Goal: Task Accomplishment & Management: Use online tool/utility

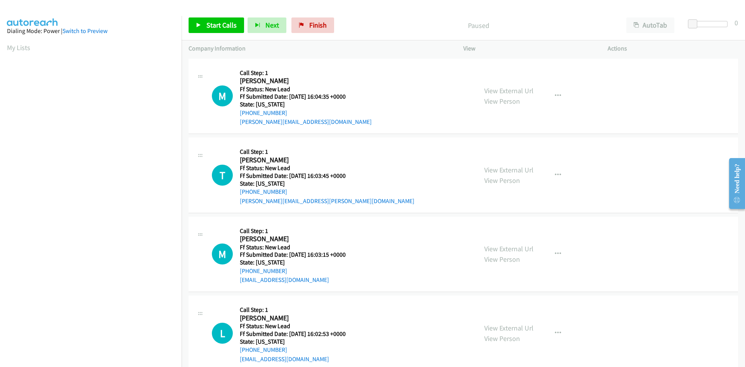
scroll to position [44, 0]
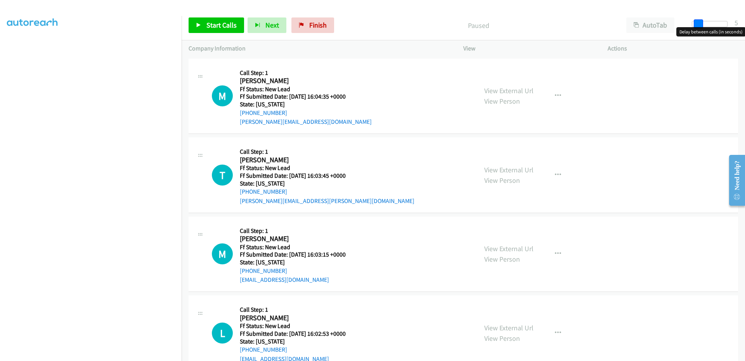
click at [697, 26] on span at bounding box center [698, 23] width 9 height 9
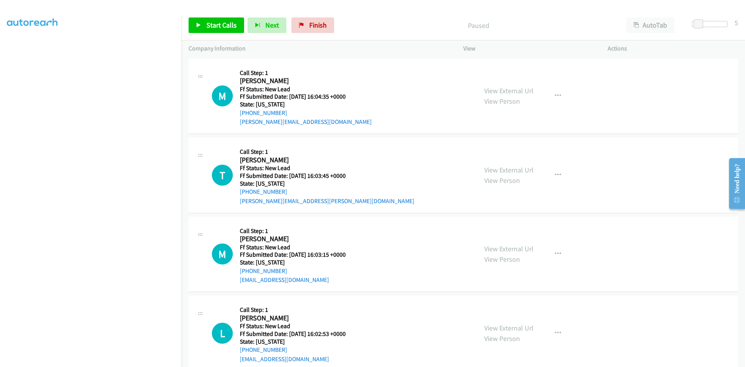
click at [397, 23] on p "Paused" at bounding box center [478, 25] width 268 height 10
click at [213, 22] on span "Start Calls" at bounding box center [221, 25] width 30 height 9
click at [515, 89] on link "View External Url" at bounding box center [508, 90] width 49 height 9
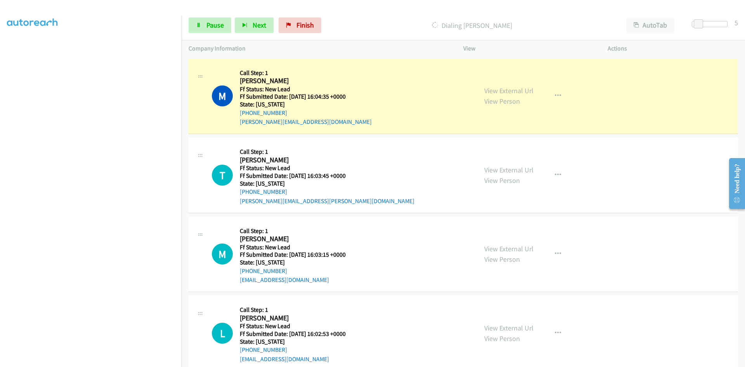
scroll to position [68, 0]
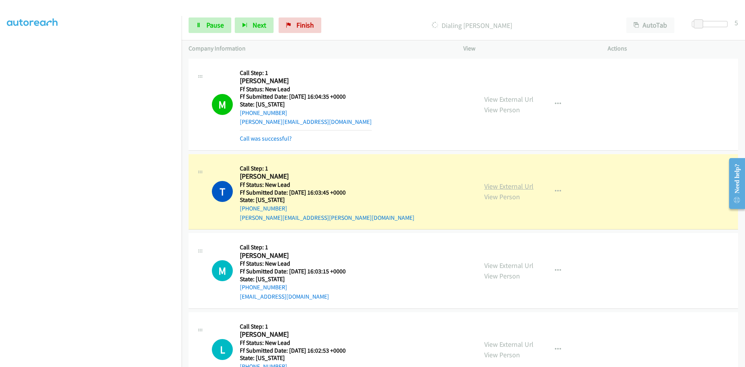
click at [527, 184] on link "View External Url" at bounding box center [508, 186] width 49 height 9
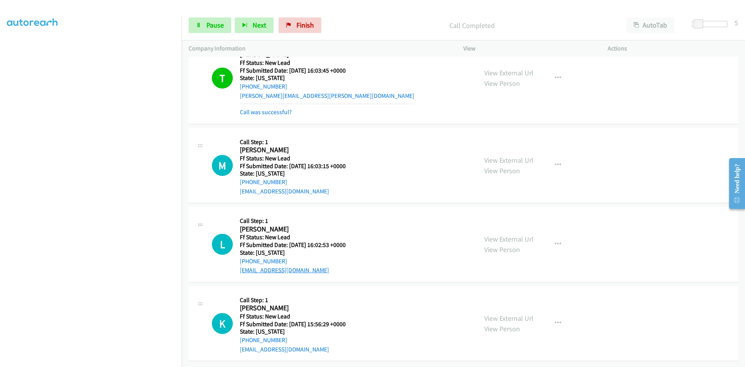
scroll to position [128, 0]
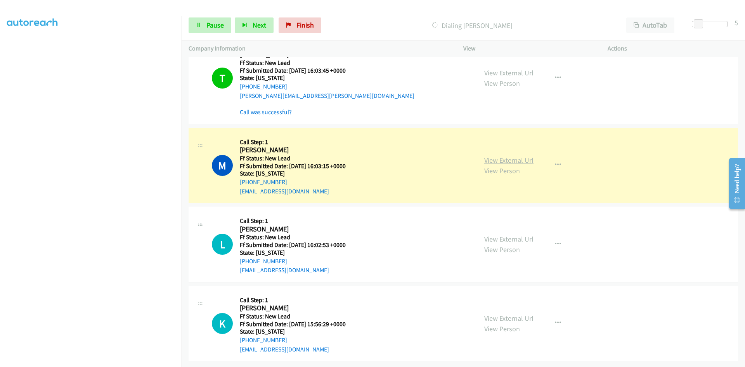
click at [517, 156] on link "View External Url" at bounding box center [508, 160] width 49 height 9
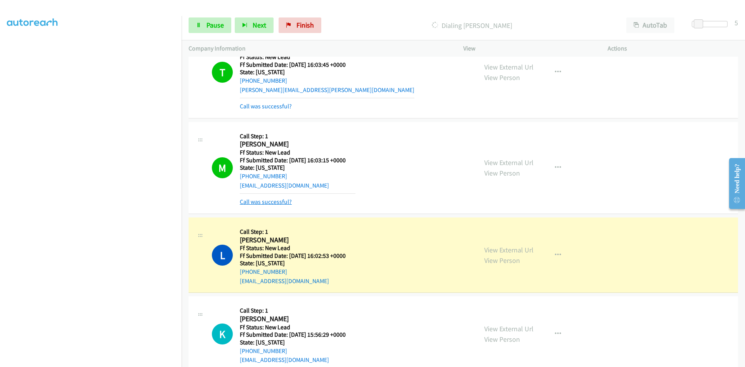
click at [268, 200] on link "Call was successful?" at bounding box center [266, 201] width 52 height 7
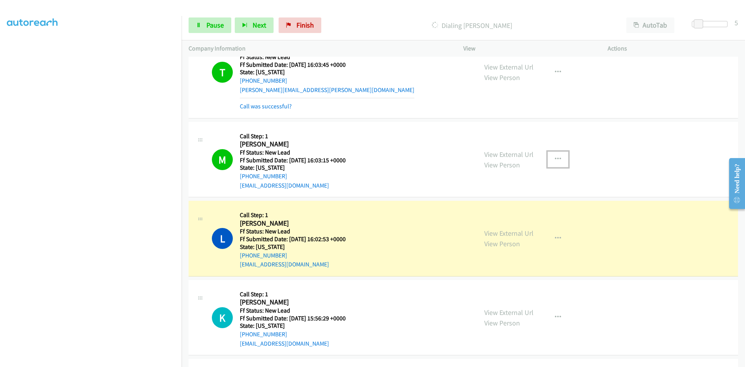
click at [557, 157] on icon "button" at bounding box center [558, 159] width 6 height 6
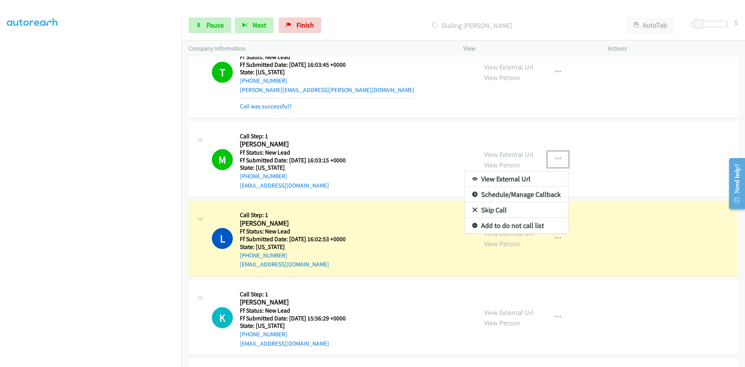
click at [503, 227] on link "Add to do not call list" at bounding box center [516, 226] width 103 height 16
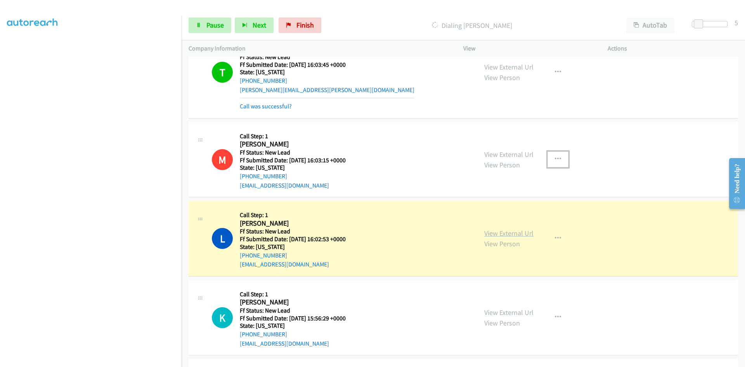
click at [501, 234] on link "View External Url" at bounding box center [508, 232] width 49 height 9
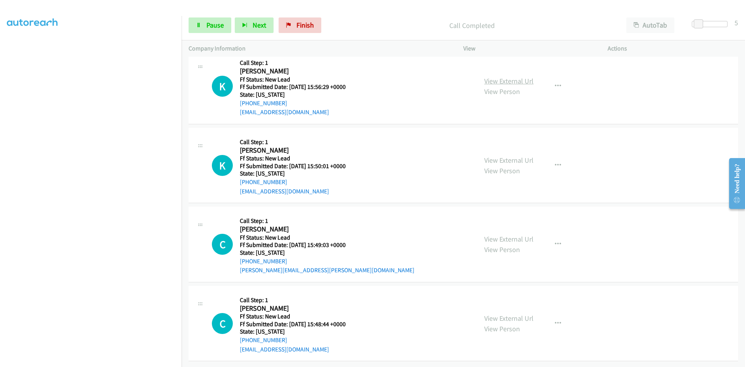
scroll to position [381, 0]
click at [513, 76] on link "View External Url" at bounding box center [508, 80] width 49 height 9
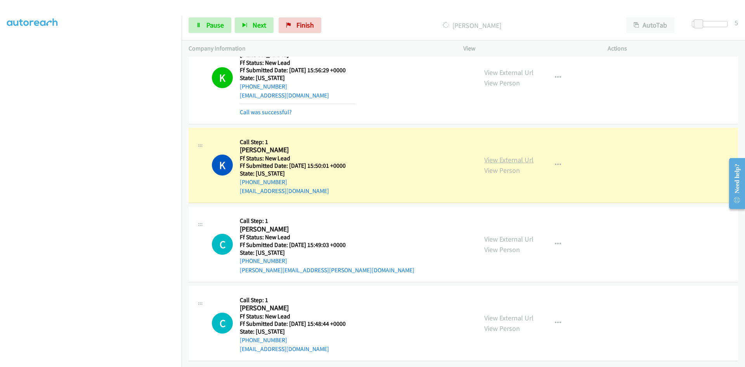
scroll to position [398, 0]
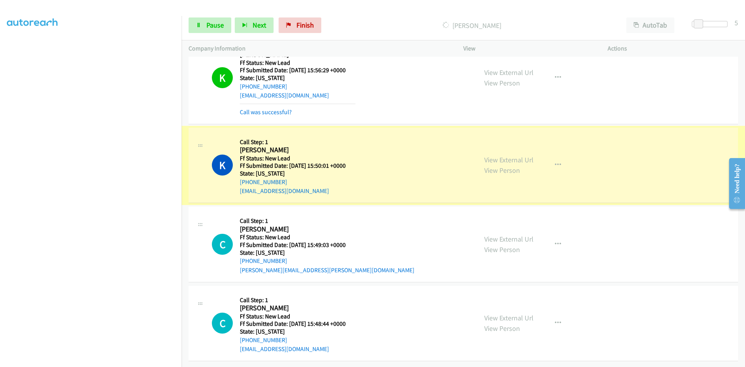
click at [490, 155] on link "View External Url" at bounding box center [508, 159] width 49 height 9
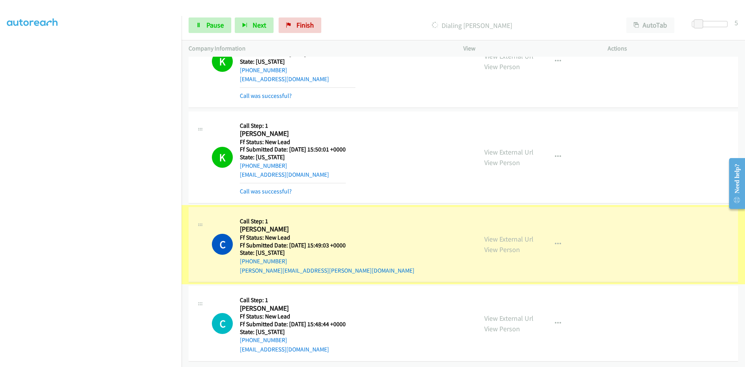
scroll to position [414, 0]
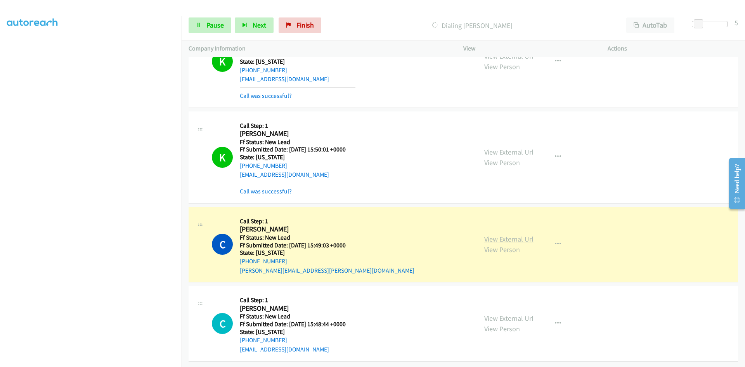
click at [512, 234] on link "View External Url" at bounding box center [508, 238] width 49 height 9
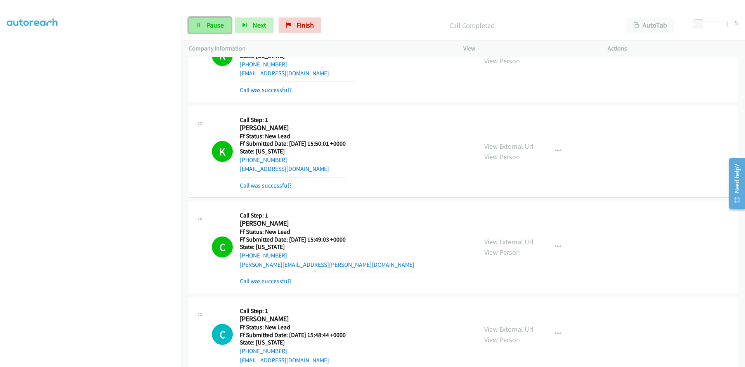
click at [215, 24] on span "Pause" at bounding box center [214, 25] width 17 height 9
click at [269, 280] on link "Call was successful?" at bounding box center [266, 280] width 52 height 7
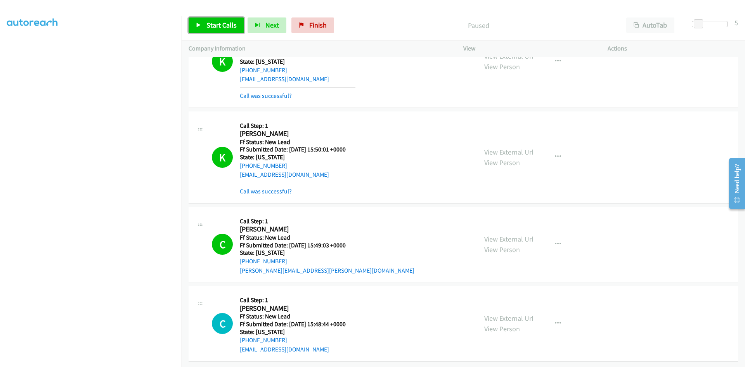
click at [223, 22] on span "Start Calls" at bounding box center [221, 25] width 30 height 9
click at [381, 24] on p "Started" at bounding box center [472, 25] width 280 height 10
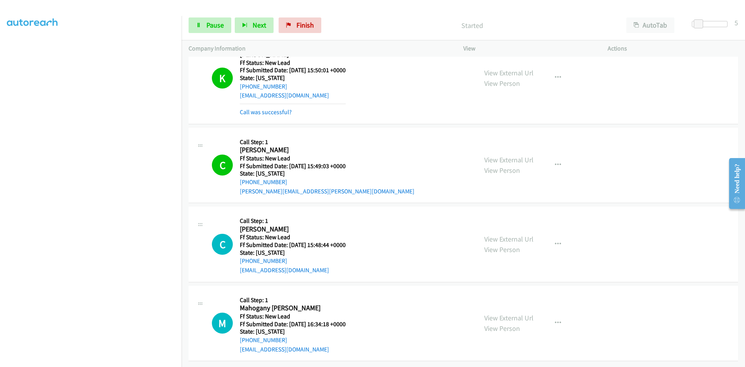
scroll to position [493, 0]
click at [504, 234] on link "View External Url" at bounding box center [508, 238] width 49 height 9
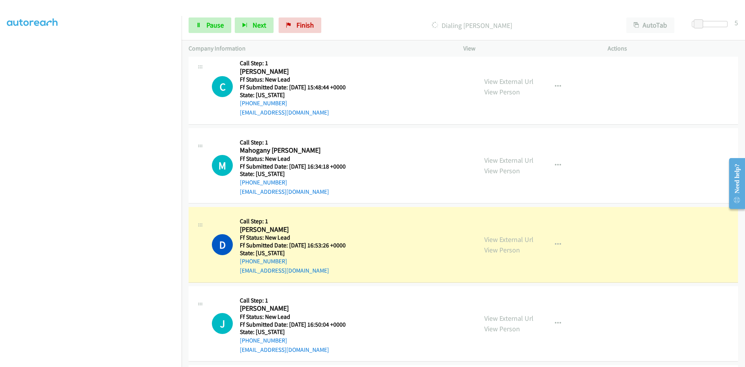
scroll to position [648, 0]
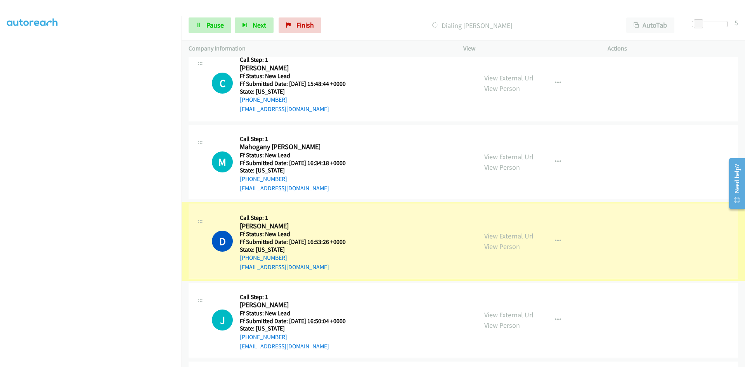
click at [494, 235] on link "View External Url" at bounding box center [508, 235] width 49 height 9
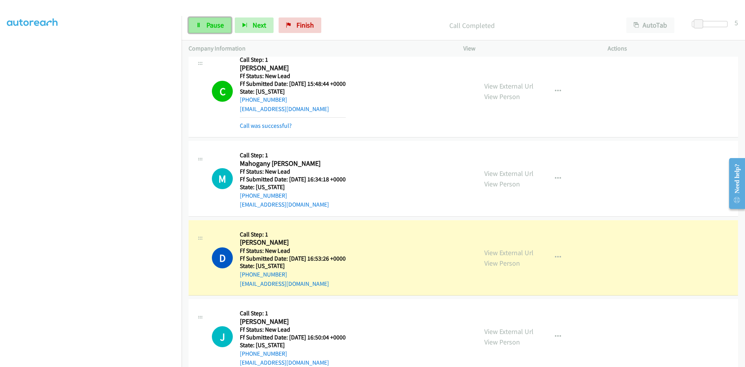
click at [220, 23] on span "Pause" at bounding box center [214, 25] width 17 height 9
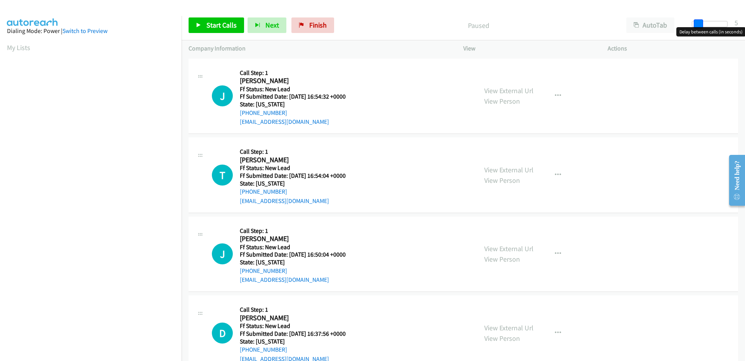
drag, startPoint x: 697, startPoint y: 22, endPoint x: 701, endPoint y: 22, distance: 4.7
click at [701, 22] on span at bounding box center [698, 23] width 9 height 9
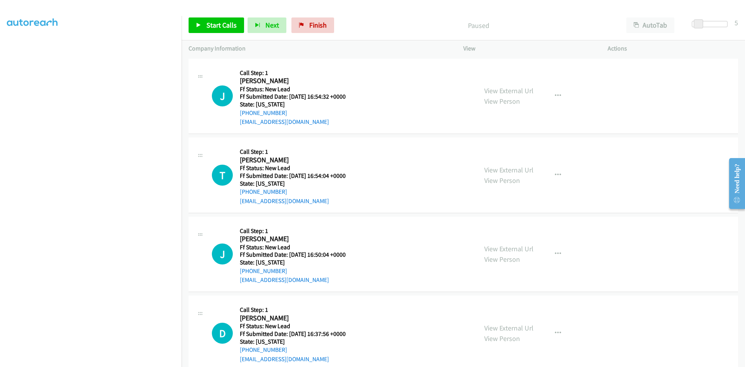
scroll to position [68, 0]
click at [417, 11] on div "Start Calls Pause Next Finish Paused AutoTab AutoTab 5" at bounding box center [463, 25] width 563 height 30
click at [198, 27] on icon at bounding box center [198, 25] width 5 height 5
click at [490, 91] on link "View External Url" at bounding box center [508, 90] width 49 height 9
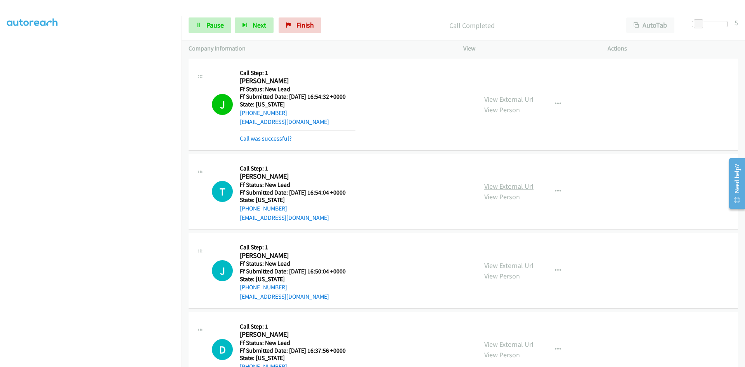
click at [500, 187] on link "View External Url" at bounding box center [508, 186] width 49 height 9
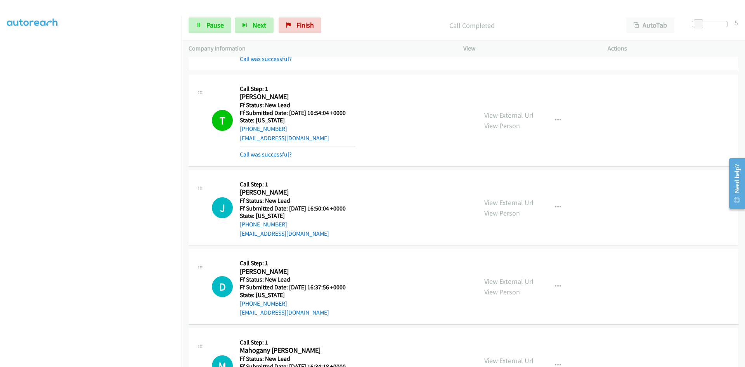
scroll to position [128, 0]
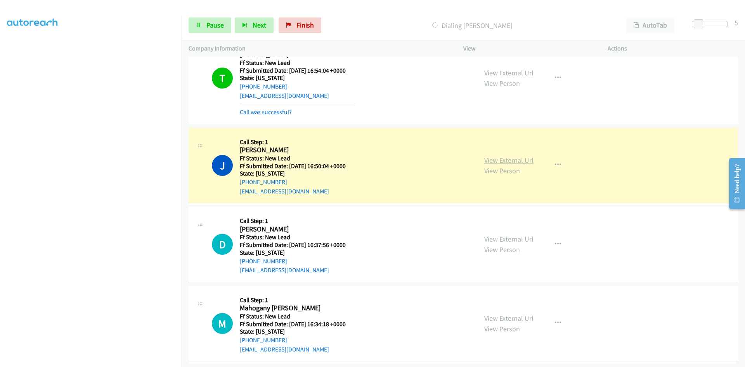
click at [507, 156] on link "View External Url" at bounding box center [508, 160] width 49 height 9
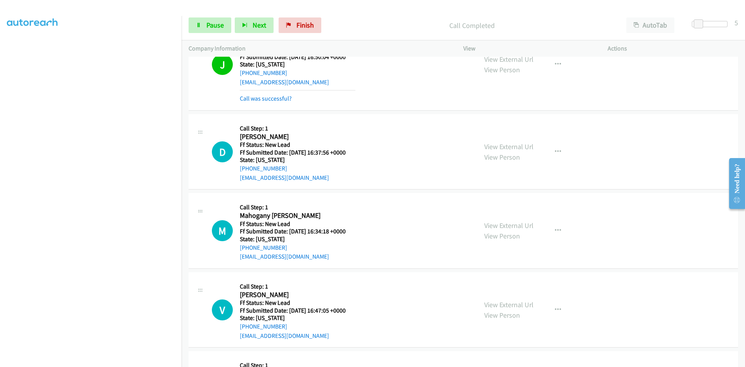
scroll to position [322, 0]
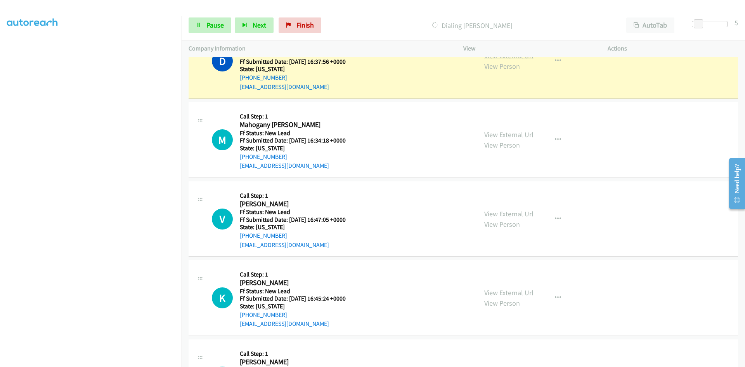
click at [504, 59] on link "View External Url" at bounding box center [508, 55] width 49 height 9
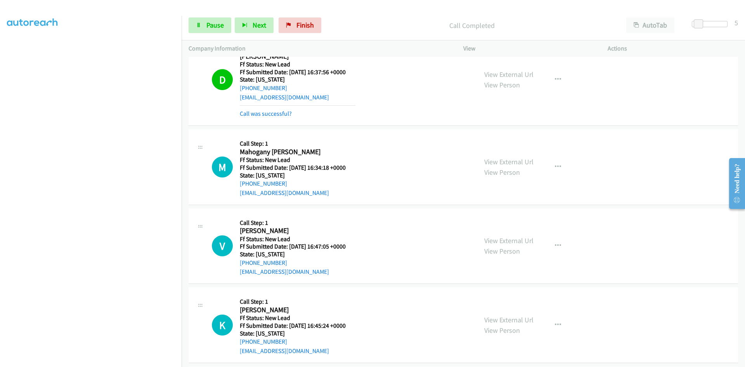
scroll to position [320, 0]
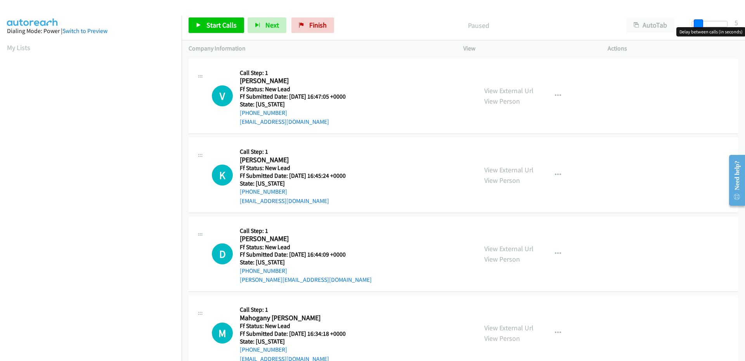
drag, startPoint x: 696, startPoint y: 26, endPoint x: 702, endPoint y: 28, distance: 5.6
click at [702, 28] on body "Start Calls Pause Next Finish Paused AutoTab AutoTab 5 Company Information Info…" at bounding box center [372, 18] width 745 height 37
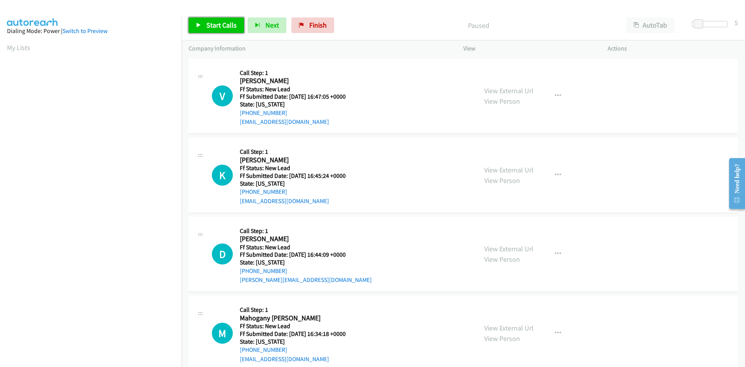
click at [236, 23] on link "Start Calls" at bounding box center [216, 25] width 55 height 16
click at [523, 91] on link "View External Url" at bounding box center [508, 90] width 49 height 9
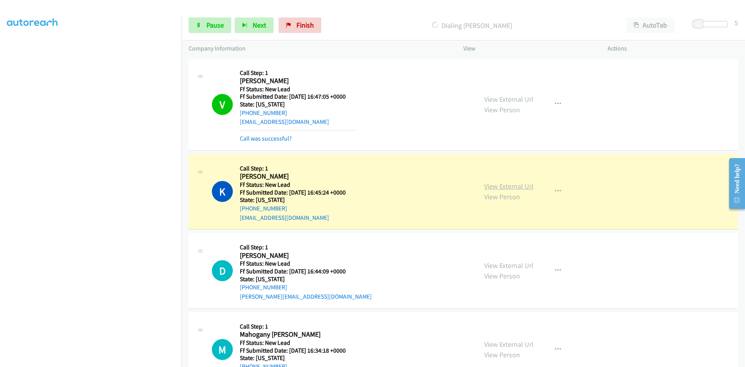
click at [510, 186] on link "View External Url" at bounding box center [508, 186] width 49 height 9
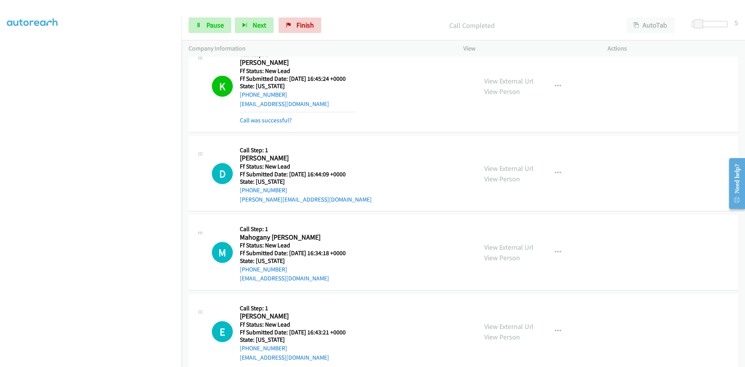
scroll to position [194, 0]
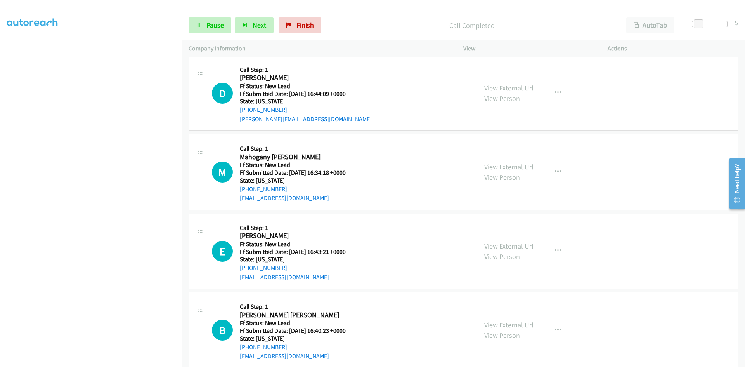
click at [495, 87] on link "View External Url" at bounding box center [508, 87] width 49 height 9
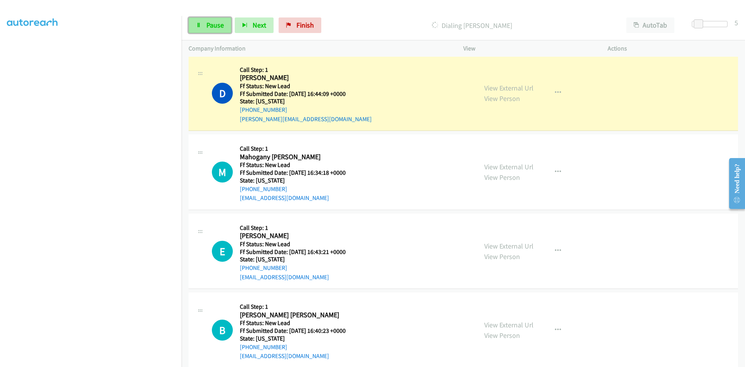
click at [203, 26] on link "Pause" at bounding box center [210, 25] width 43 height 16
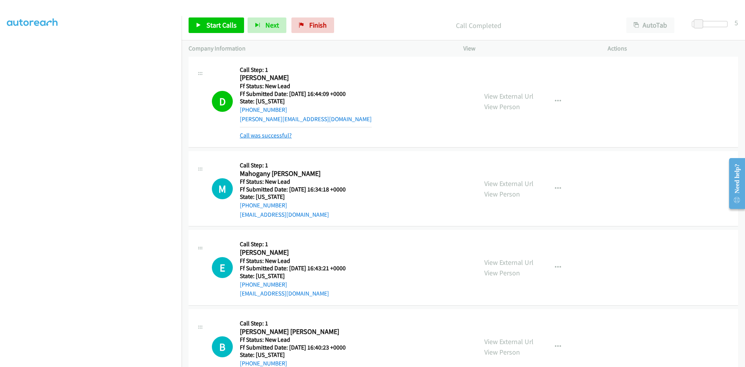
click at [265, 134] on link "Call was successful?" at bounding box center [266, 134] width 52 height 7
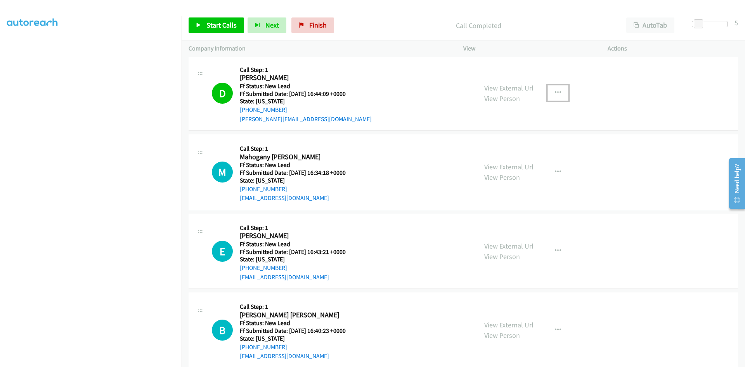
click at [557, 91] on icon "button" at bounding box center [558, 93] width 6 height 6
click at [530, 156] on link "Add to do not call list" at bounding box center [516, 159] width 103 height 16
click at [555, 92] on icon "button" at bounding box center [558, 93] width 6 height 6
click at [523, 159] on link "Add to do not call list" at bounding box center [516, 159] width 103 height 16
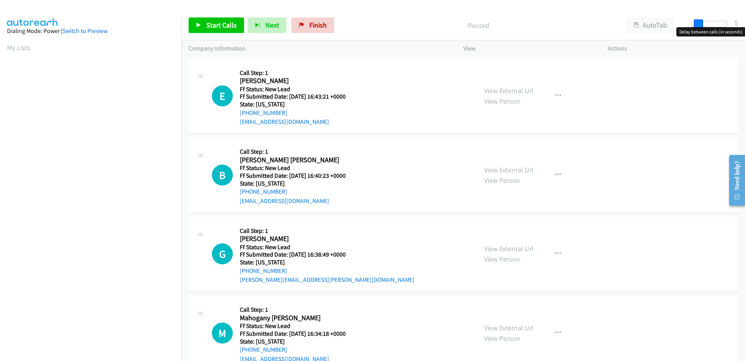
drag, startPoint x: 692, startPoint y: 23, endPoint x: 697, endPoint y: 24, distance: 4.8
click at [697, 24] on span at bounding box center [698, 23] width 9 height 9
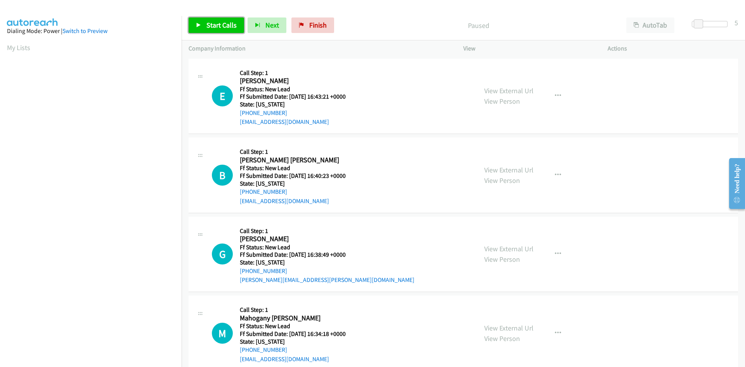
click at [215, 24] on span "Start Calls" at bounding box center [221, 25] width 30 height 9
click at [372, 18] on div "Started" at bounding box center [472, 25] width 294 height 16
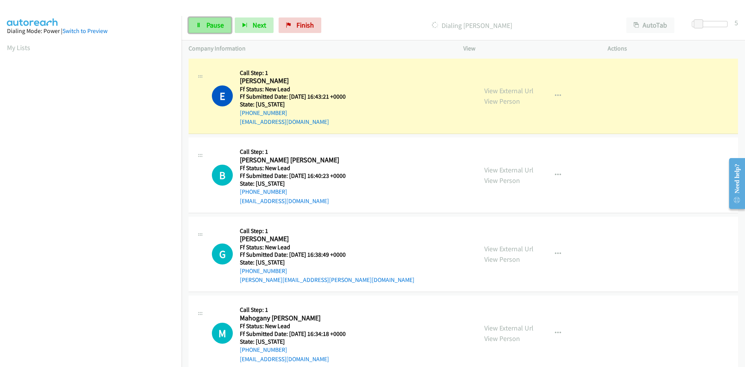
click at [224, 26] on link "Pause" at bounding box center [210, 25] width 43 height 16
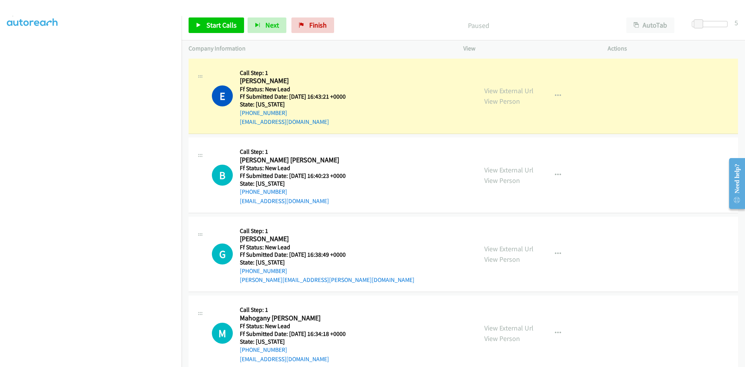
scroll to position [68, 0]
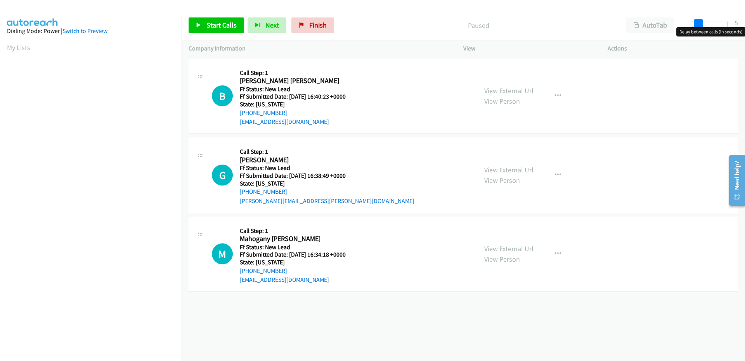
drag, startPoint x: 692, startPoint y: 21, endPoint x: 697, endPoint y: 21, distance: 4.7
click at [697, 21] on span at bounding box center [698, 23] width 9 height 9
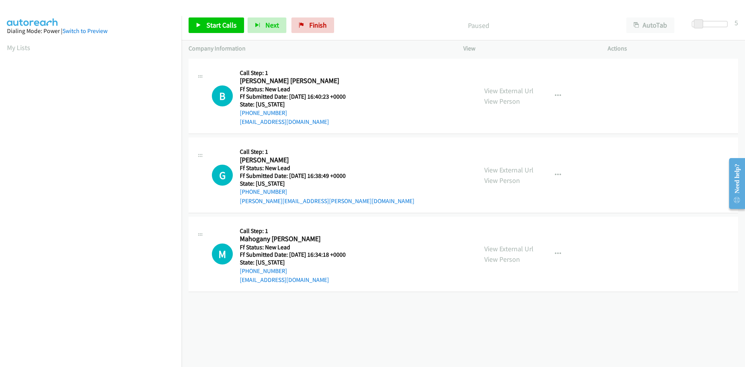
click at [231, 16] on div "Start Calls Pause Next Finish Paused AutoTab AutoTab 5" at bounding box center [463, 25] width 563 height 30
click at [230, 20] on link "Start Calls" at bounding box center [216, 25] width 55 height 16
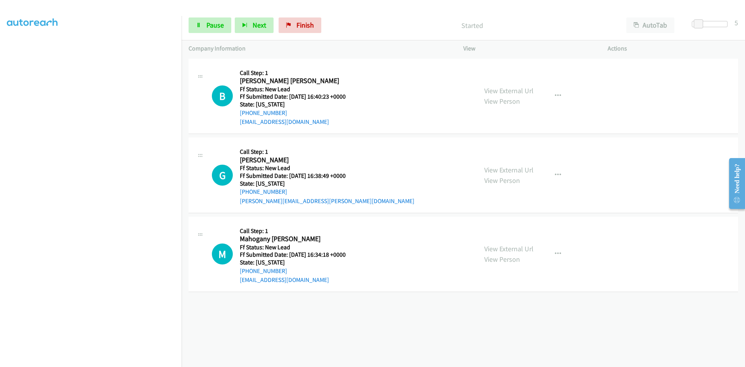
scroll to position [68, 0]
click at [524, 89] on link "View External Url" at bounding box center [508, 90] width 49 height 9
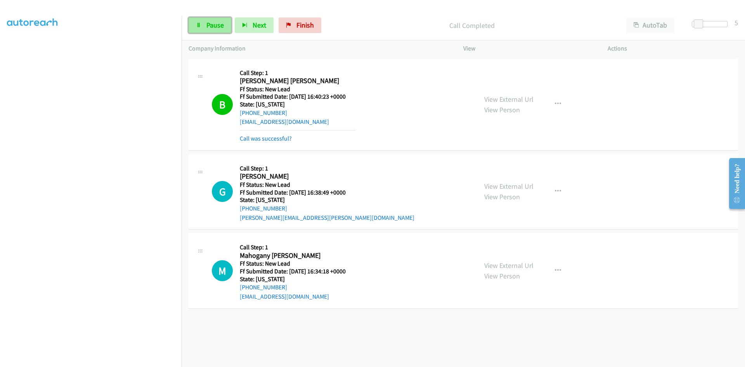
click at [201, 27] on icon at bounding box center [198, 25] width 5 height 5
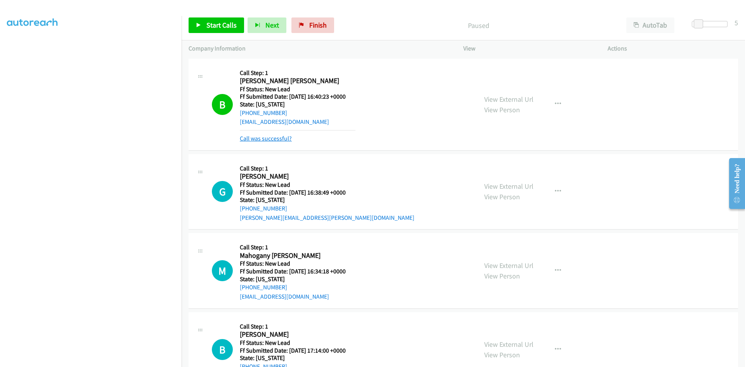
click at [251, 135] on link "Call was successful?" at bounding box center [266, 138] width 52 height 7
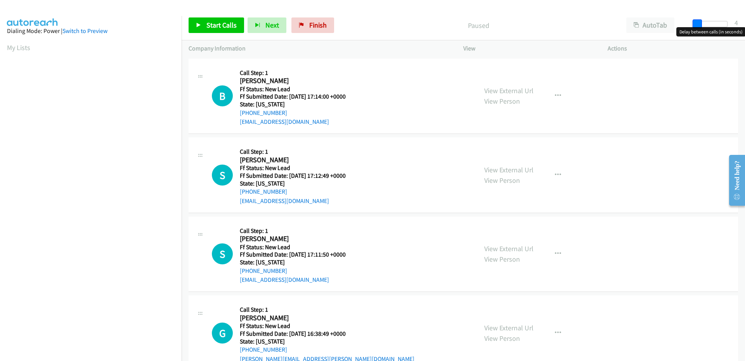
drag, startPoint x: 691, startPoint y: 26, endPoint x: 696, endPoint y: 27, distance: 4.7
click at [696, 27] on body "Start Calls Pause Next Finish Paused AutoTab AutoTab 4 Company Information Info…" at bounding box center [372, 18] width 745 height 37
click at [700, 24] on span at bounding box center [698, 23] width 9 height 9
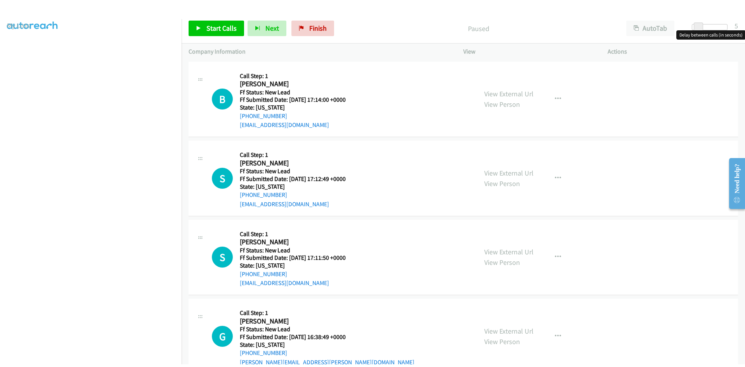
scroll to position [68, 0]
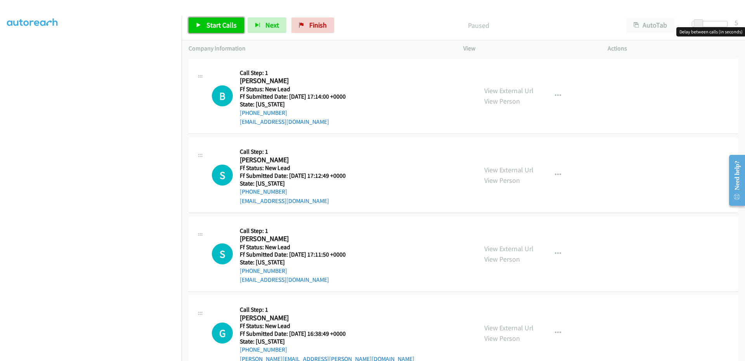
click at [208, 29] on span "Start Calls" at bounding box center [221, 25] width 30 height 9
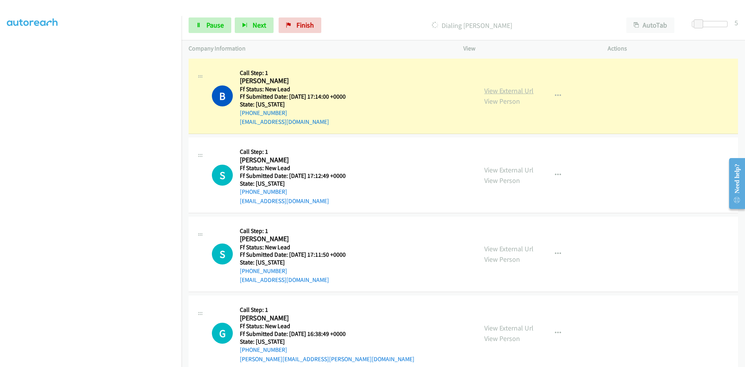
click at [525, 88] on link "View External Url" at bounding box center [508, 90] width 49 height 9
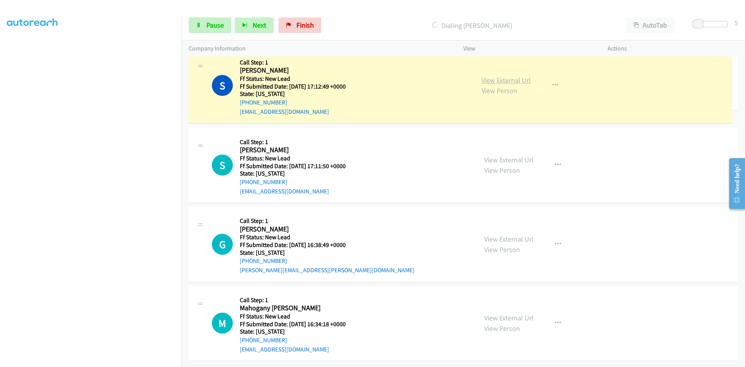
scroll to position [111, 0]
click at [520, 76] on link "View External Url" at bounding box center [508, 80] width 49 height 9
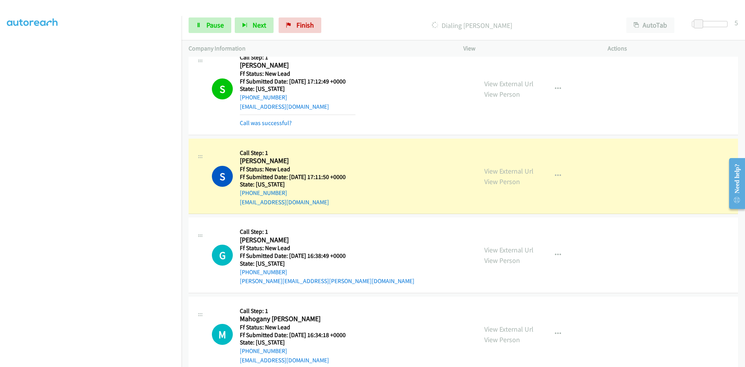
scroll to position [127, 0]
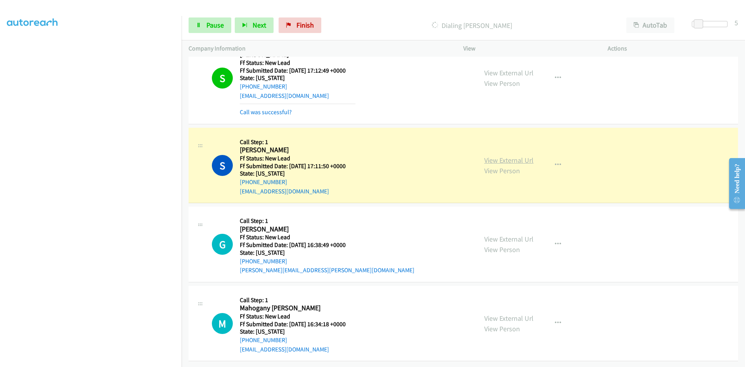
click at [519, 156] on link "View External Url" at bounding box center [508, 160] width 49 height 9
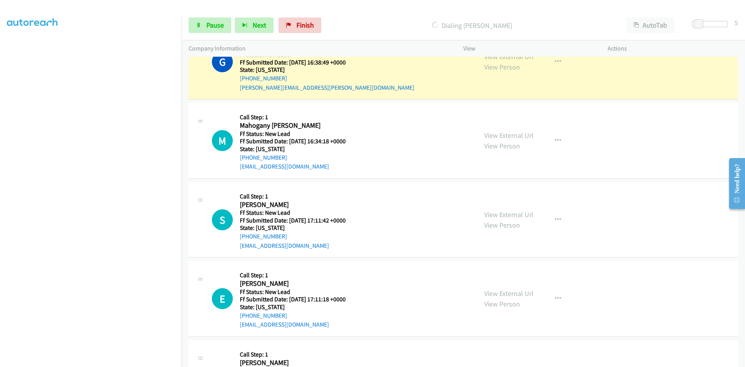
scroll to position [321, 0]
click at [519, 57] on link "View External Url" at bounding box center [508, 56] width 49 height 9
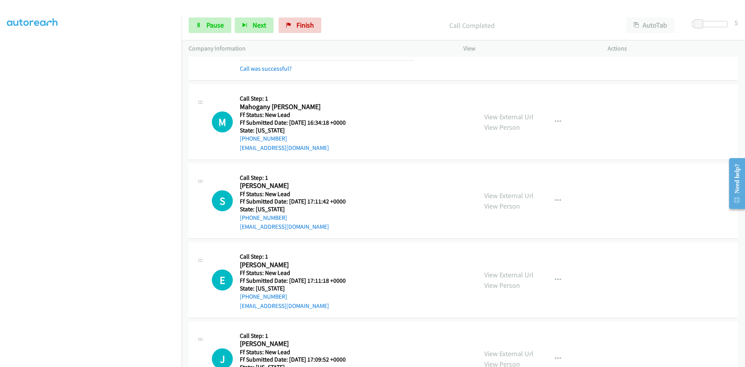
scroll to position [398, 0]
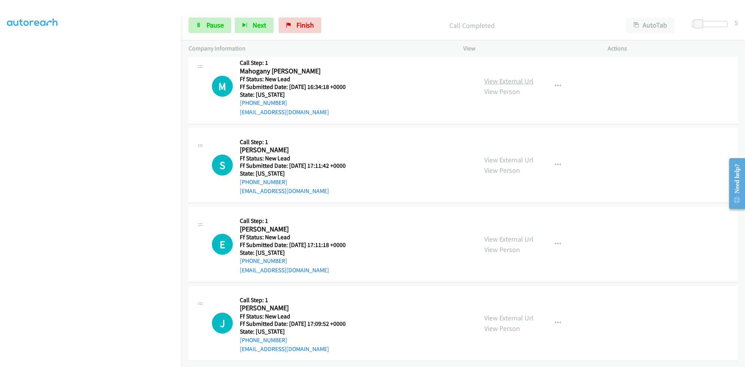
click at [511, 78] on link "View External Url" at bounding box center [508, 80] width 49 height 9
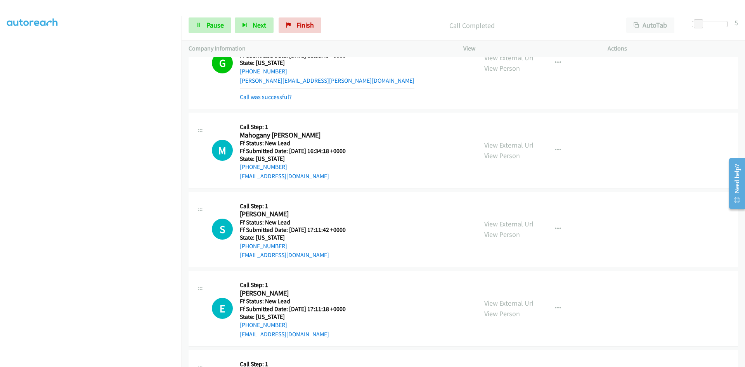
scroll to position [349, 0]
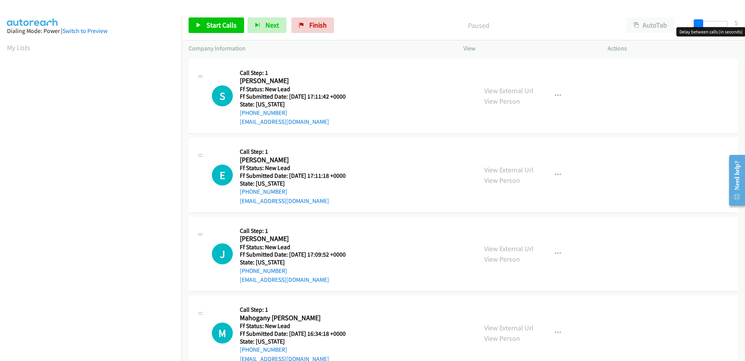
drag, startPoint x: 692, startPoint y: 28, endPoint x: 698, endPoint y: 29, distance: 5.6
click at [698, 29] on body "Start Calls Pause Next Finish Paused AutoTab AutoTab 5 Company Information Info…" at bounding box center [372, 18] width 745 height 37
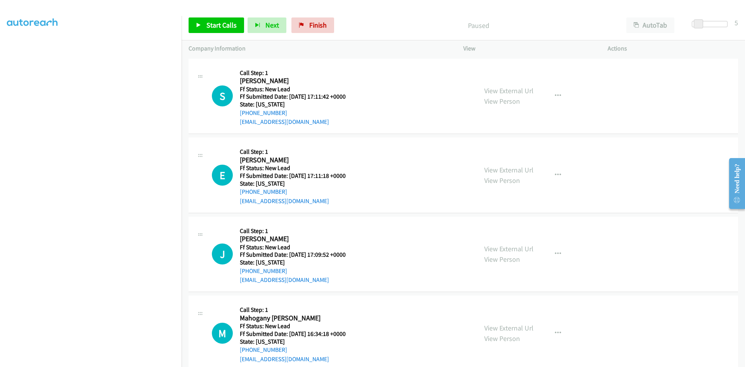
scroll to position [68, 0]
click at [212, 26] on span "Start Calls" at bounding box center [221, 25] width 30 height 9
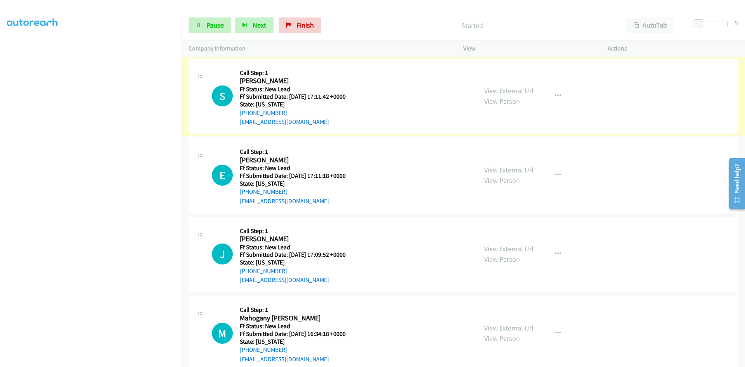
click at [509, 90] on link "View External Url" at bounding box center [508, 90] width 49 height 9
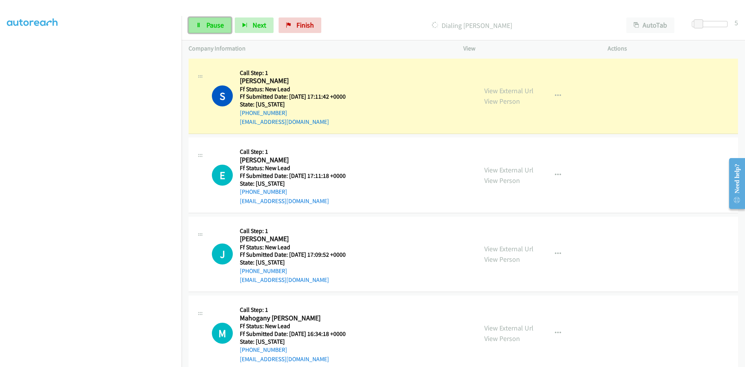
click at [204, 33] on link "Pause" at bounding box center [210, 25] width 43 height 16
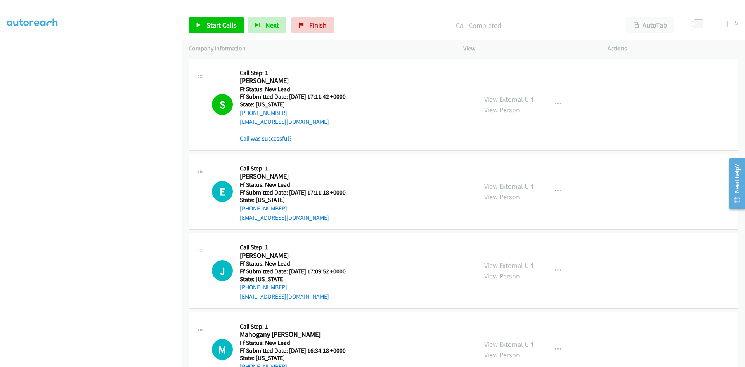
click at [277, 140] on link "Call was successful?" at bounding box center [266, 138] width 52 height 7
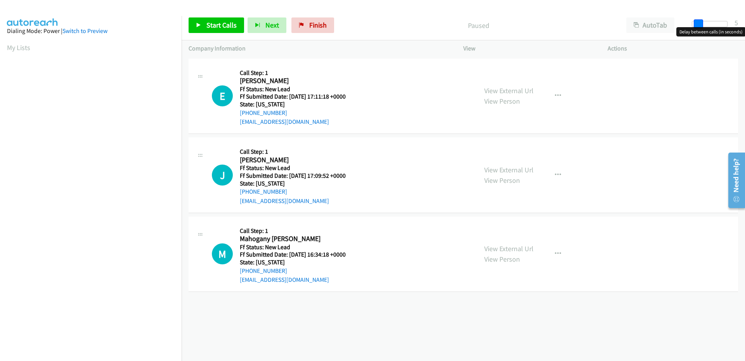
drag, startPoint x: 695, startPoint y: 24, endPoint x: 699, endPoint y: 26, distance: 4.0
click at [699, 26] on span at bounding box center [698, 23] width 9 height 9
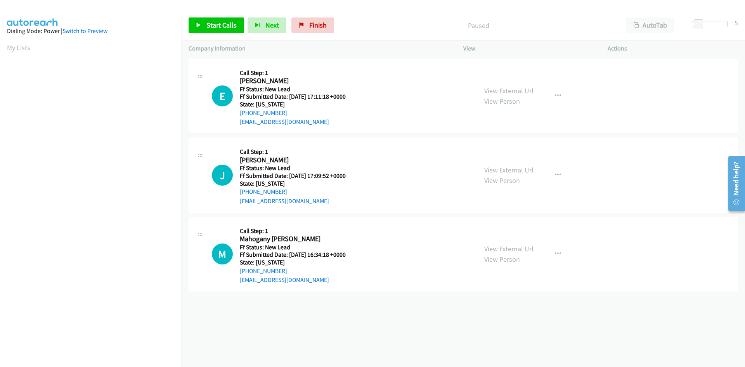
click at [373, 9] on div at bounding box center [369, 15] width 738 height 30
click at [232, 19] on link "Start Calls" at bounding box center [216, 25] width 55 height 16
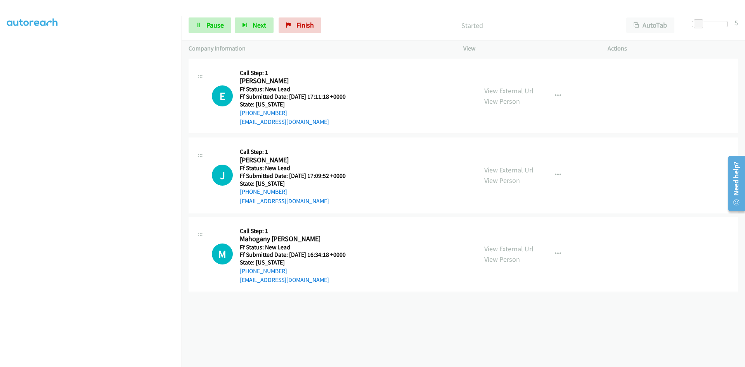
scroll to position [68, 0]
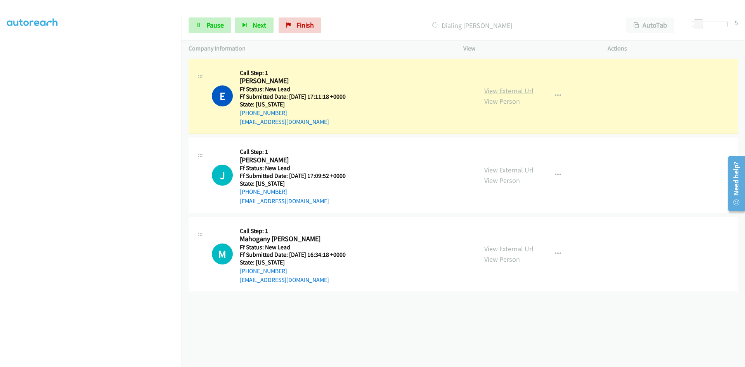
click at [507, 89] on link "View External Url" at bounding box center [508, 90] width 49 height 9
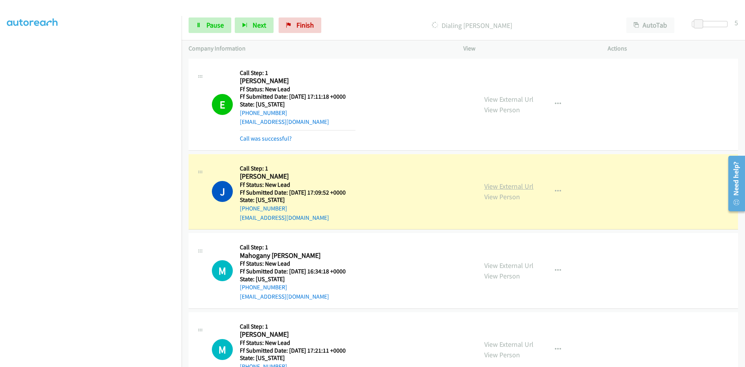
click at [529, 186] on link "View External Url" at bounding box center [508, 186] width 49 height 9
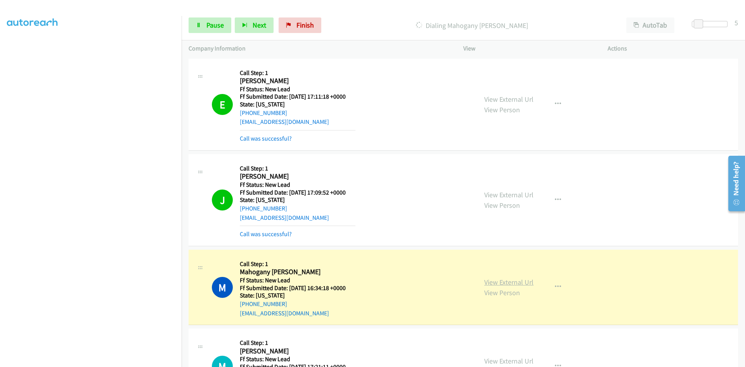
click at [524, 282] on link "View External Url" at bounding box center [508, 281] width 49 height 9
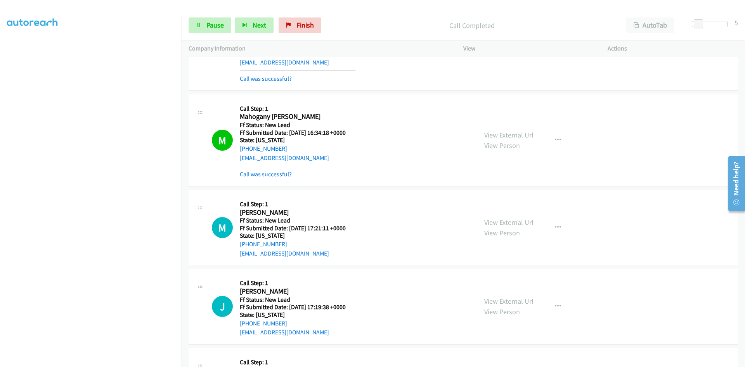
scroll to position [155, 0]
click at [284, 172] on link "Call was successful?" at bounding box center [266, 173] width 52 height 7
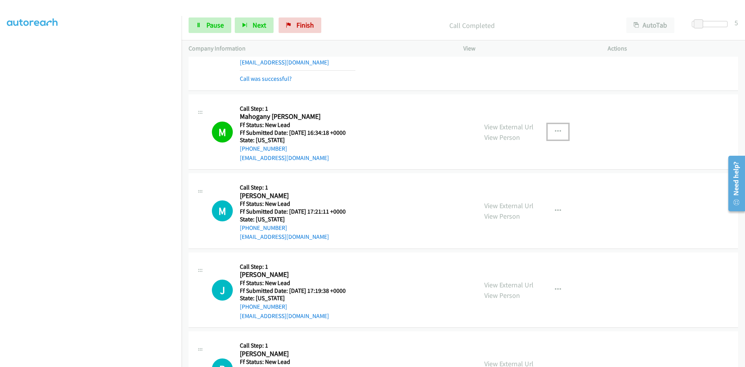
click at [555, 130] on icon "button" at bounding box center [558, 131] width 6 height 6
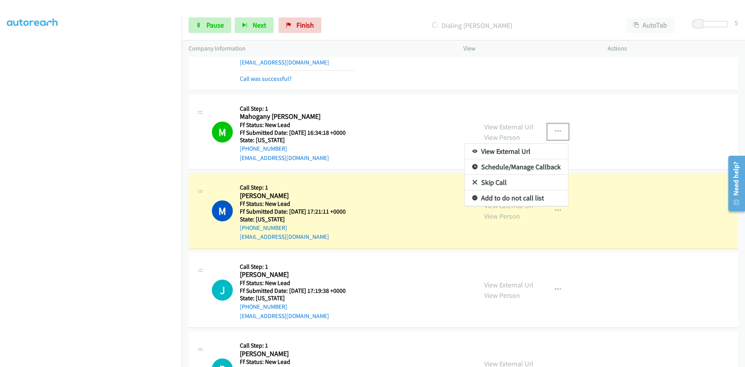
click at [497, 199] on link "Add to do not call list" at bounding box center [516, 198] width 103 height 16
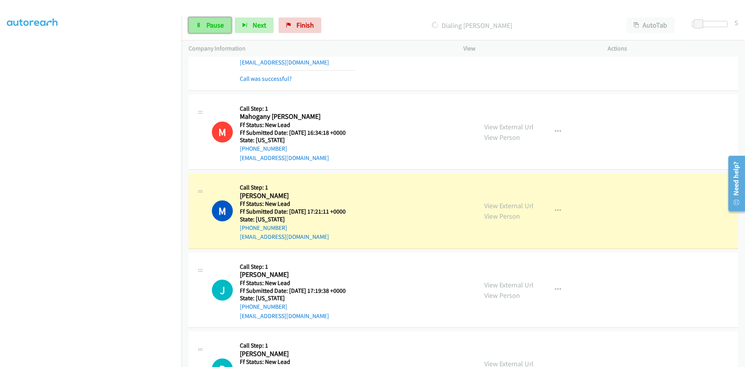
click at [213, 28] on span "Pause" at bounding box center [214, 25] width 17 height 9
click at [511, 201] on link "View External Url" at bounding box center [508, 205] width 49 height 9
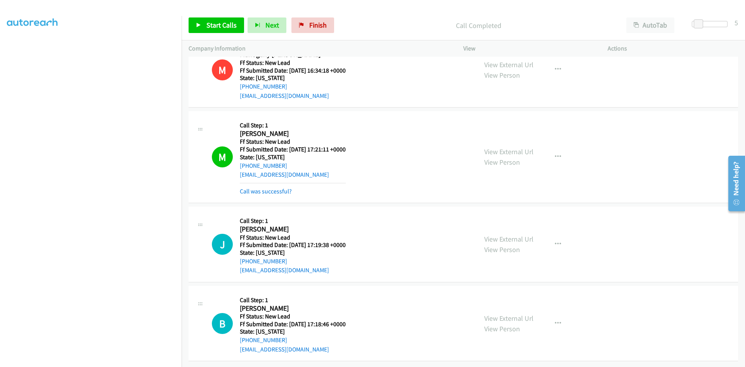
scroll to position [223, 0]
click at [207, 26] on span "Start Calls" at bounding box center [221, 25] width 30 height 9
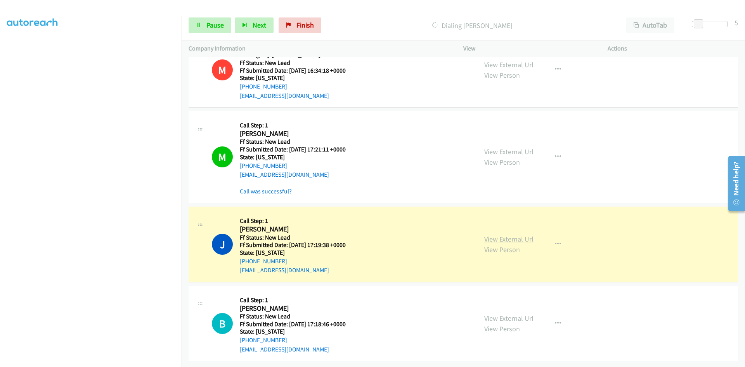
click at [523, 234] on link "View External Url" at bounding box center [508, 238] width 49 height 9
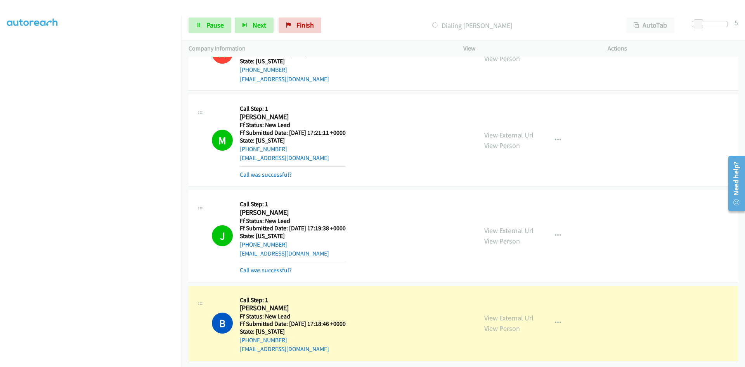
scroll to position [240, 0]
click at [210, 28] on span "Pause" at bounding box center [214, 25] width 17 height 9
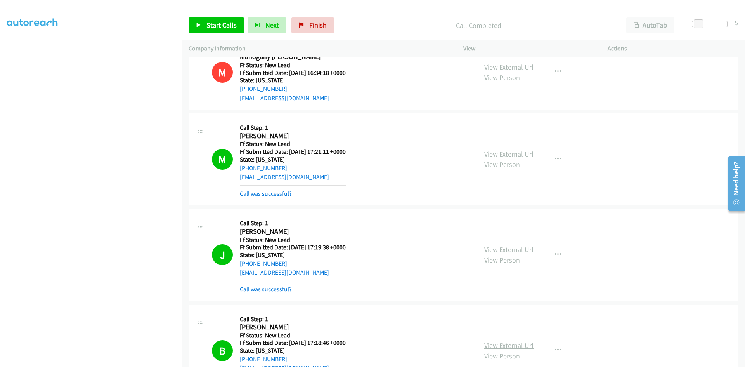
click at [528, 345] on link "View External Url" at bounding box center [508, 345] width 49 height 9
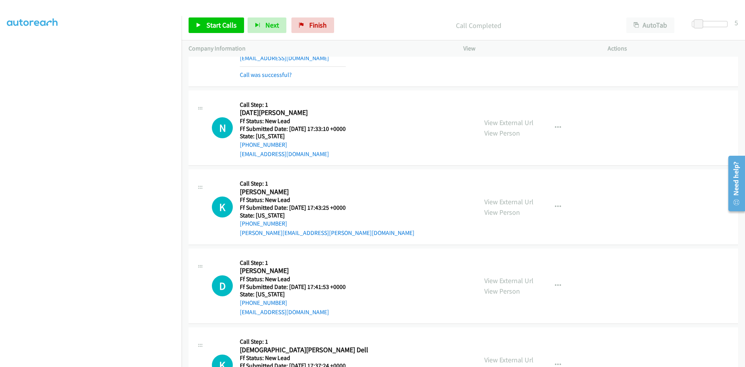
scroll to position [550, 0]
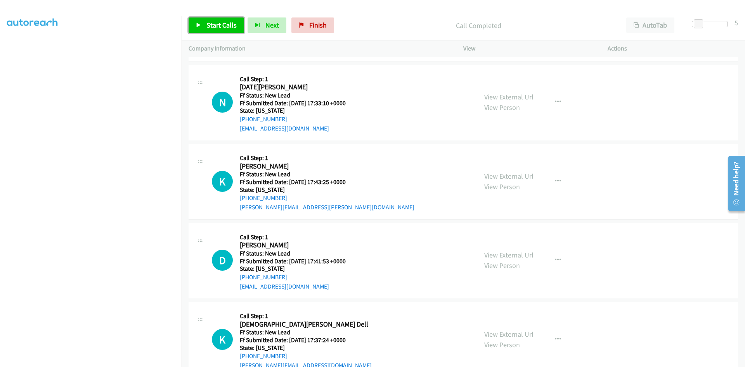
click at [229, 27] on span "Start Calls" at bounding box center [221, 25] width 30 height 9
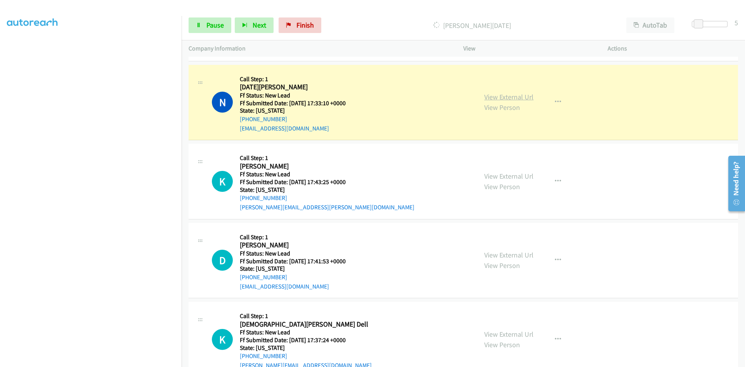
click at [516, 95] on link "View External Url" at bounding box center [508, 96] width 49 height 9
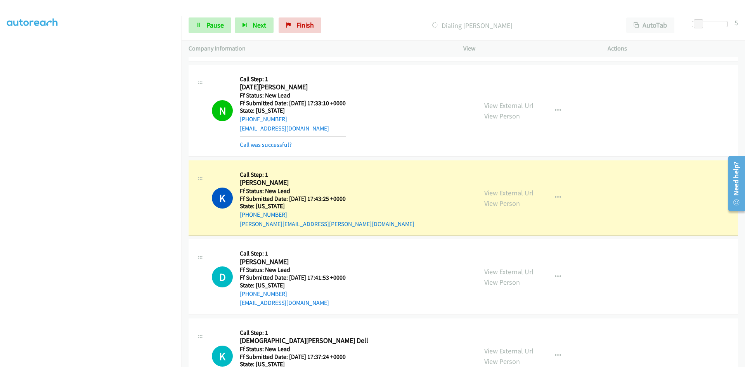
click at [518, 193] on link "View External Url" at bounding box center [508, 192] width 49 height 9
click at [202, 29] on link "Pause" at bounding box center [210, 25] width 43 height 16
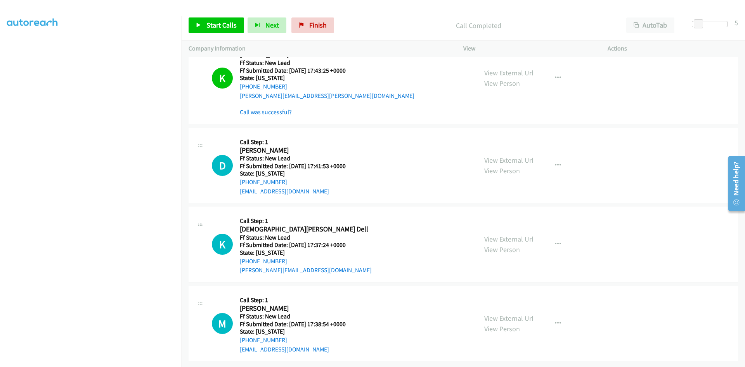
scroll to position [684, 0]
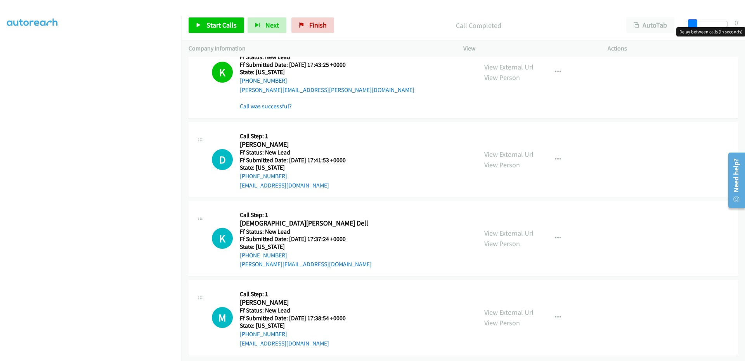
drag, startPoint x: 698, startPoint y: 25, endPoint x: 637, endPoint y: 34, distance: 61.6
click at [647, 32] on div "Start Calls Pause Next Finish Call Completed AutoTab AutoTab 0" at bounding box center [463, 25] width 563 height 30
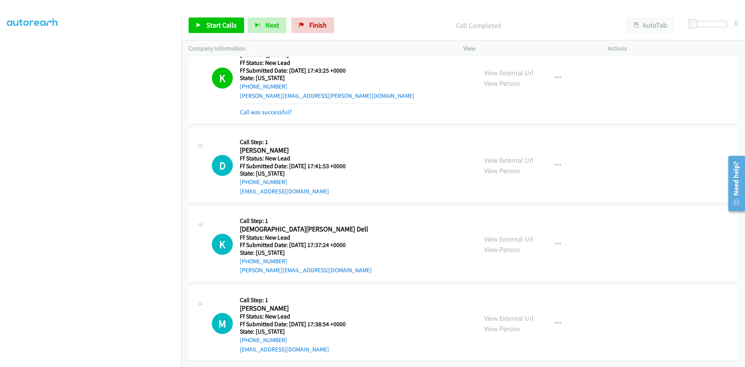
drag, startPoint x: 431, startPoint y: 10, endPoint x: 405, endPoint y: 13, distance: 26.6
click at [431, 10] on div at bounding box center [369, 15] width 738 height 30
click at [201, 26] on icon at bounding box center [198, 25] width 5 height 5
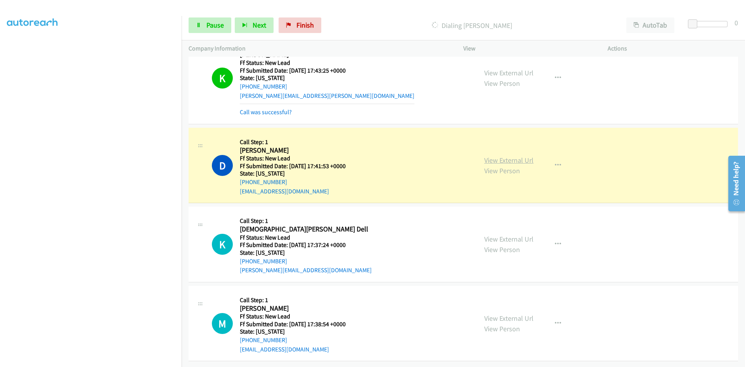
click at [520, 156] on link "View External Url" at bounding box center [508, 160] width 49 height 9
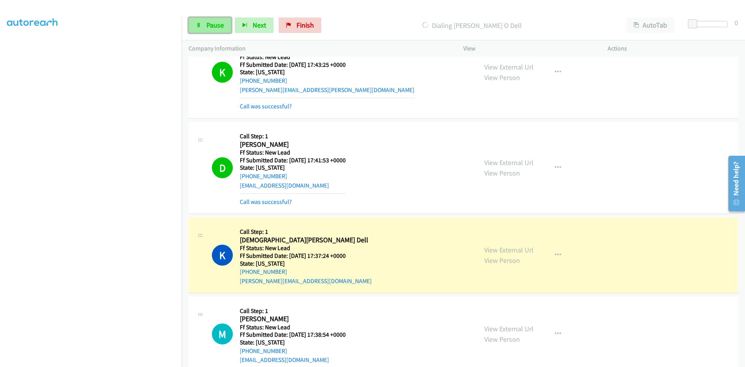
click at [216, 24] on span "Pause" at bounding box center [214, 25] width 17 height 9
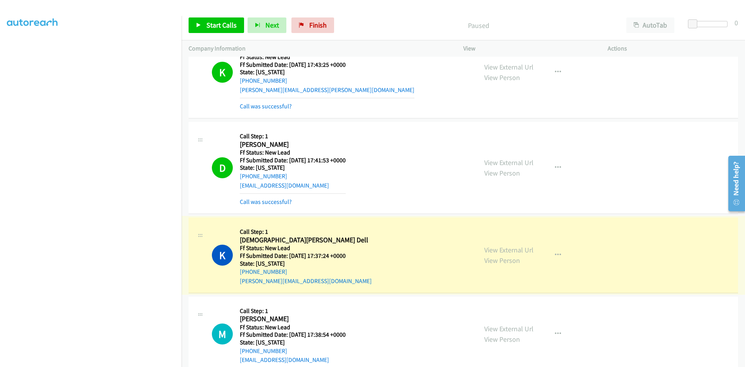
click at [516, 249] on link "View External Url" at bounding box center [508, 249] width 49 height 9
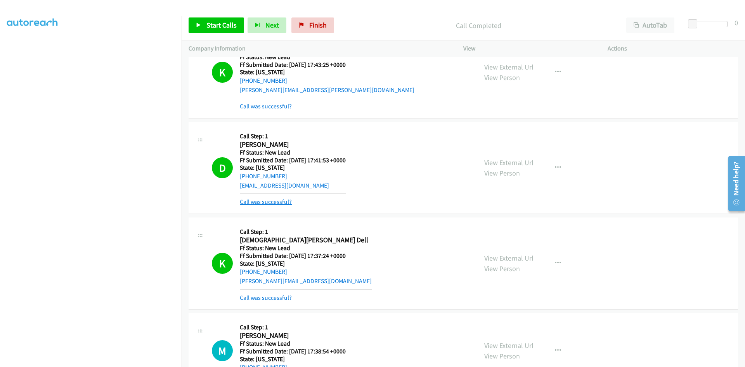
click at [275, 201] on link "Call was successful?" at bounding box center [266, 201] width 52 height 7
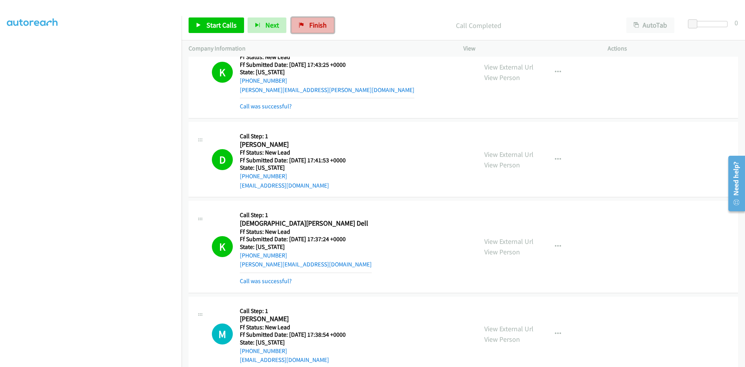
click at [318, 22] on span "Finish" at bounding box center [317, 25] width 17 height 9
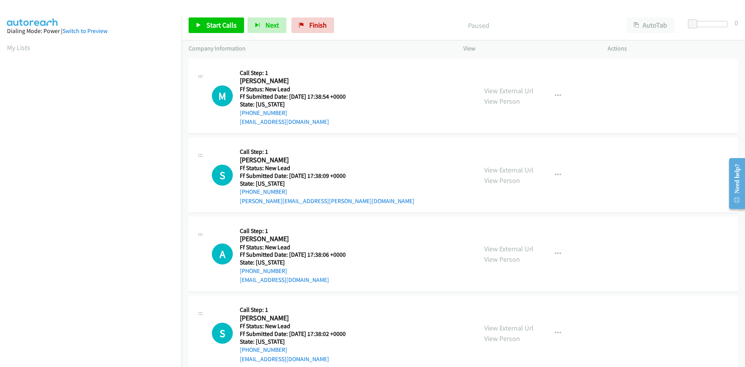
click at [379, 17] on div "Start Calls Pause Next Finish Paused AutoTab AutoTab 0" at bounding box center [463, 25] width 563 height 30
click at [403, 14] on div "Start Calls Pause Next Finish Paused AutoTab AutoTab 0" at bounding box center [463, 25] width 563 height 30
click at [212, 24] on span "Start Calls" at bounding box center [221, 25] width 30 height 9
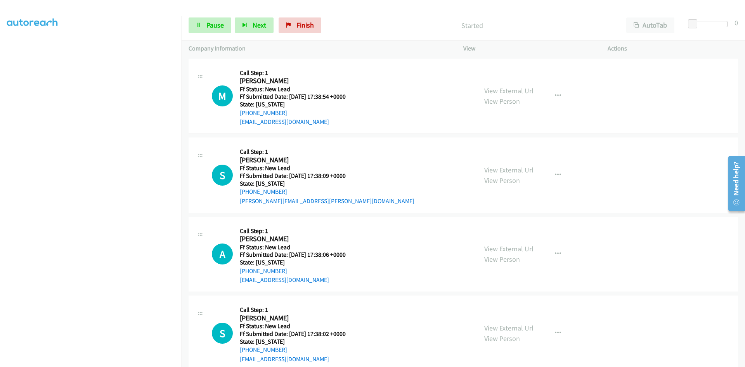
scroll to position [68, 0]
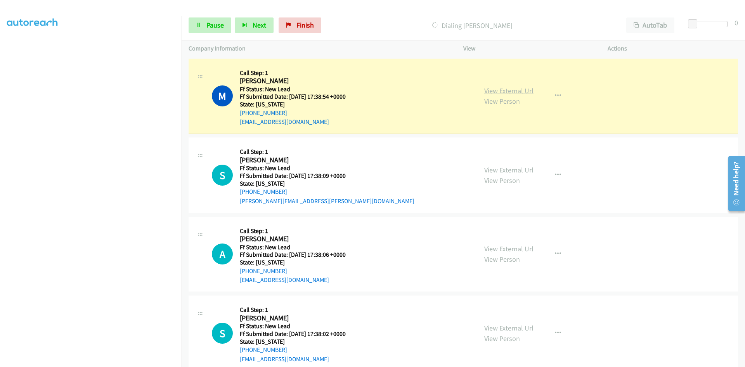
click at [518, 90] on link "View External Url" at bounding box center [508, 90] width 49 height 9
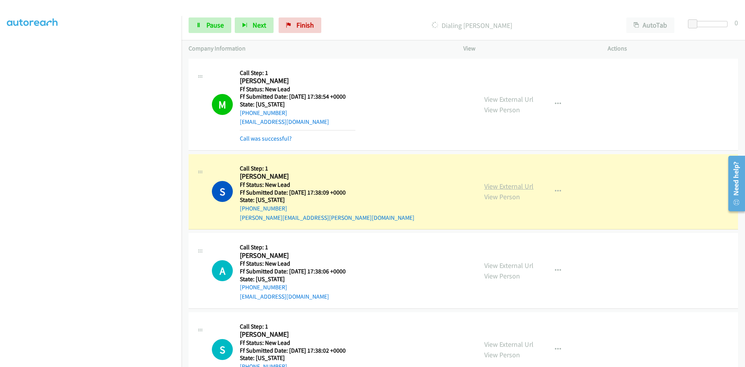
click at [518, 186] on link "View External Url" at bounding box center [508, 186] width 49 height 9
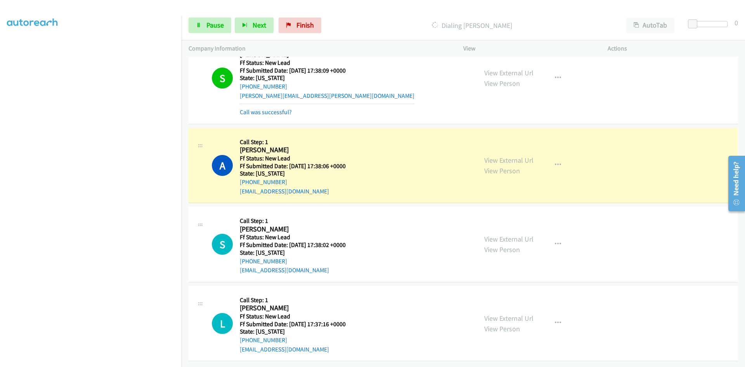
scroll to position [128, 0]
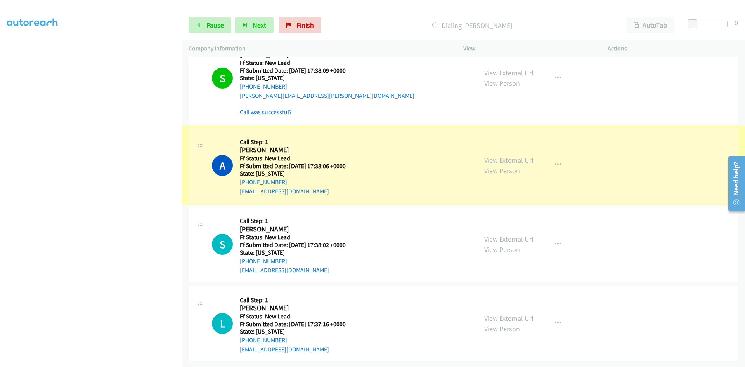
click at [523, 156] on link "View External Url" at bounding box center [508, 160] width 49 height 9
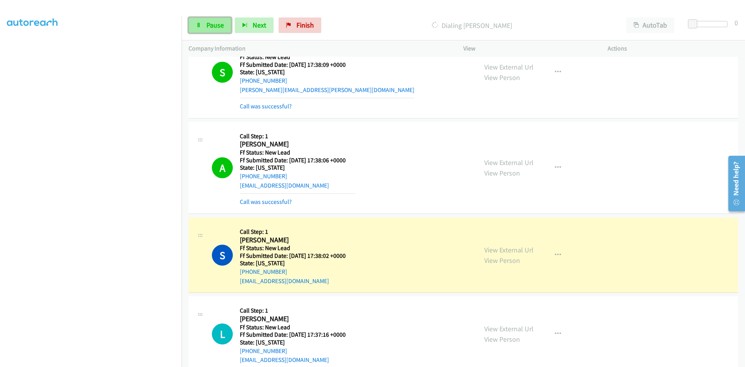
click at [220, 26] on span "Pause" at bounding box center [214, 25] width 17 height 9
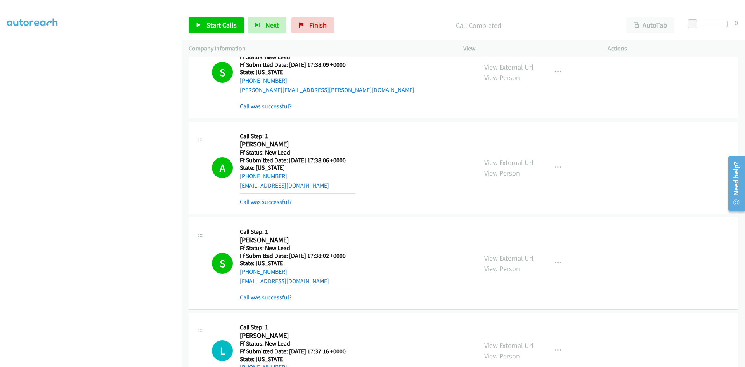
click at [512, 260] on link "View External Url" at bounding box center [508, 257] width 49 height 9
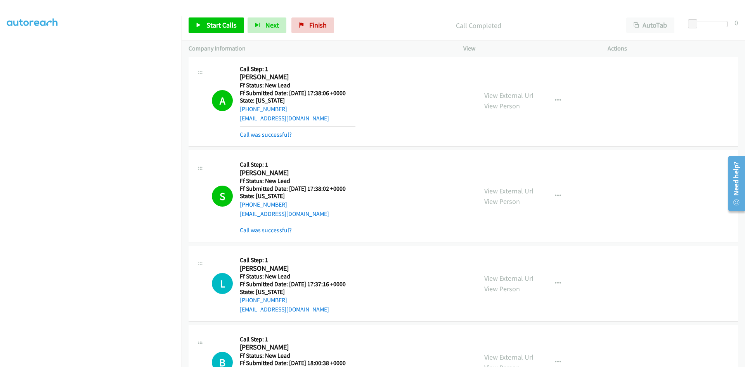
scroll to position [205, 0]
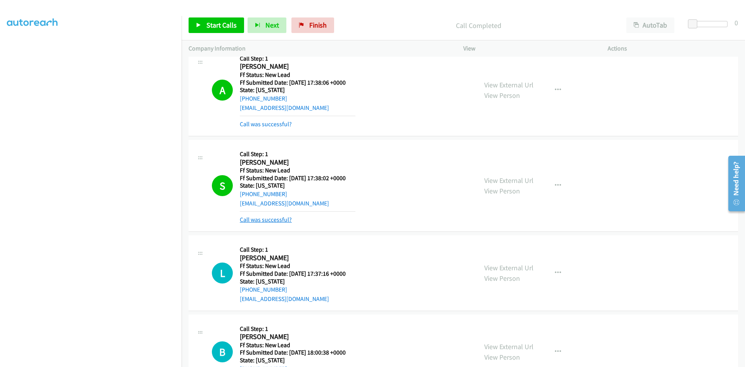
click at [260, 221] on link "Call was successful?" at bounding box center [266, 219] width 52 height 7
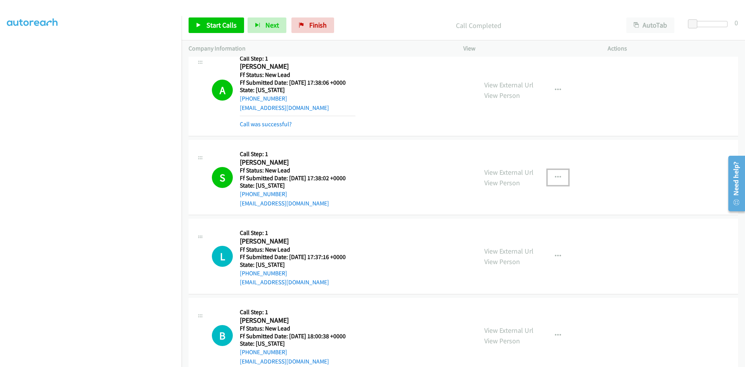
click at [555, 176] on icon "button" at bounding box center [558, 177] width 6 height 6
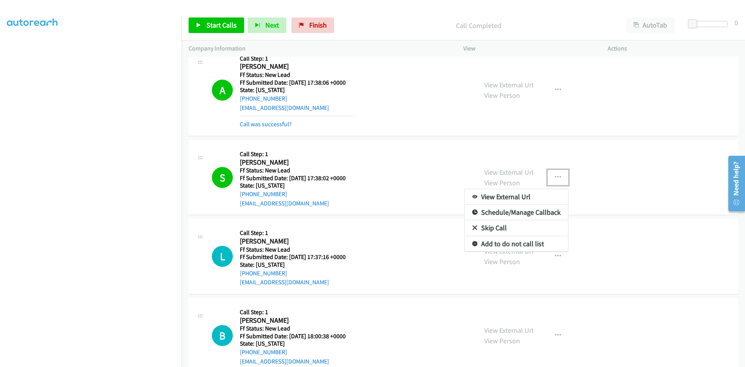
click at [485, 245] on link "Add to do not call list" at bounding box center [516, 244] width 103 height 16
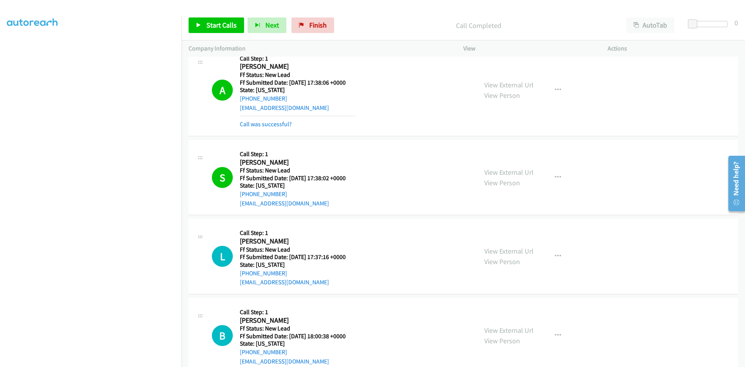
click at [386, 23] on p "Call Completed" at bounding box center [478, 25] width 268 height 10
click at [206, 23] on link "Start Calls" at bounding box center [216, 25] width 55 height 16
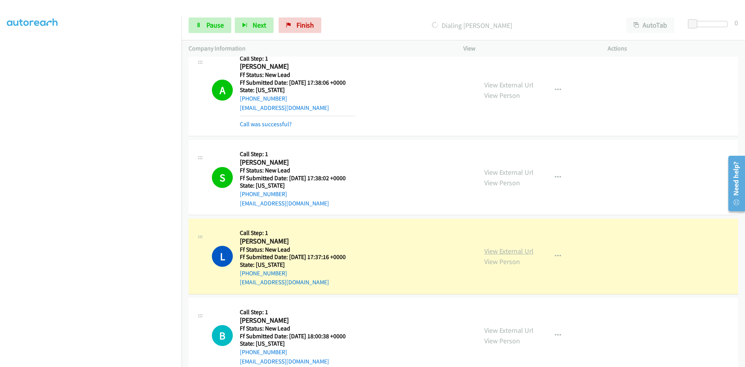
click at [507, 249] on link "View External Url" at bounding box center [508, 250] width 49 height 9
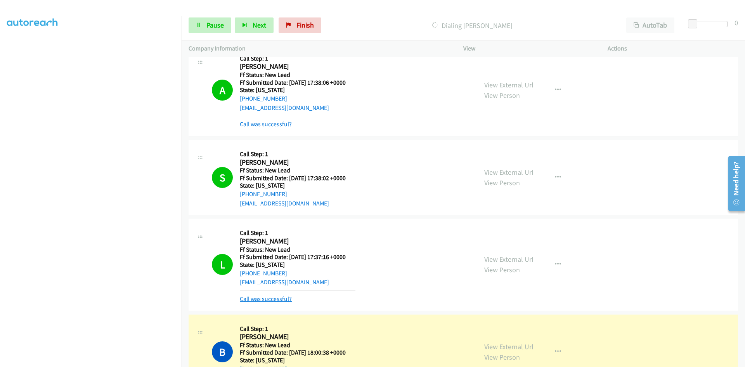
click at [280, 299] on link "Call was successful?" at bounding box center [266, 298] width 52 height 7
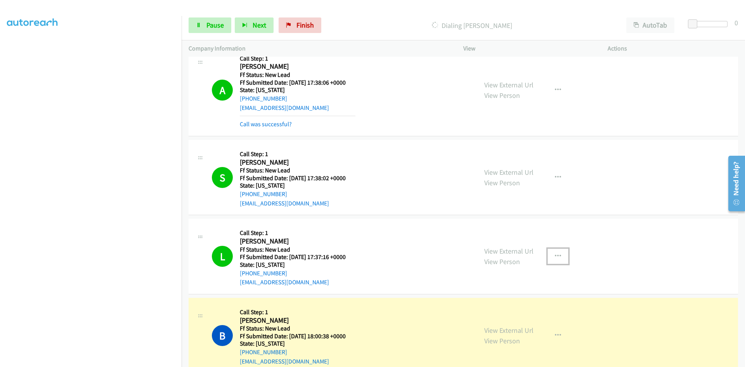
click at [555, 254] on icon "button" at bounding box center [558, 256] width 6 height 6
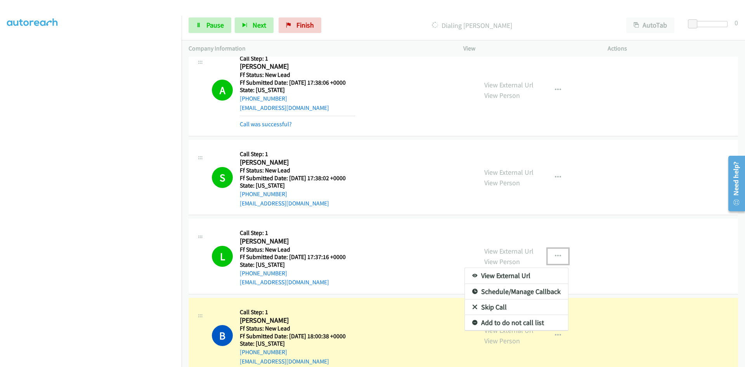
click at [486, 318] on link "Add to do not call list" at bounding box center [516, 323] width 103 height 16
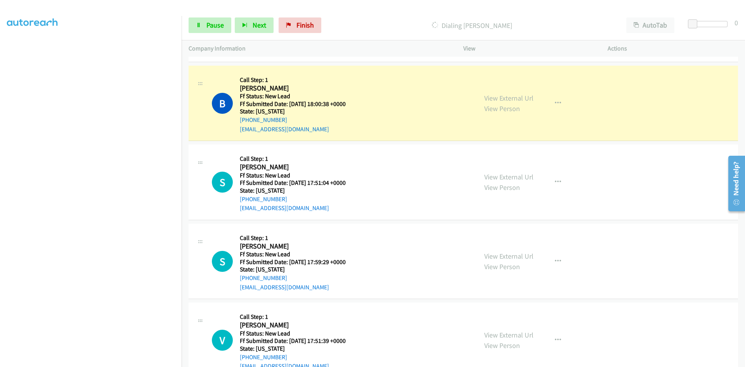
scroll to position [438, 0]
click at [502, 100] on link "View External Url" at bounding box center [508, 97] width 49 height 9
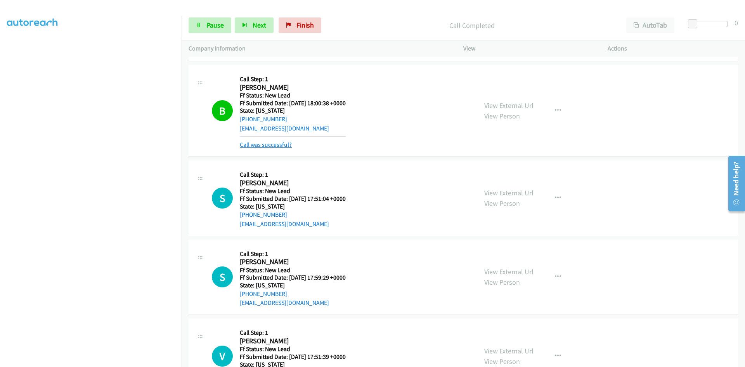
click at [279, 145] on link "Call was successful?" at bounding box center [266, 144] width 52 height 7
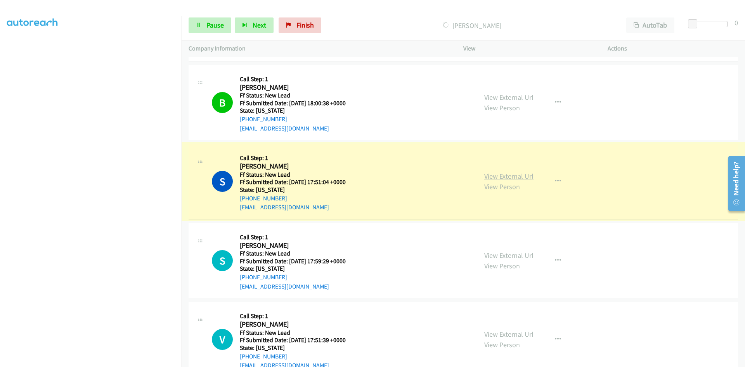
click at [512, 176] on link "View External Url" at bounding box center [508, 175] width 49 height 9
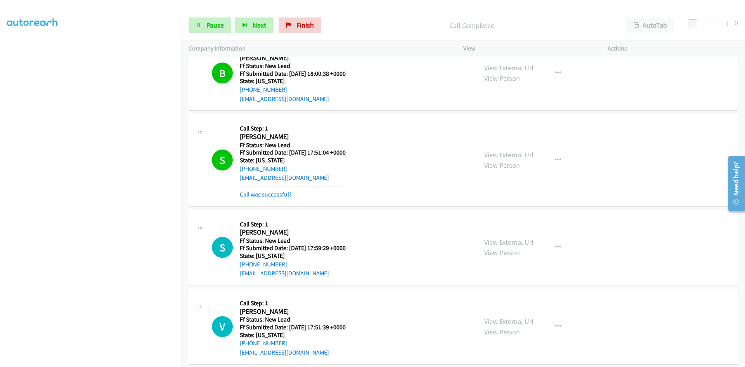
scroll to position [476, 0]
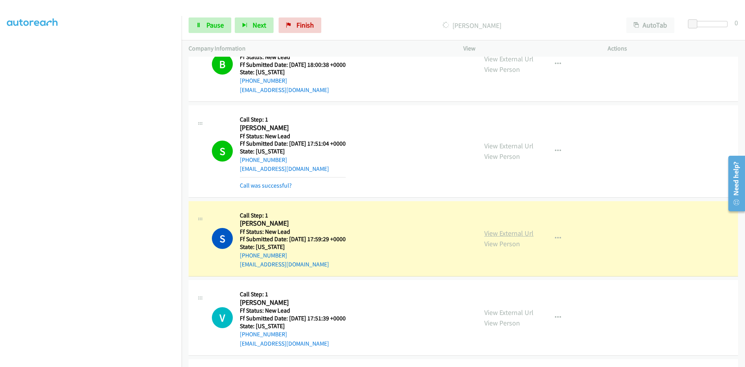
click at [519, 230] on link "View External Url" at bounding box center [508, 232] width 49 height 9
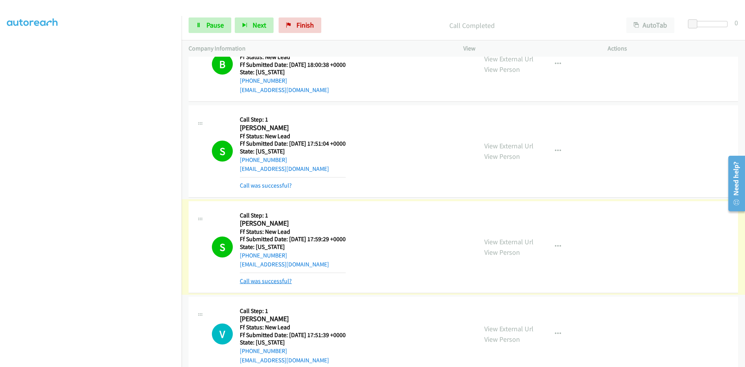
click at [287, 282] on link "Call was successful?" at bounding box center [266, 280] width 52 height 7
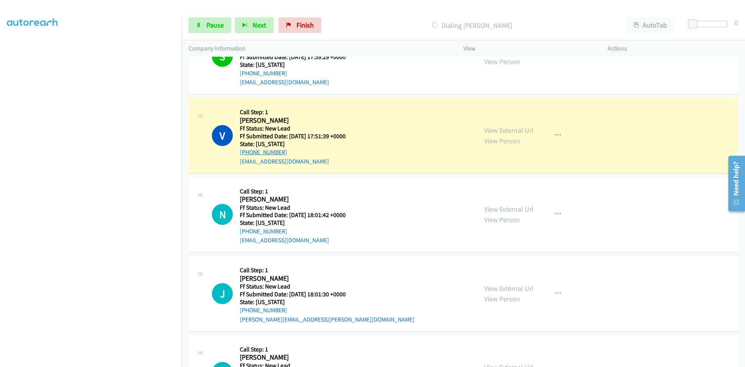
scroll to position [670, 0]
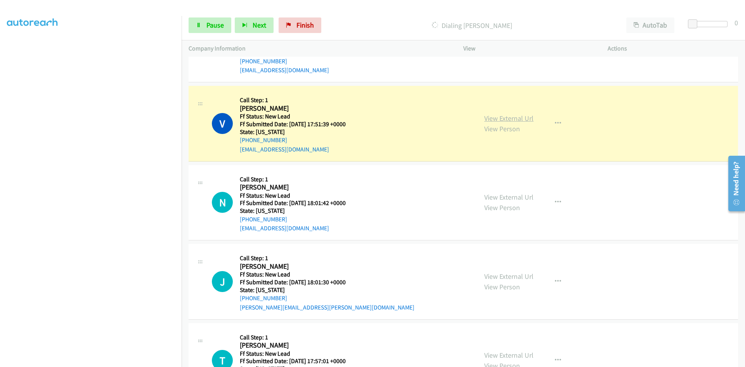
click at [524, 119] on link "View External Url" at bounding box center [508, 118] width 49 height 9
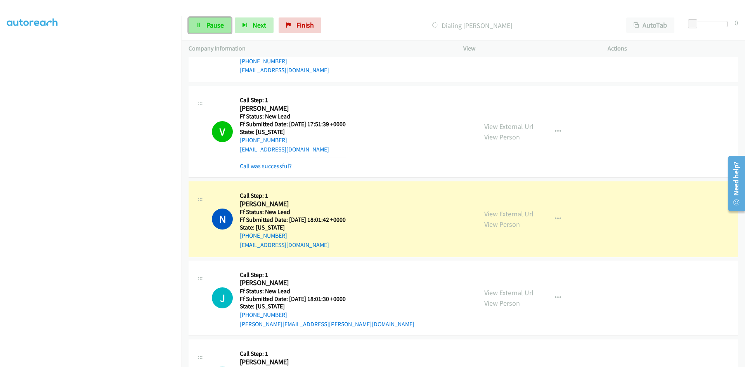
click at [208, 24] on span "Pause" at bounding box center [214, 25] width 17 height 9
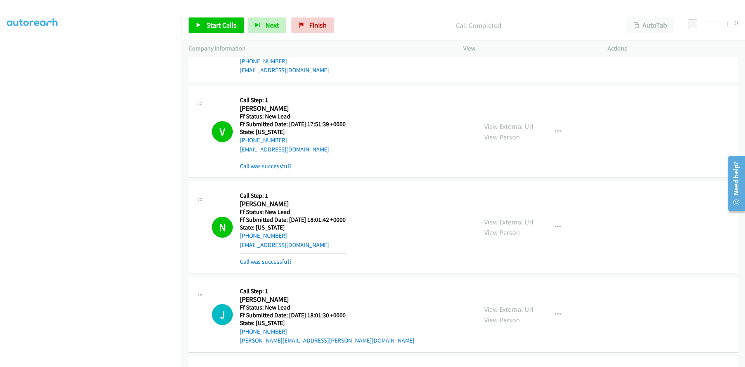
click at [525, 221] on link "View External Url" at bounding box center [508, 221] width 49 height 9
click at [274, 166] on link "Call was successful?" at bounding box center [266, 165] width 52 height 7
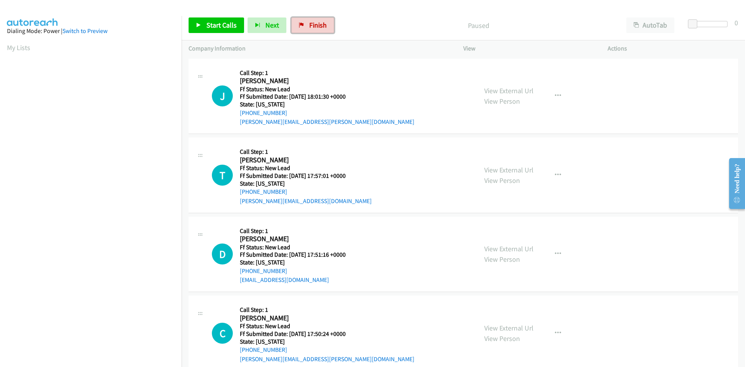
drag, startPoint x: 311, startPoint y: 28, endPoint x: 405, endPoint y: 38, distance: 94.8
click at [311, 28] on span "Finish" at bounding box center [317, 25] width 17 height 9
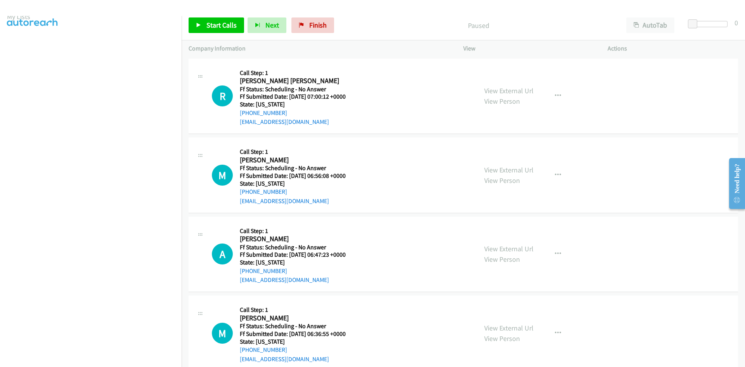
scroll to position [68, 0]
click at [197, 26] on icon at bounding box center [198, 25] width 5 height 5
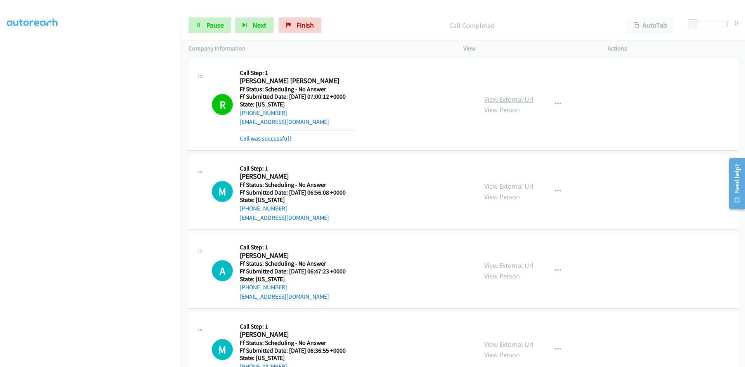
click at [504, 100] on link "View External Url" at bounding box center [508, 99] width 49 height 9
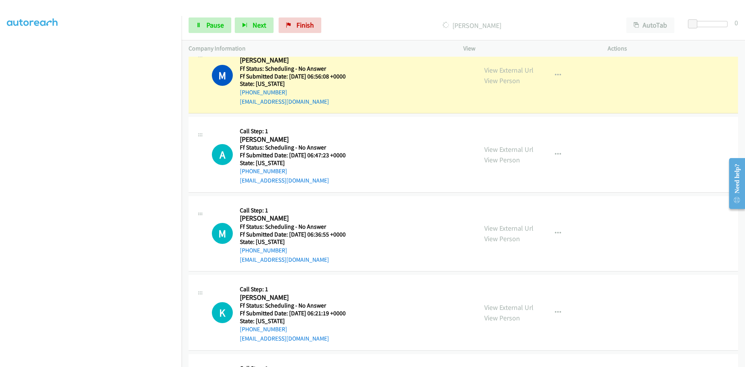
scroll to position [116, 0]
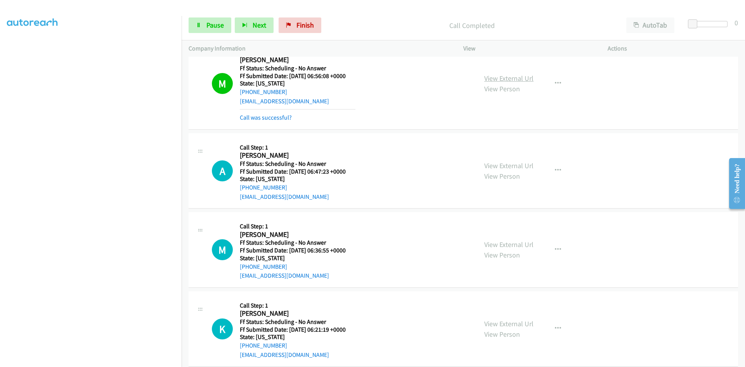
click at [522, 81] on link "View External Url" at bounding box center [508, 78] width 49 height 9
click at [555, 172] on icon "button" at bounding box center [558, 170] width 6 height 6
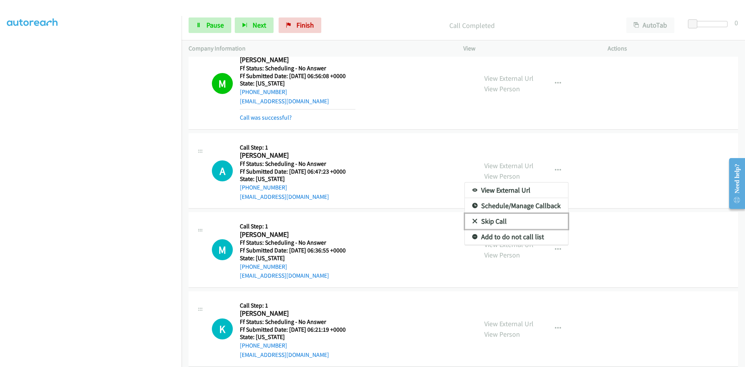
click at [516, 223] on link "Skip Call" at bounding box center [516, 221] width 103 height 16
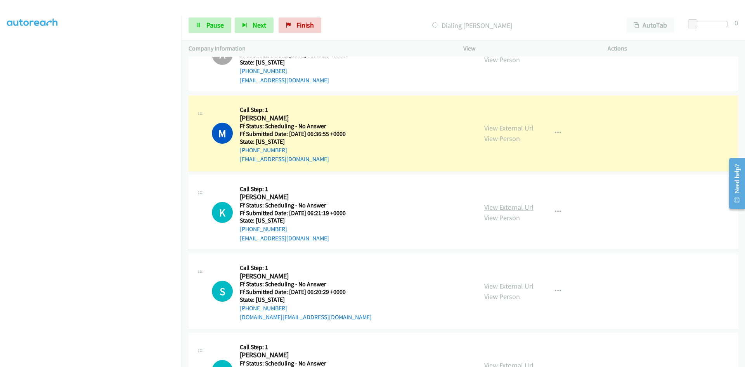
scroll to position [272, 0]
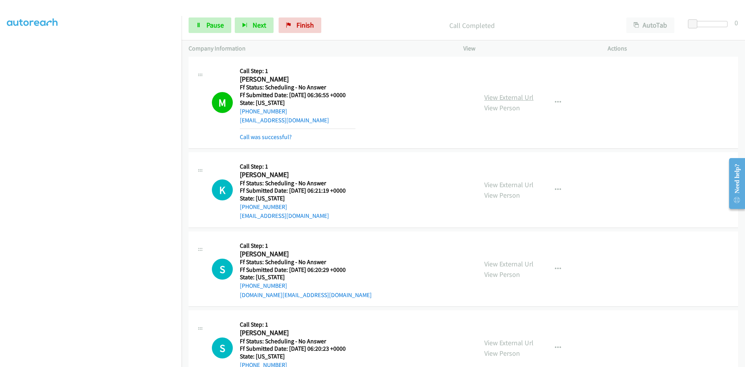
click at [519, 100] on link "View External Url" at bounding box center [508, 97] width 49 height 9
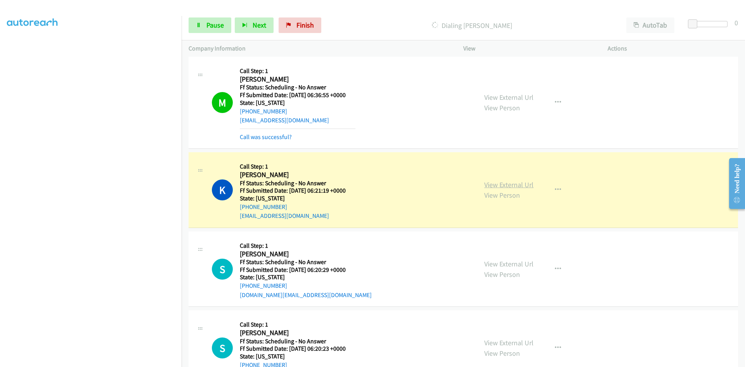
click at [519, 185] on link "View External Url" at bounding box center [508, 184] width 49 height 9
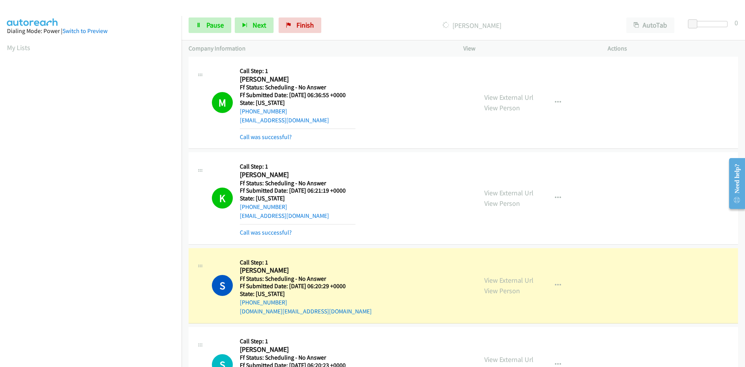
scroll to position [69, 0]
click at [249, 232] on link "Call was successful?" at bounding box center [266, 231] width 52 height 7
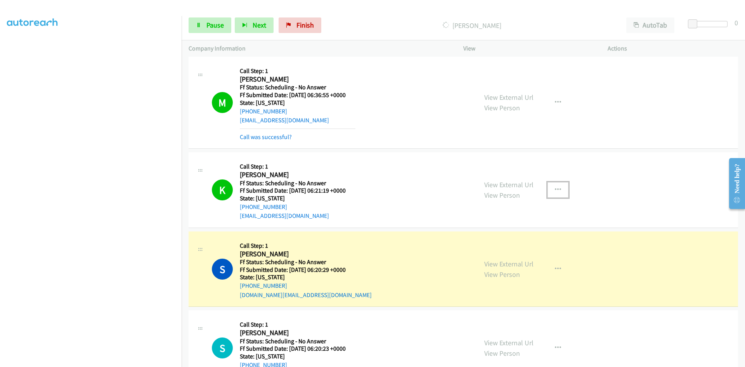
click at [555, 187] on icon "button" at bounding box center [558, 190] width 6 height 6
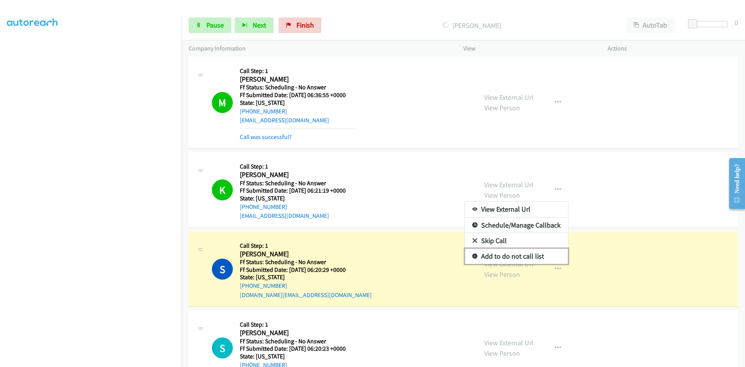
click at [504, 256] on link "Add to do not call list" at bounding box center [516, 256] width 103 height 16
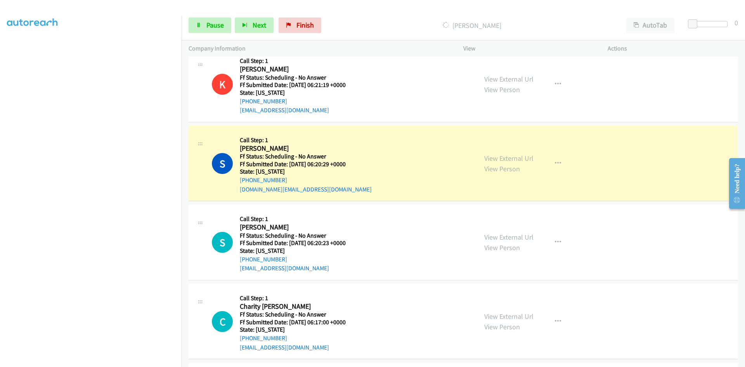
scroll to position [465, 0]
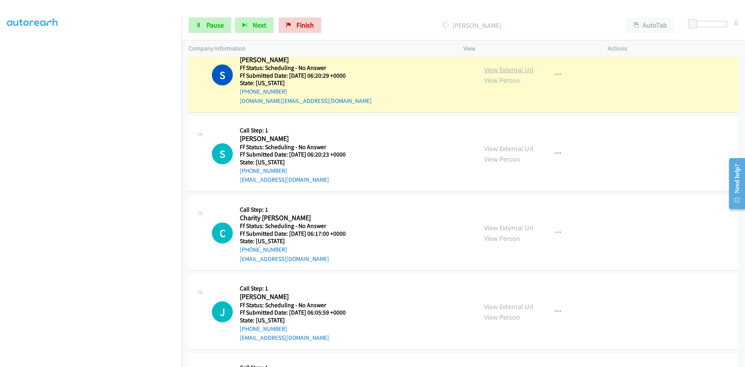
click at [504, 70] on link "View External Url" at bounding box center [508, 69] width 49 height 9
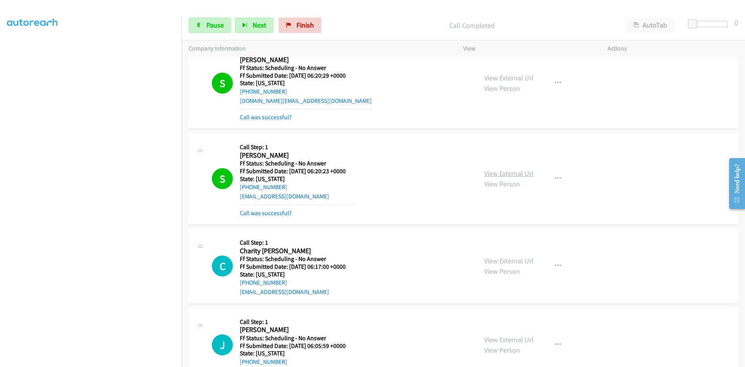
click at [509, 175] on link "View External Url" at bounding box center [508, 173] width 49 height 9
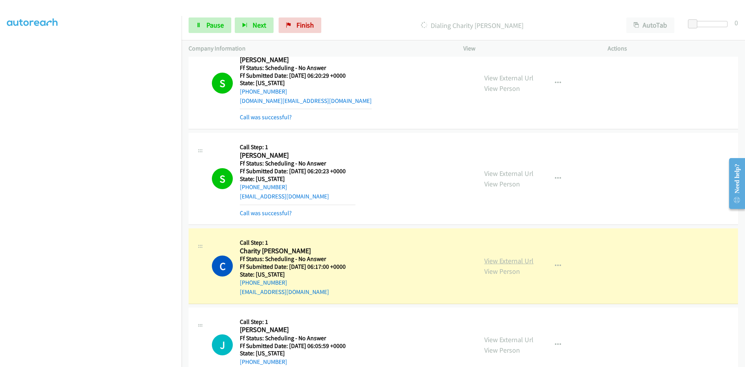
click at [498, 260] on link "View External Url" at bounding box center [508, 260] width 49 height 9
click at [219, 31] on link "Pause" at bounding box center [210, 25] width 43 height 16
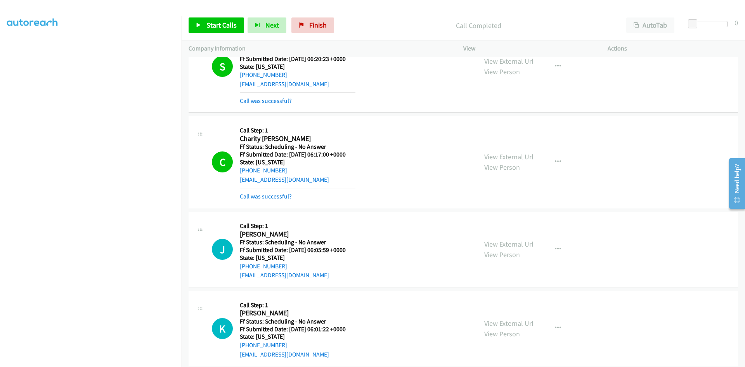
scroll to position [582, 0]
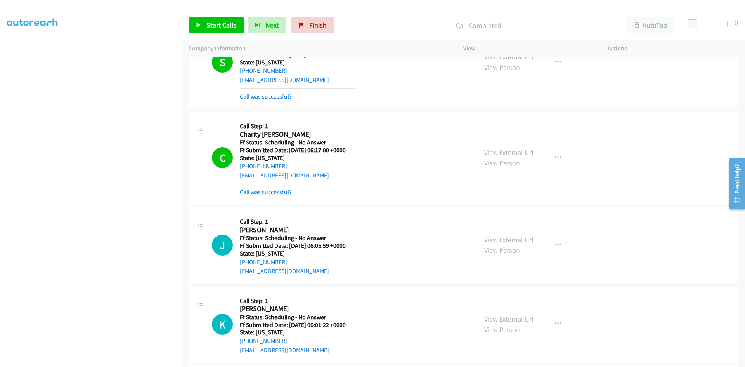
click at [268, 191] on link "Call was successful?" at bounding box center [266, 191] width 52 height 7
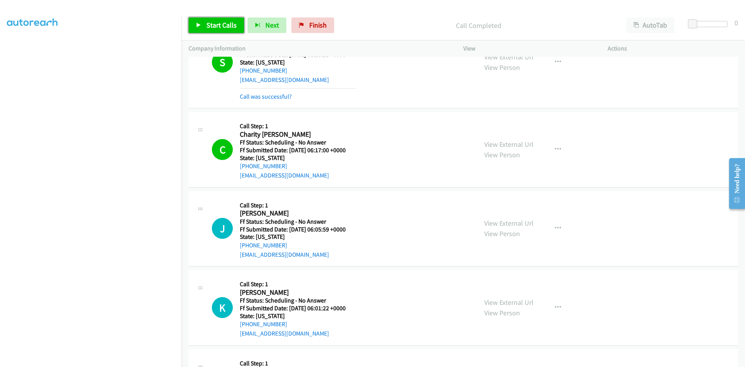
click at [230, 26] on span "Start Calls" at bounding box center [221, 25] width 30 height 9
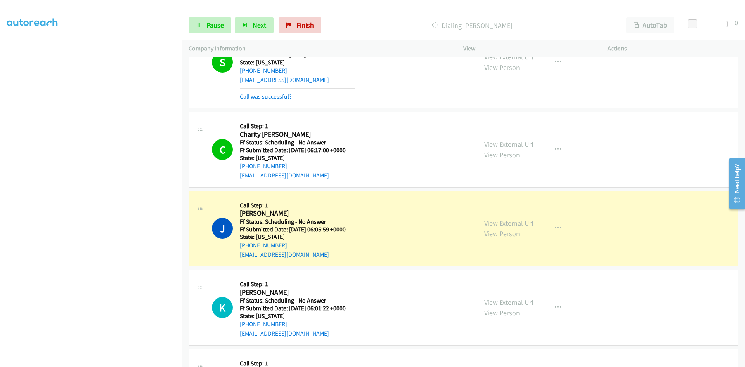
click at [521, 222] on link "View External Url" at bounding box center [508, 222] width 49 height 9
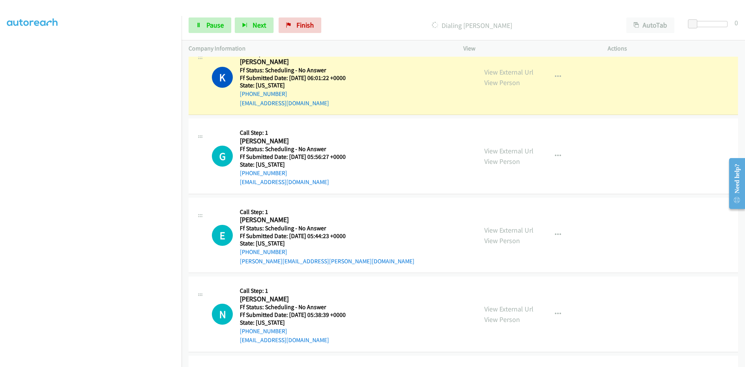
scroll to position [815, 0]
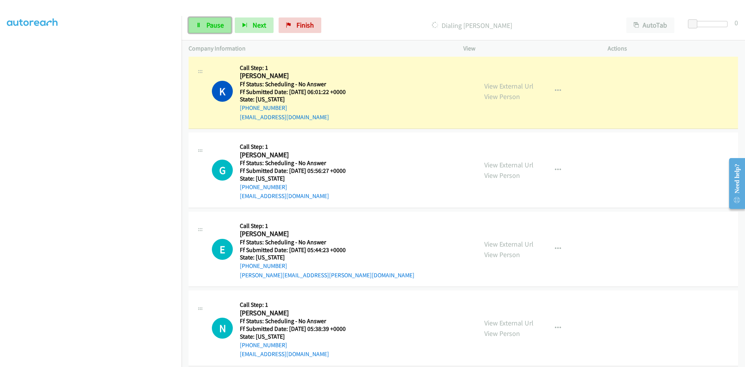
click at [206, 21] on span "Pause" at bounding box center [214, 25] width 17 height 9
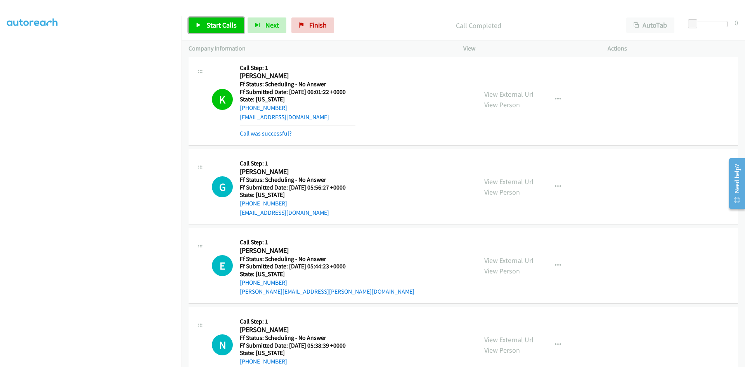
click at [206, 20] on link "Start Calls" at bounding box center [216, 25] width 55 height 16
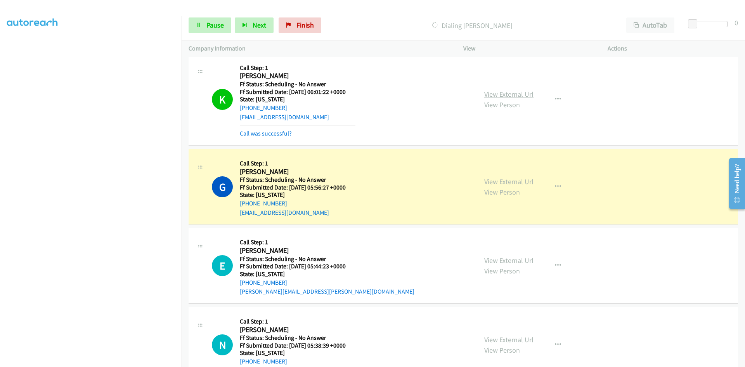
click at [509, 94] on link "View External Url" at bounding box center [508, 94] width 49 height 9
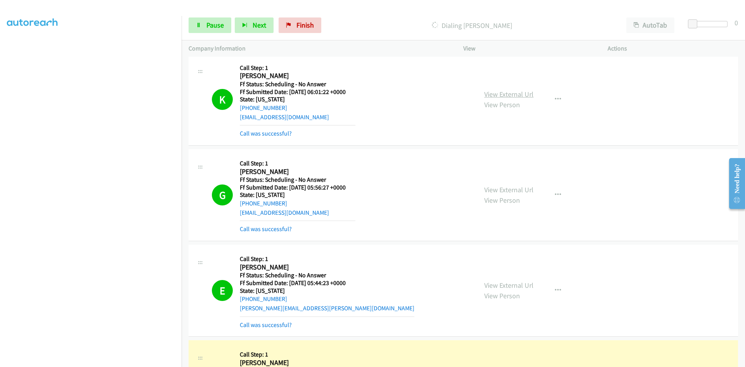
click at [512, 93] on link "View External Url" at bounding box center [508, 94] width 49 height 9
click at [500, 189] on link "View External Url" at bounding box center [508, 189] width 49 height 9
click at [510, 284] on link "View External Url" at bounding box center [508, 284] width 49 height 9
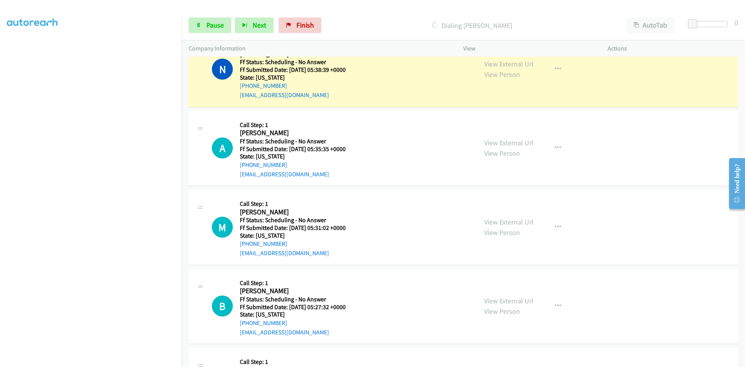
scroll to position [1125, 0]
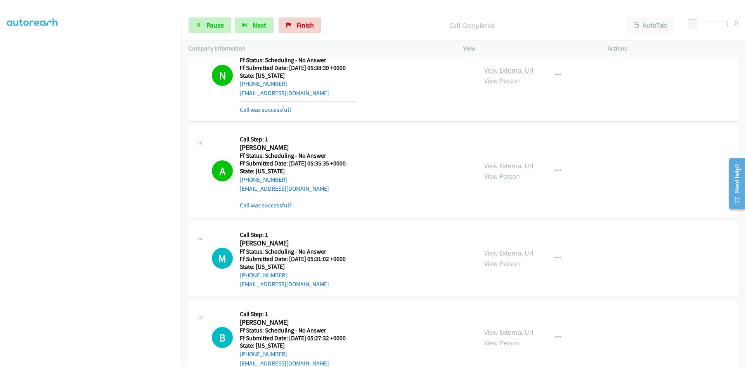
click at [499, 69] on link "View External Url" at bounding box center [508, 70] width 49 height 9
click at [500, 165] on link "View External Url" at bounding box center [508, 165] width 49 height 9
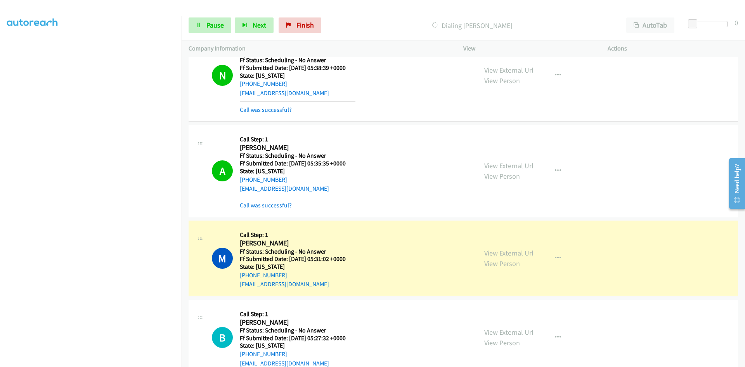
click at [515, 253] on link "View External Url" at bounding box center [508, 252] width 49 height 9
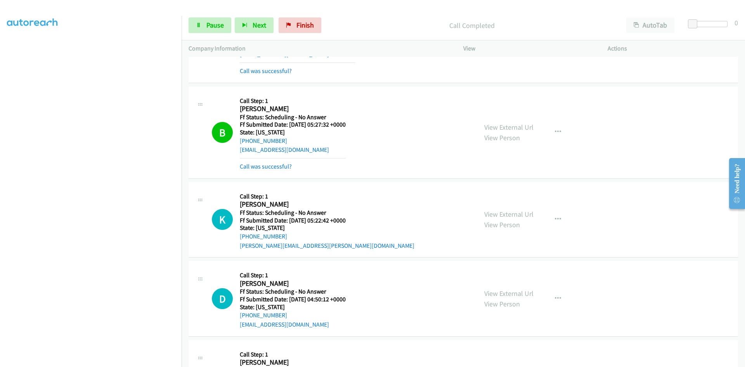
scroll to position [1358, 0]
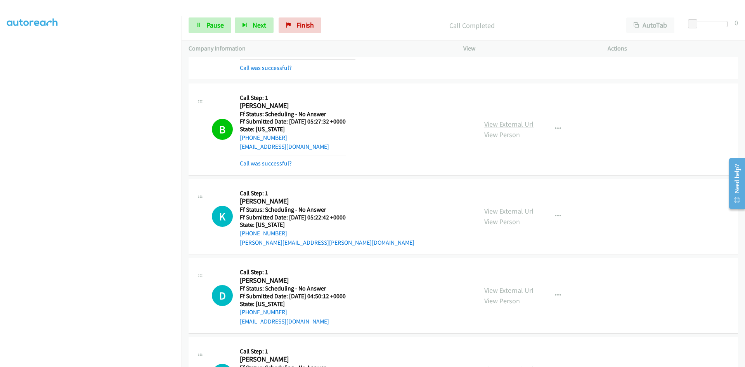
click at [504, 124] on link "View External Url" at bounding box center [508, 123] width 49 height 9
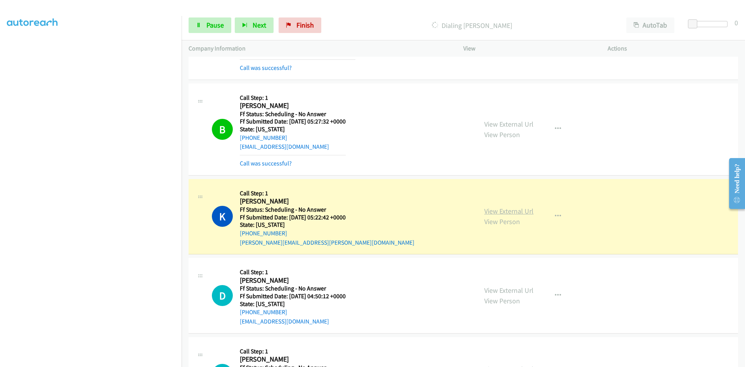
click at [508, 213] on link "View External Url" at bounding box center [508, 210] width 49 height 9
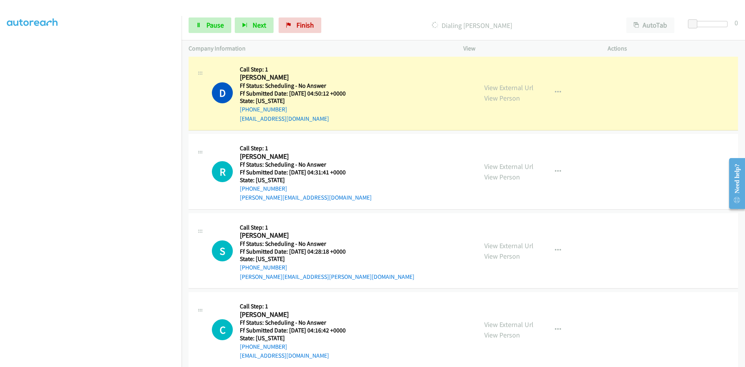
scroll to position [1590, 0]
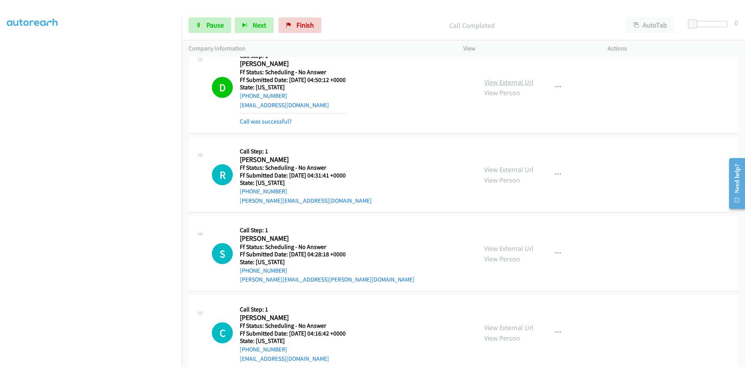
click at [497, 82] on link "View External Url" at bounding box center [508, 82] width 49 height 9
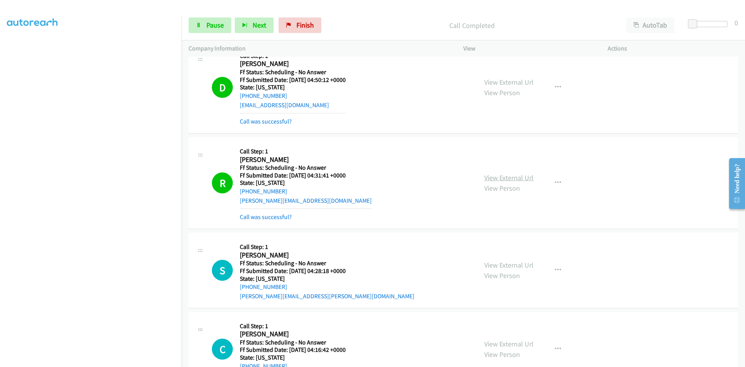
click at [502, 176] on link "View External Url" at bounding box center [508, 177] width 49 height 9
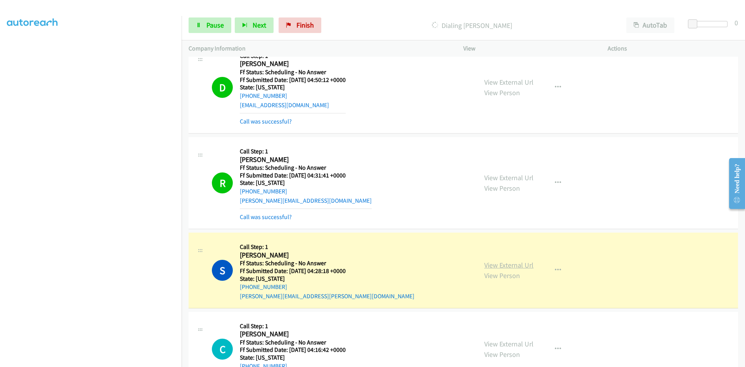
click at [513, 265] on link "View External Url" at bounding box center [508, 264] width 49 height 9
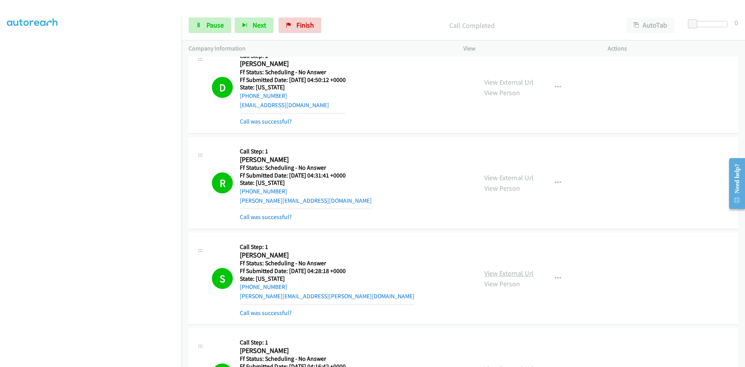
click at [525, 272] on link "View External Url" at bounding box center [508, 272] width 49 height 9
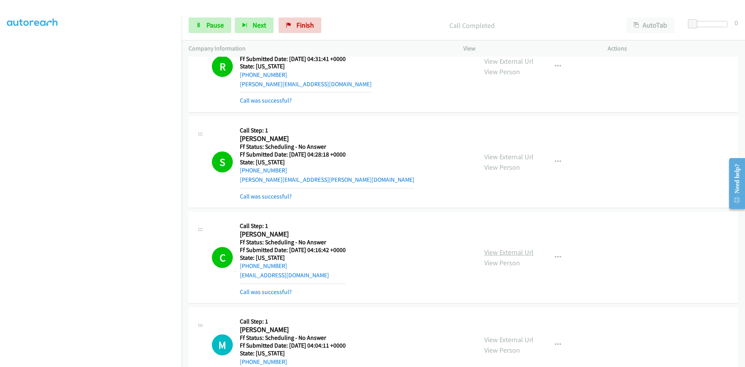
click at [521, 254] on link "View External Url" at bounding box center [508, 251] width 49 height 9
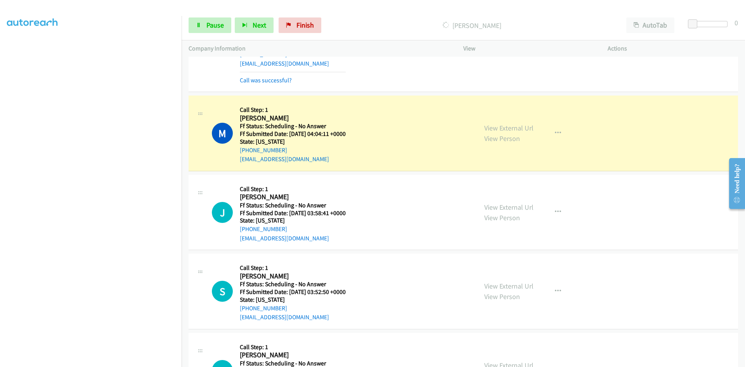
scroll to position [1940, 0]
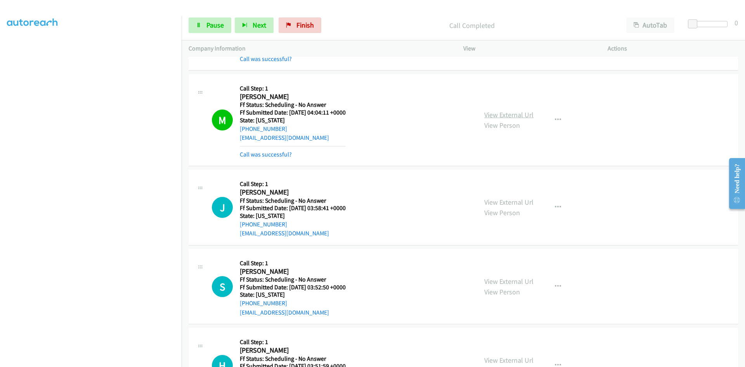
click at [508, 114] on link "View External Url" at bounding box center [508, 114] width 49 height 9
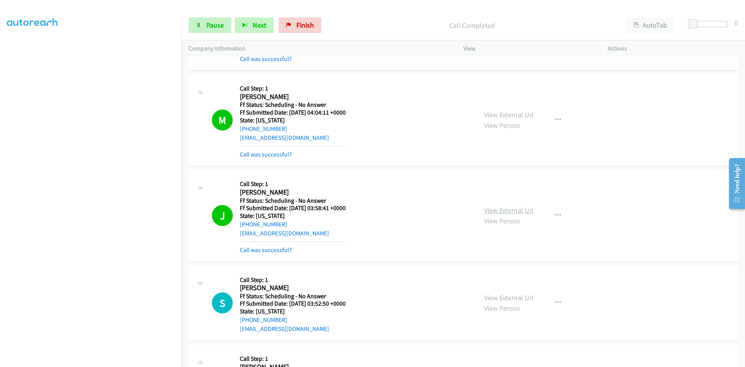
click at [524, 209] on link "View External Url" at bounding box center [508, 210] width 49 height 9
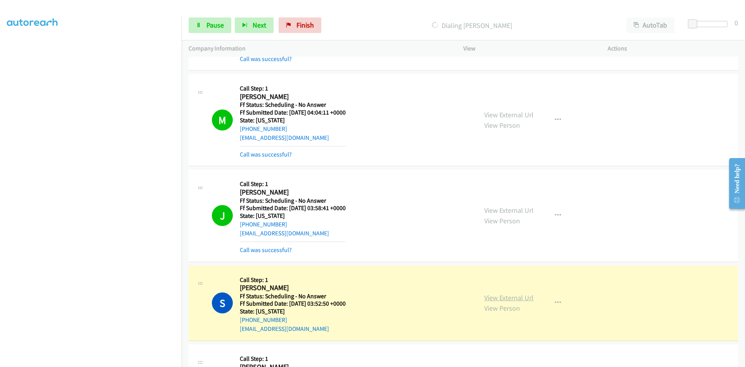
click at [505, 298] on link "View External Url" at bounding box center [508, 297] width 49 height 9
click at [522, 297] on link "View External Url" at bounding box center [508, 297] width 49 height 9
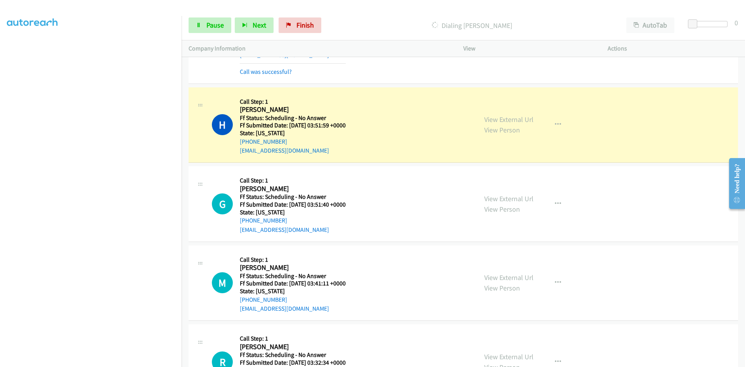
scroll to position [2211, 0]
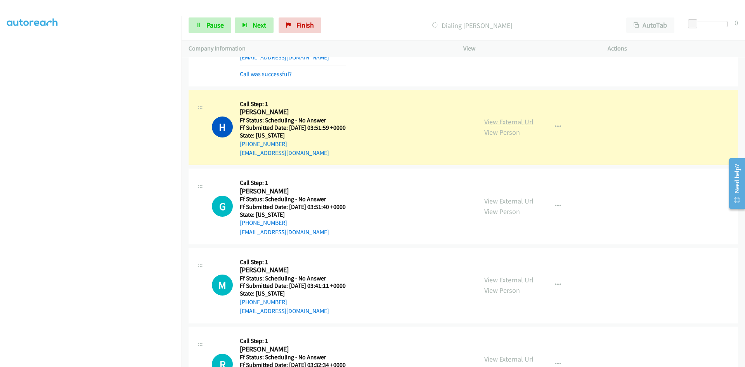
click at [517, 122] on link "View External Url" at bounding box center [508, 121] width 49 height 9
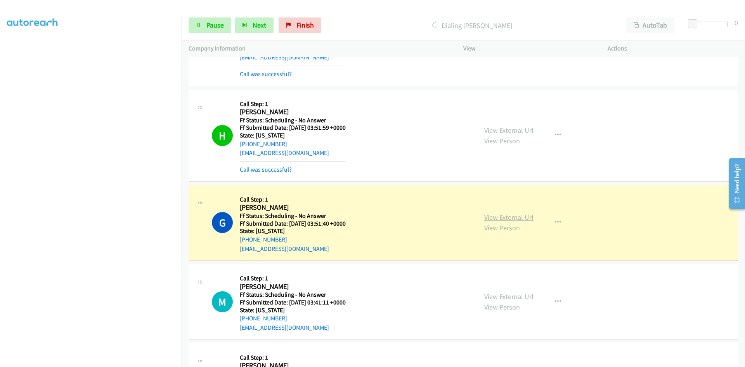
click at [497, 218] on link "View External Url" at bounding box center [508, 217] width 49 height 9
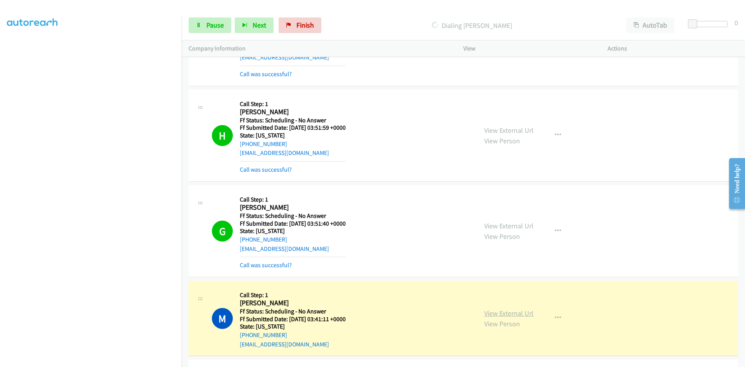
click at [497, 309] on link "View External Url" at bounding box center [508, 312] width 49 height 9
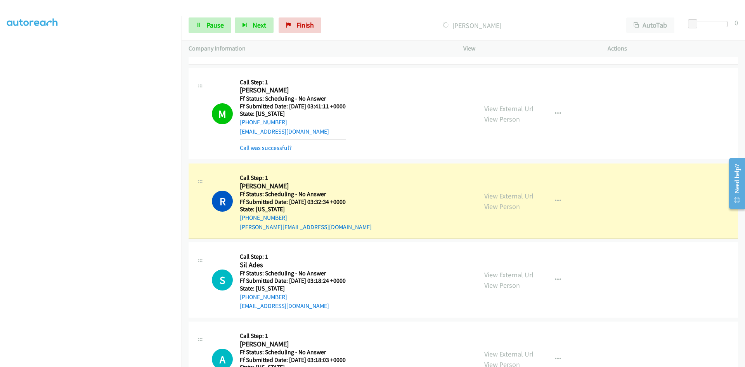
scroll to position [2483, 0]
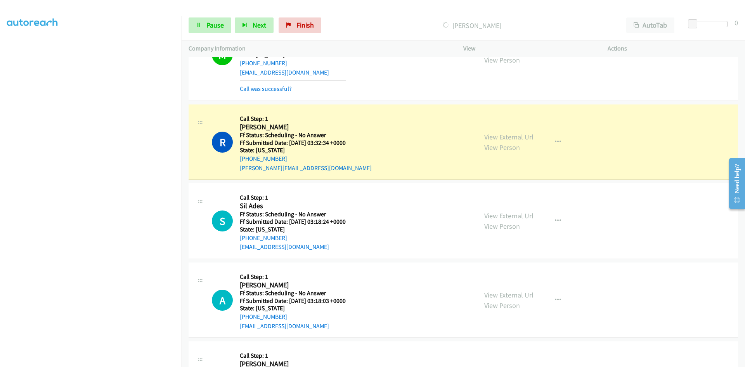
click at [495, 136] on link "View External Url" at bounding box center [508, 136] width 49 height 9
click at [216, 28] on span "Pause" at bounding box center [214, 25] width 17 height 9
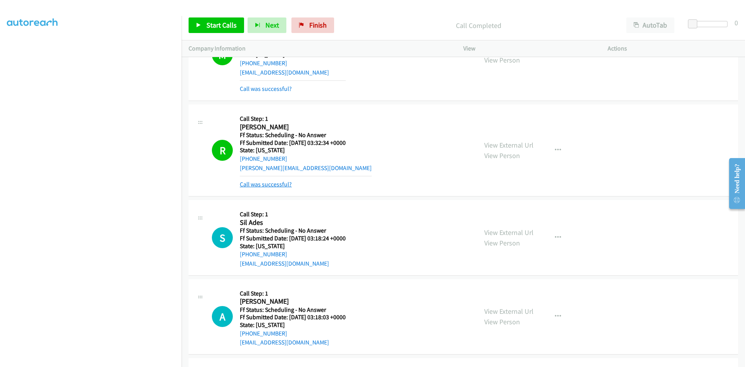
click at [252, 181] on link "Call was successful?" at bounding box center [266, 183] width 52 height 7
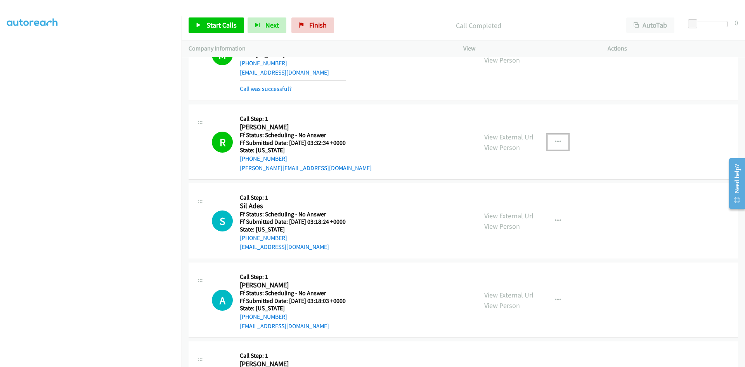
click at [557, 141] on icon "button" at bounding box center [558, 142] width 6 height 6
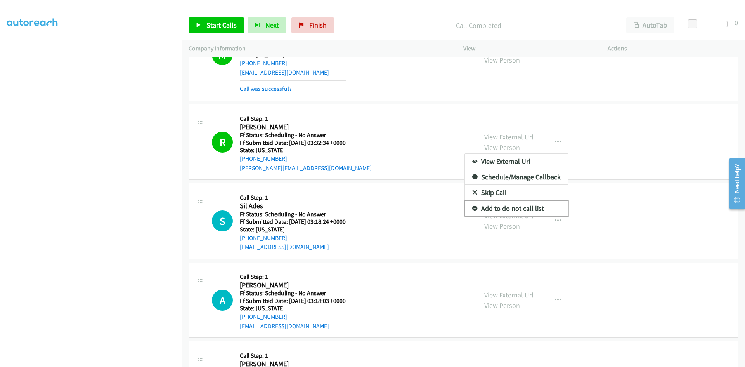
click at [493, 209] on link "Add to do not call list" at bounding box center [516, 209] width 103 height 16
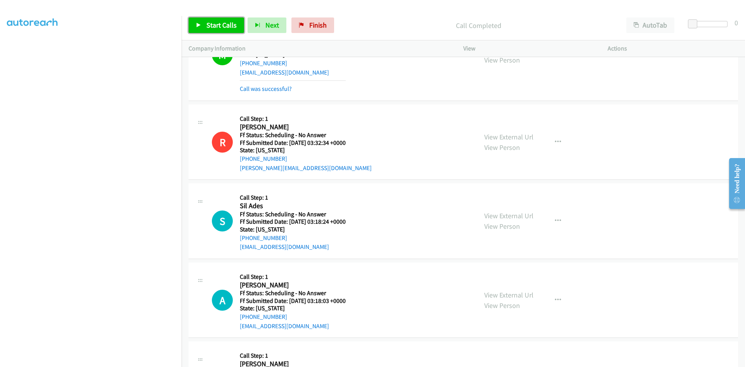
click at [233, 31] on link "Start Calls" at bounding box center [216, 25] width 55 height 16
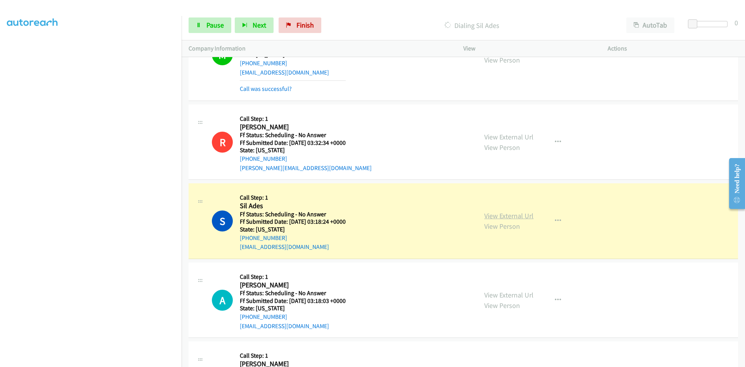
click at [511, 215] on link "View External Url" at bounding box center [508, 215] width 49 height 9
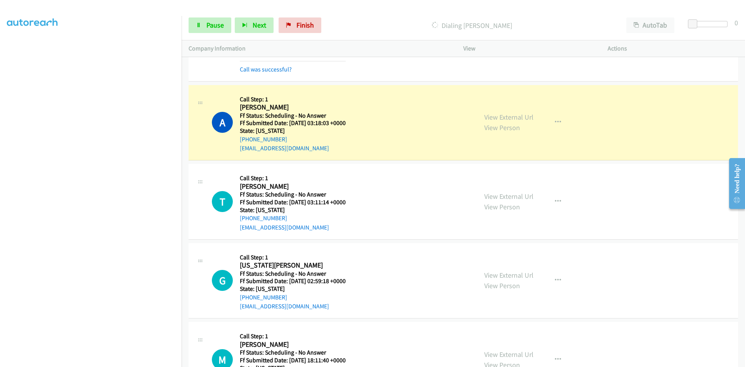
scroll to position [2715, 0]
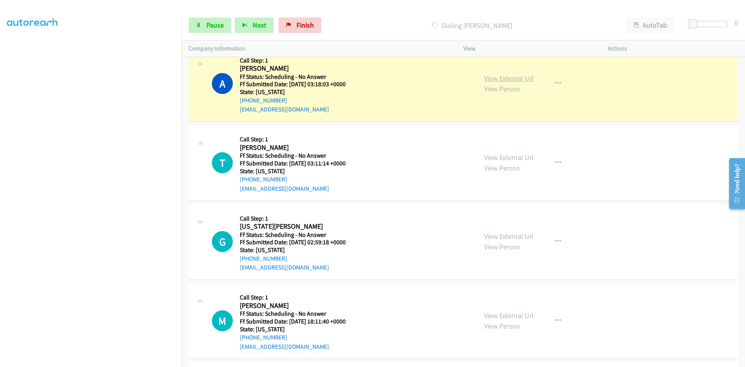
click at [509, 76] on link "View External Url" at bounding box center [508, 78] width 49 height 9
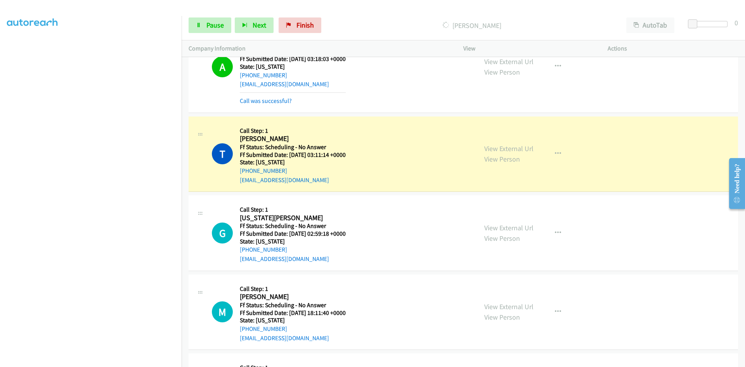
scroll to position [2793, 0]
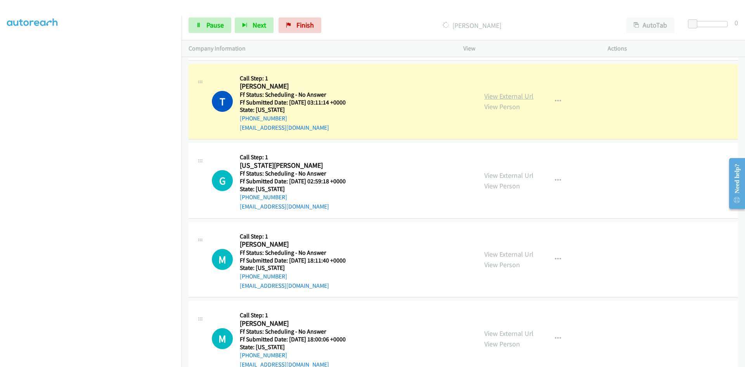
click at [511, 97] on link "View External Url" at bounding box center [508, 96] width 49 height 9
click at [217, 26] on span "Pause" at bounding box center [214, 25] width 17 height 9
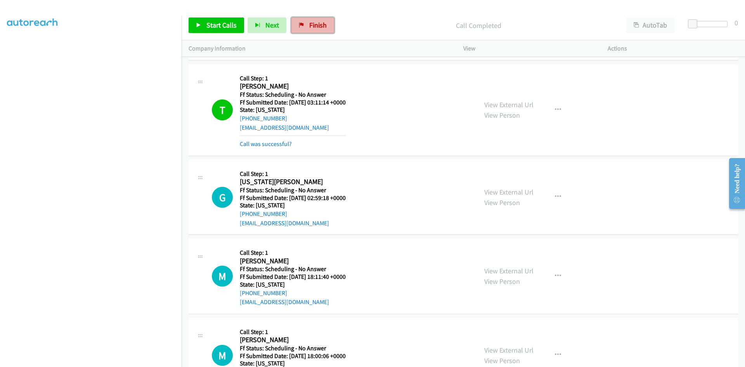
click at [315, 27] on span "Finish" at bounding box center [317, 25] width 17 height 9
click at [280, 144] on link "Call was successful?" at bounding box center [266, 143] width 52 height 7
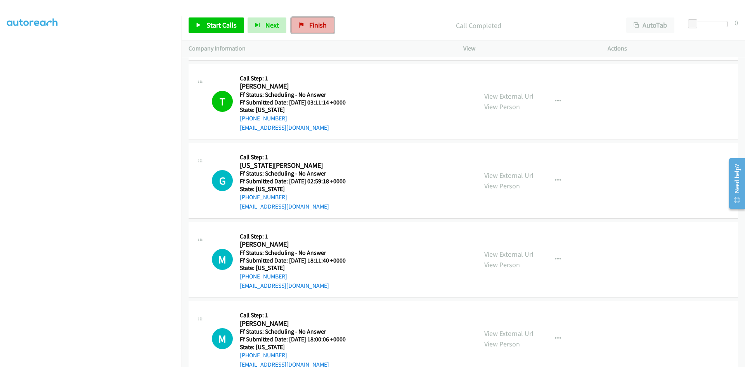
click at [313, 25] on span "Finish" at bounding box center [317, 25] width 17 height 9
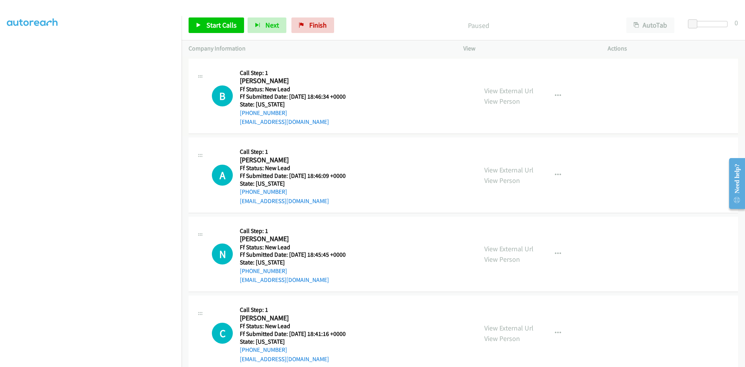
scroll to position [68, 0]
drag, startPoint x: 408, startPoint y: 9, endPoint x: 373, endPoint y: 15, distance: 35.4
click at [408, 9] on div at bounding box center [369, 15] width 738 height 30
click at [200, 24] on icon at bounding box center [198, 25] width 5 height 5
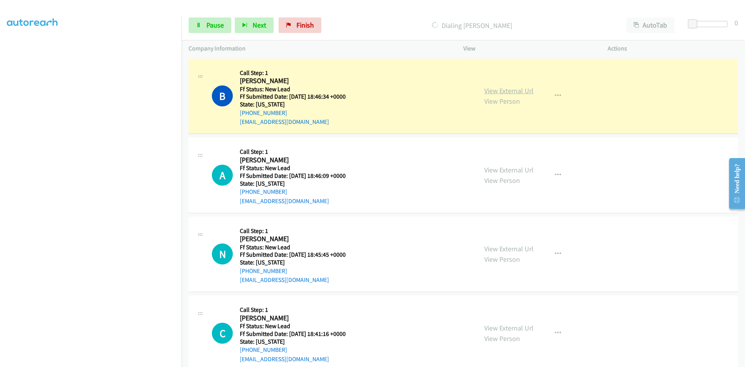
click at [506, 90] on link "View External Url" at bounding box center [508, 90] width 49 height 9
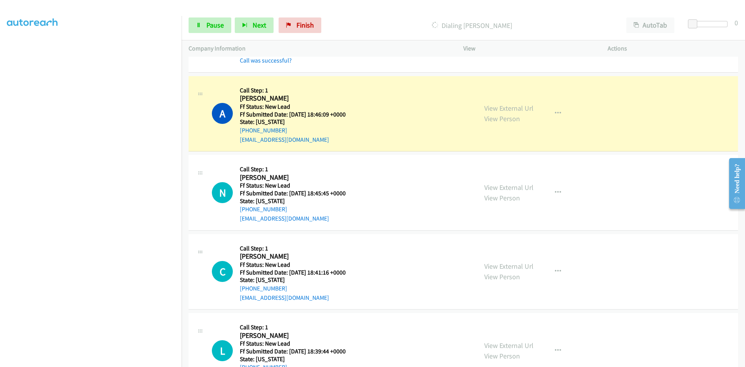
scroll to position [111, 0]
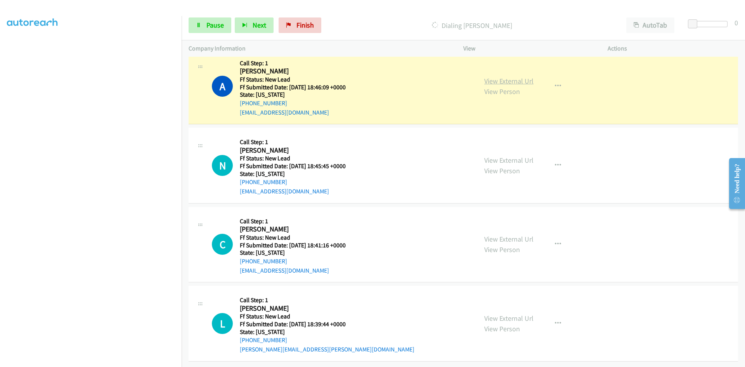
click at [527, 76] on link "View External Url" at bounding box center [508, 80] width 49 height 9
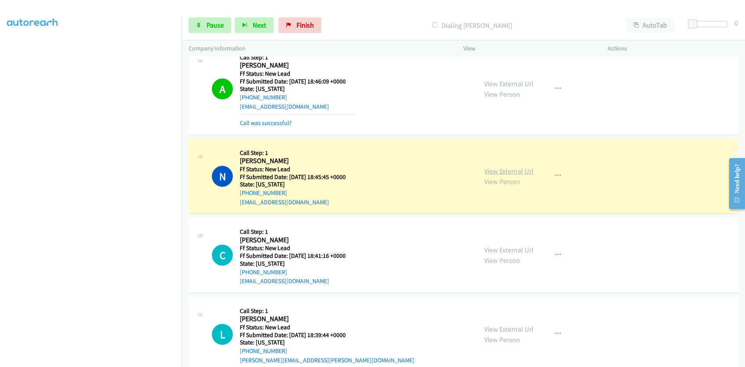
click at [509, 168] on link "View External Url" at bounding box center [508, 170] width 49 height 9
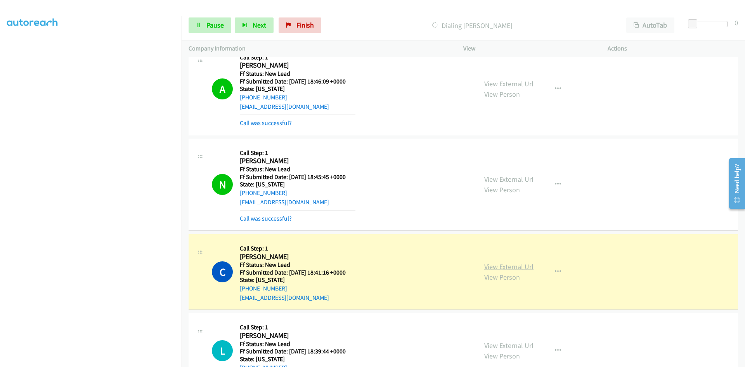
click at [520, 263] on link "View External Url" at bounding box center [508, 266] width 49 height 9
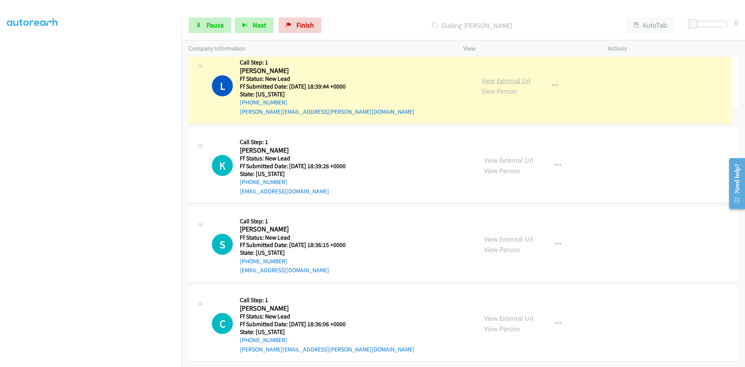
scroll to position [398, 0]
click at [526, 77] on link "View External Url" at bounding box center [508, 80] width 49 height 9
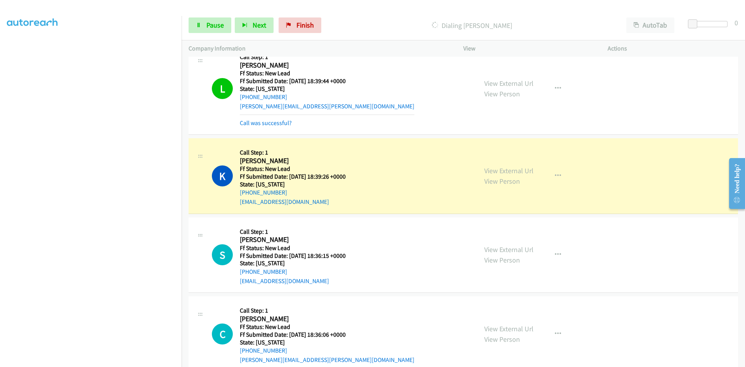
scroll to position [414, 0]
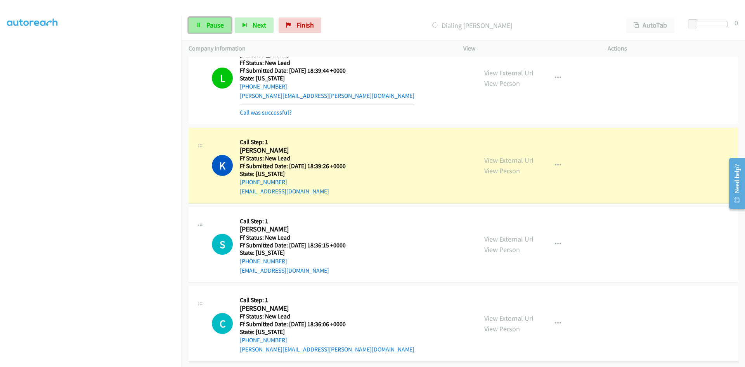
click at [202, 23] on link "Pause" at bounding box center [210, 25] width 43 height 16
click at [513, 156] on link "View External Url" at bounding box center [508, 160] width 49 height 9
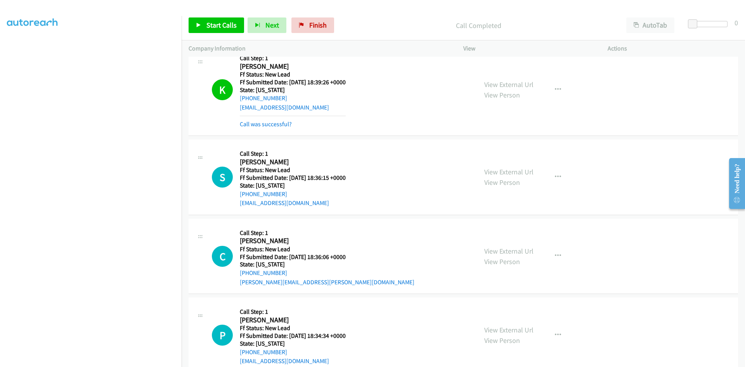
scroll to position [504, 0]
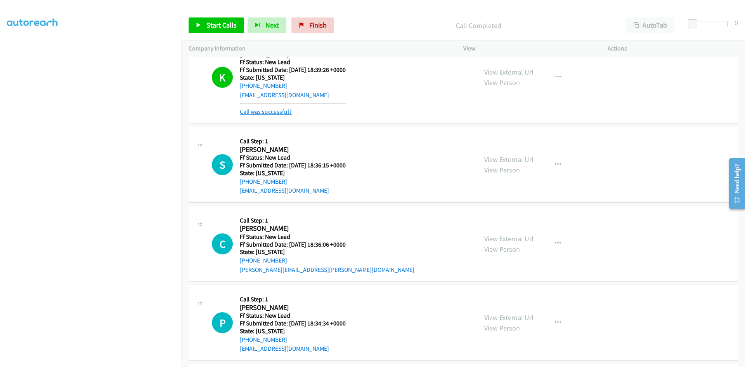
click at [265, 114] on link "Call was successful?" at bounding box center [266, 111] width 52 height 7
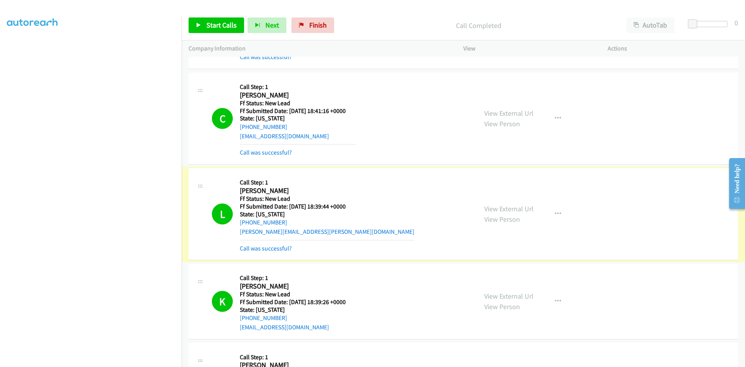
scroll to position [272, 0]
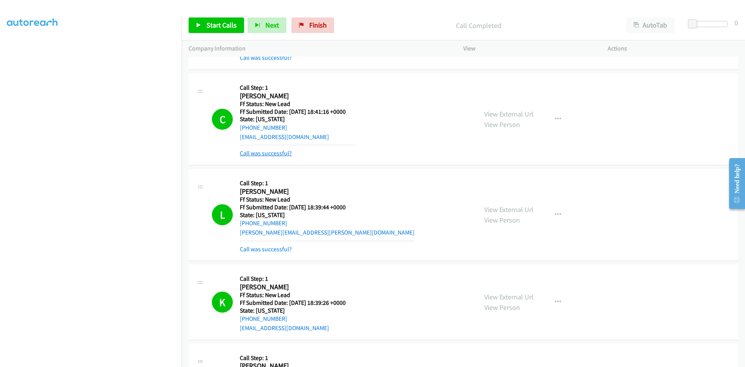
click at [269, 154] on link "Call was successful?" at bounding box center [266, 152] width 52 height 7
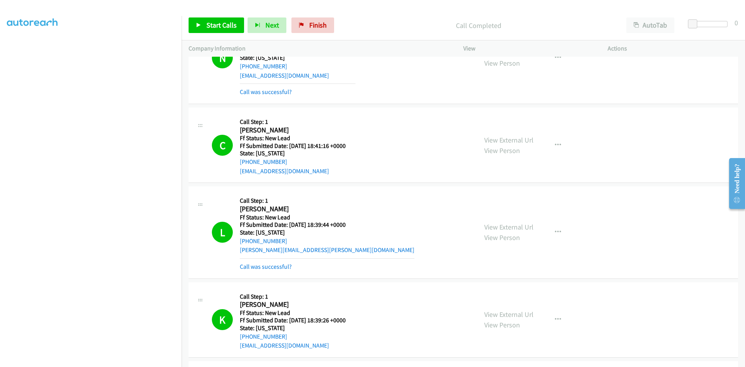
scroll to position [194, 0]
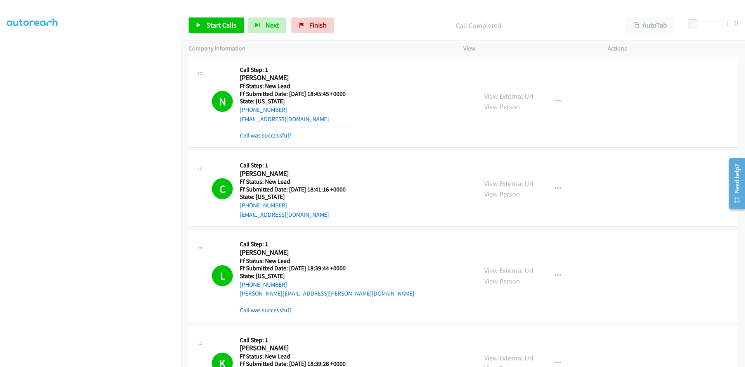
click at [271, 133] on link "Call was successful?" at bounding box center [266, 134] width 52 height 7
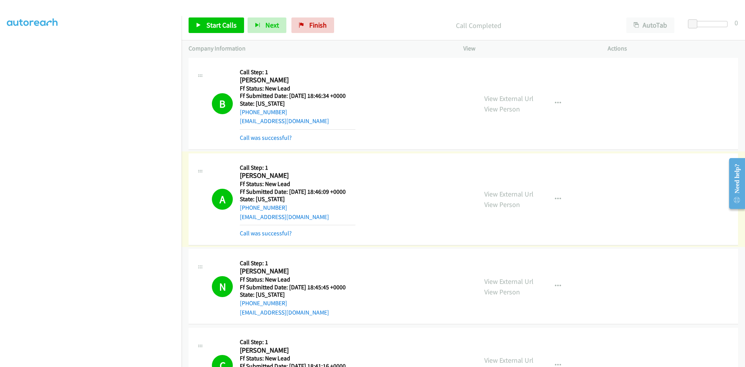
scroll to position [0, 0]
click at [274, 139] on link "Call was successful?" at bounding box center [266, 138] width 52 height 7
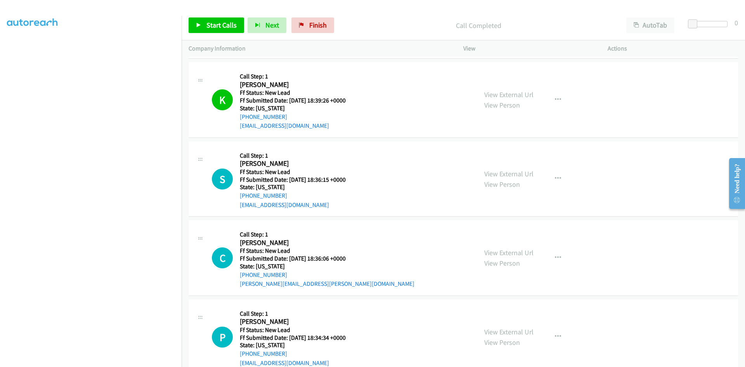
scroll to position [427, 0]
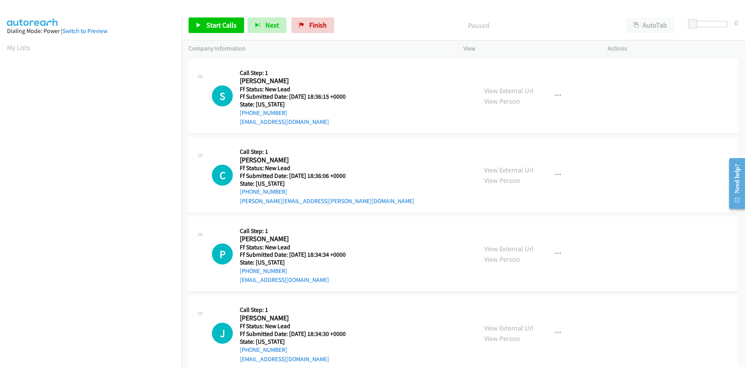
click at [581, 26] on p "Paused" at bounding box center [478, 25] width 268 height 10
click at [213, 25] on span "Start Calls" at bounding box center [221, 25] width 30 height 9
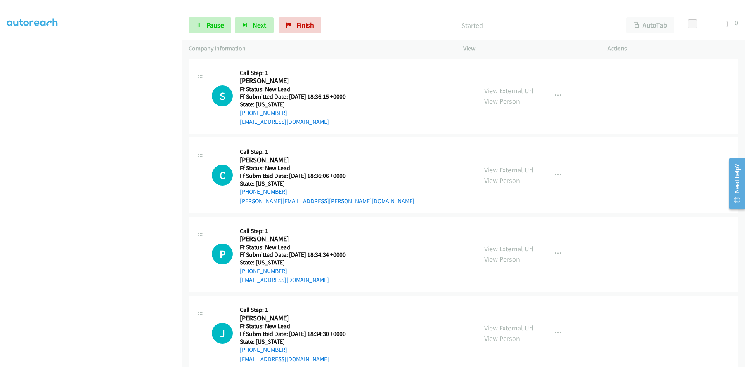
scroll to position [68, 0]
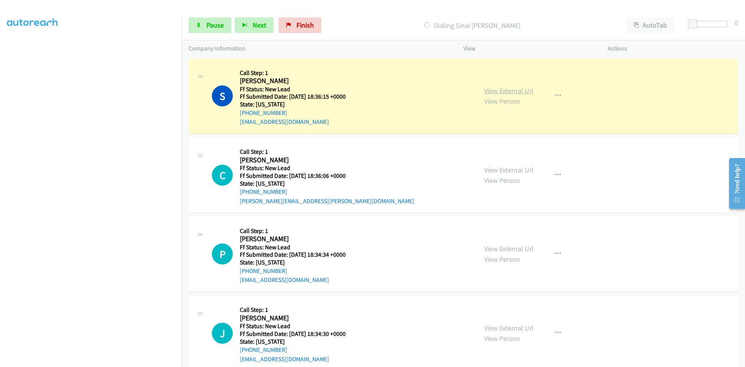
click at [525, 91] on link "View External Url" at bounding box center [508, 90] width 49 height 9
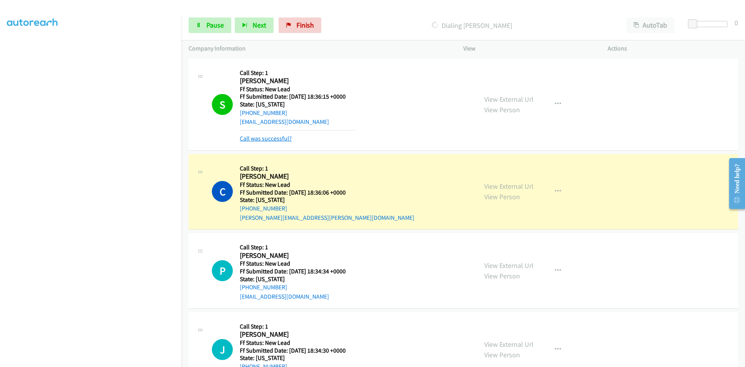
click at [282, 135] on link "Call was successful?" at bounding box center [266, 138] width 52 height 7
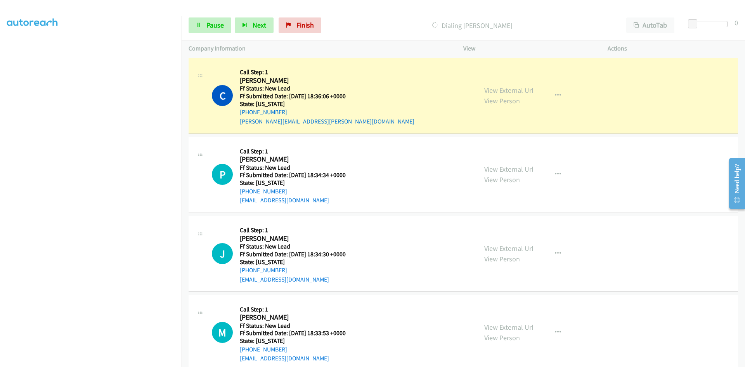
scroll to position [95, 0]
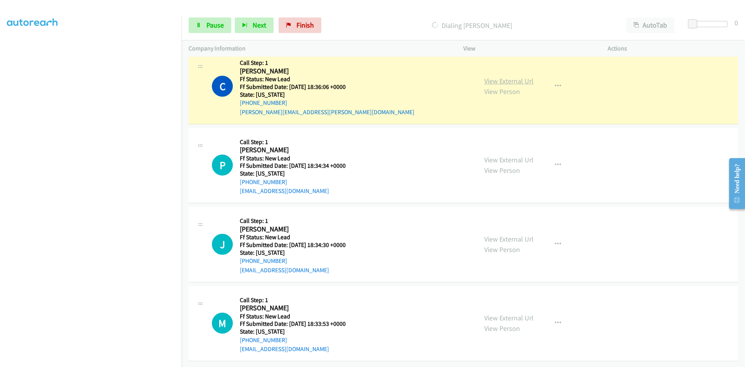
click at [524, 76] on link "View External Url" at bounding box center [508, 80] width 49 height 9
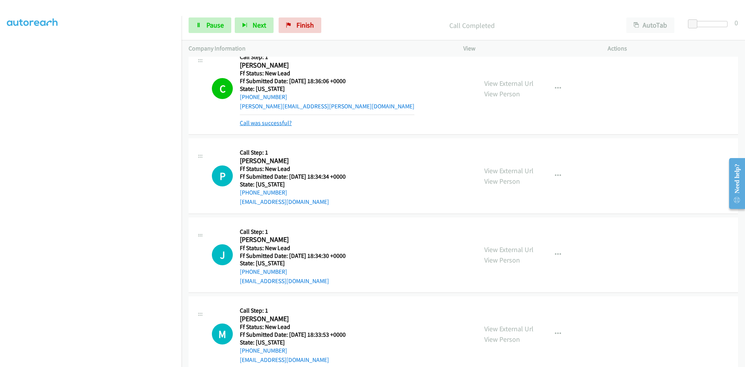
click at [280, 122] on link "Call was successful?" at bounding box center [266, 122] width 52 height 7
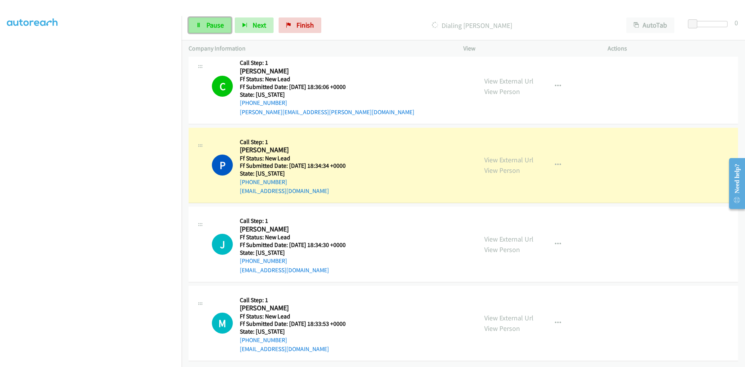
click at [200, 23] on icon at bounding box center [198, 25] width 5 height 5
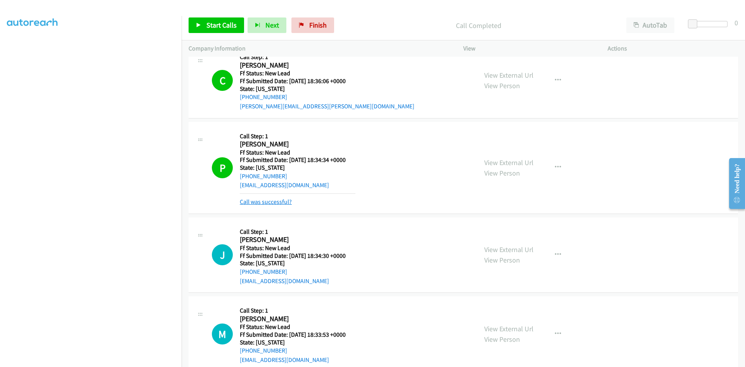
click at [255, 201] on link "Call was successful?" at bounding box center [266, 201] width 52 height 7
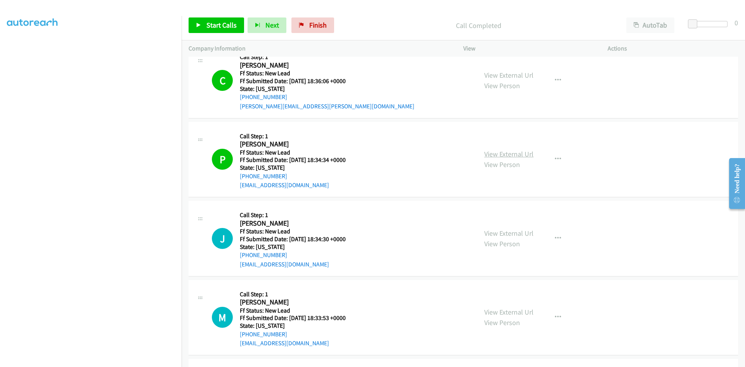
click at [527, 153] on link "View External Url" at bounding box center [508, 153] width 49 height 9
click at [225, 28] on span "Start Calls" at bounding box center [221, 25] width 30 height 9
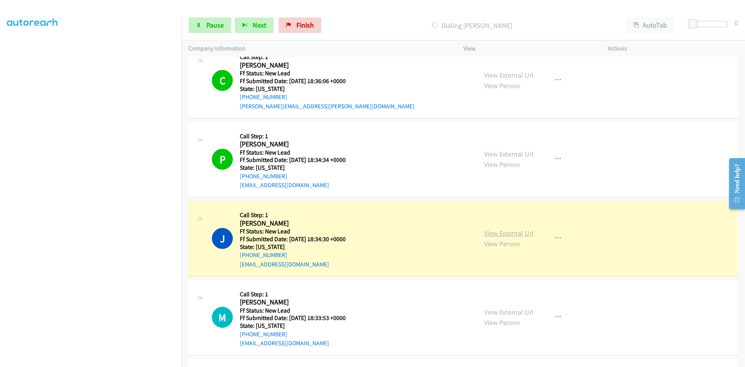
click at [518, 232] on link "View External Url" at bounding box center [508, 232] width 49 height 9
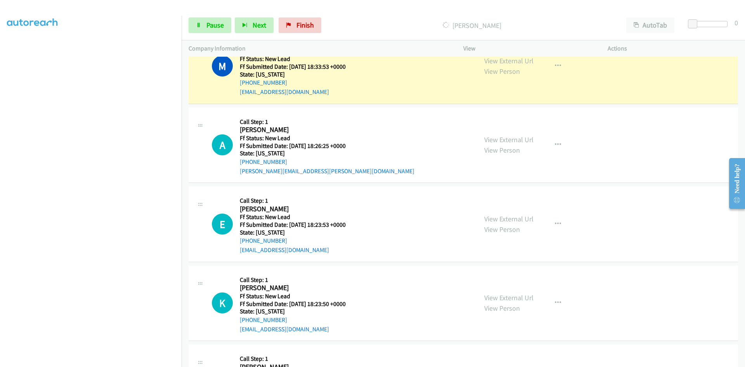
scroll to position [366, 0]
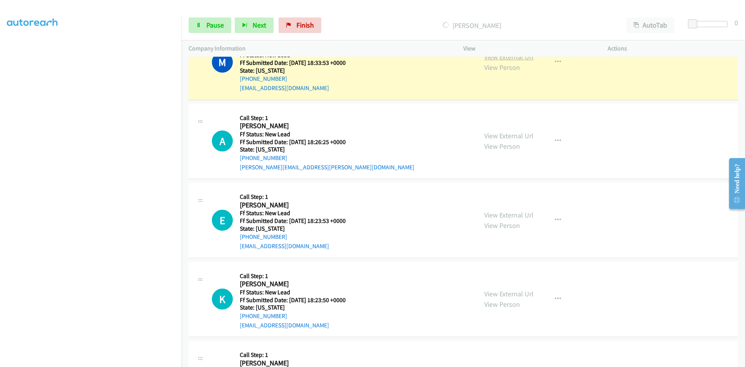
click at [526, 59] on link "View External Url" at bounding box center [508, 56] width 49 height 9
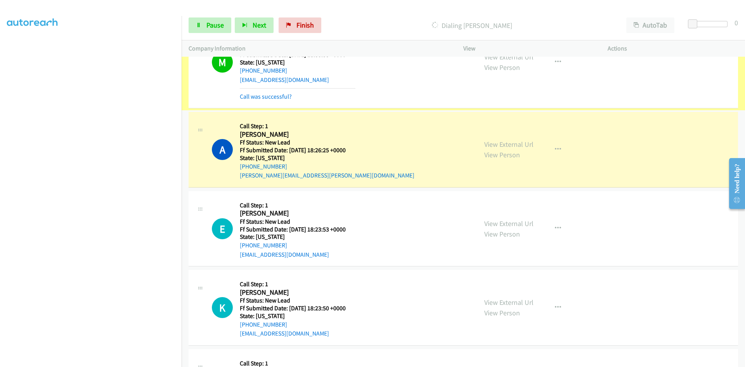
scroll to position [374, 0]
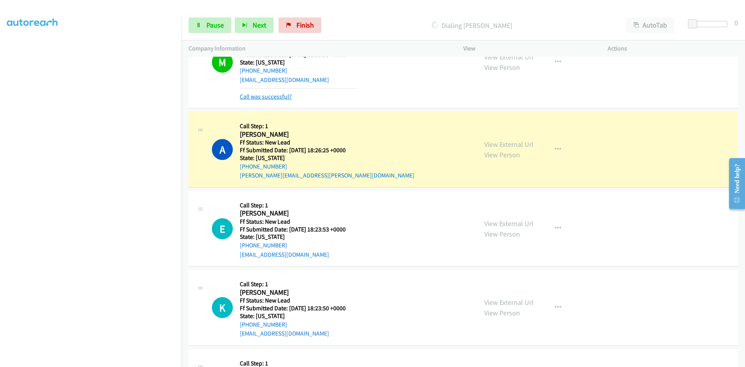
click at [284, 98] on link "Call was successful?" at bounding box center [266, 96] width 52 height 7
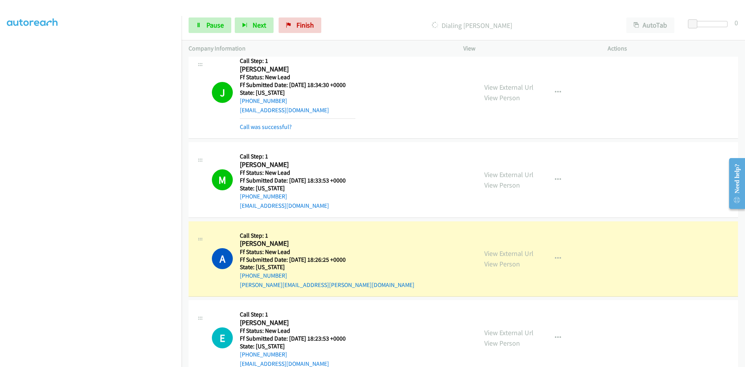
scroll to position [241, 0]
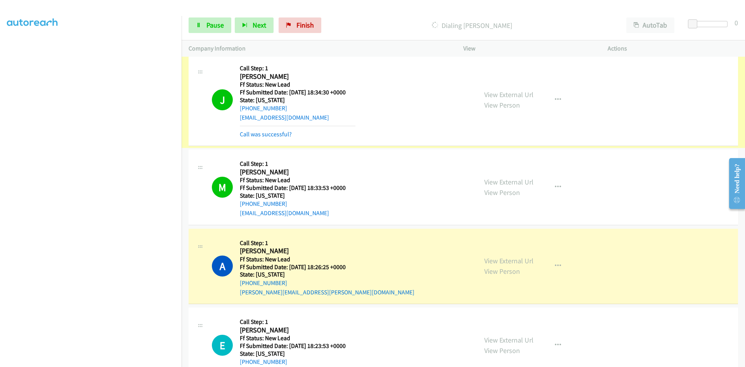
click at [281, 134] on link "Call was successful?" at bounding box center [266, 133] width 52 height 7
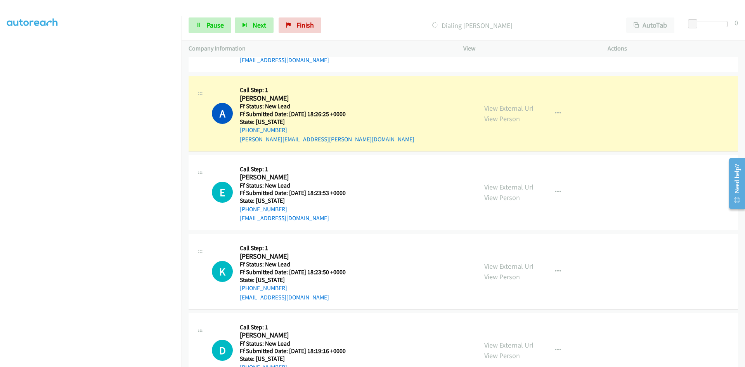
scroll to position [380, 0]
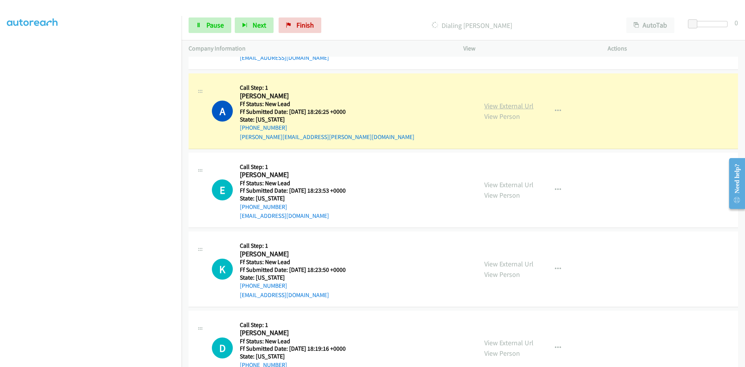
click at [513, 104] on link "View External Url" at bounding box center [508, 105] width 49 height 9
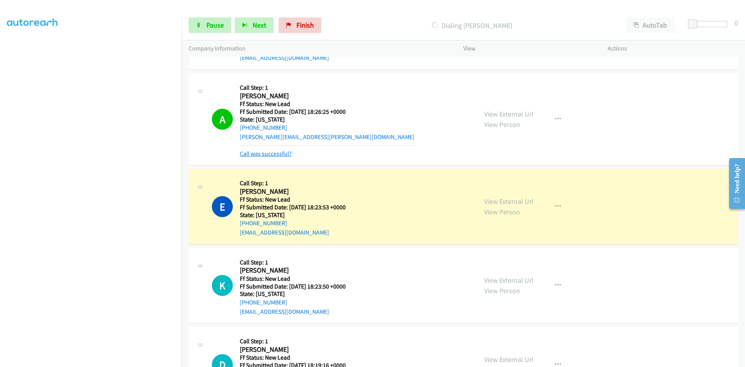
click at [265, 153] on link "Call was successful?" at bounding box center [266, 153] width 52 height 7
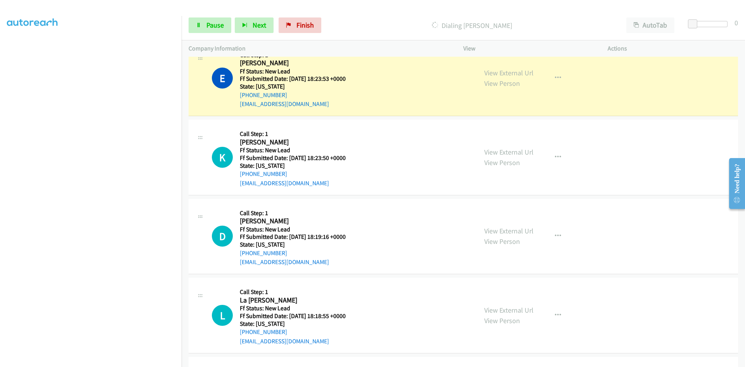
scroll to position [491, 0]
click at [517, 70] on link "View External Url" at bounding box center [508, 73] width 49 height 9
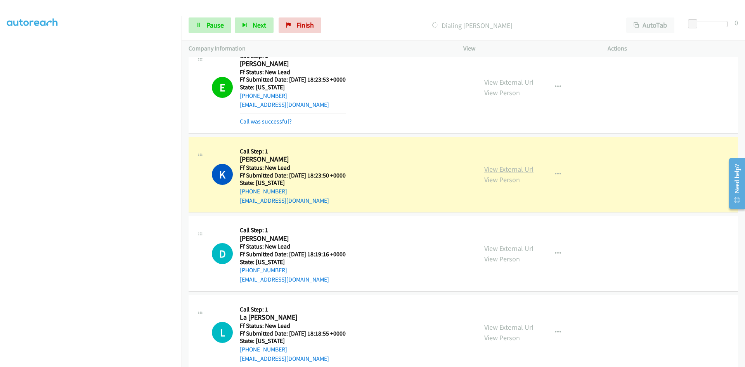
click at [519, 168] on link "View External Url" at bounding box center [508, 168] width 49 height 9
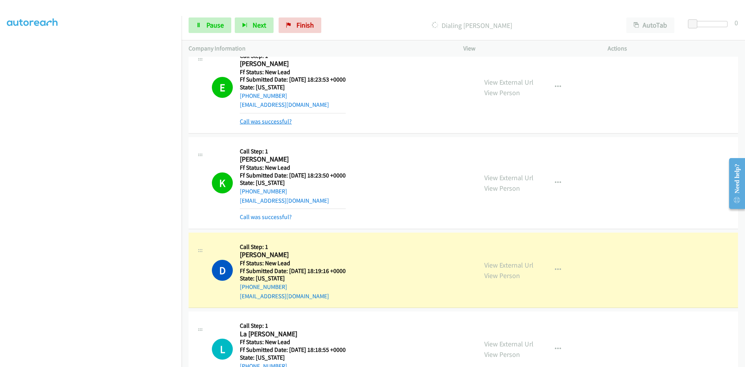
click at [260, 121] on link "Call was successful?" at bounding box center [266, 121] width 52 height 7
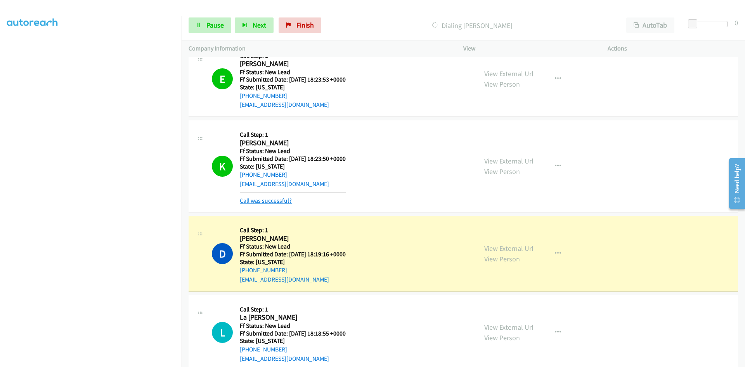
click at [250, 201] on link "Call was successful?" at bounding box center [266, 200] width 52 height 7
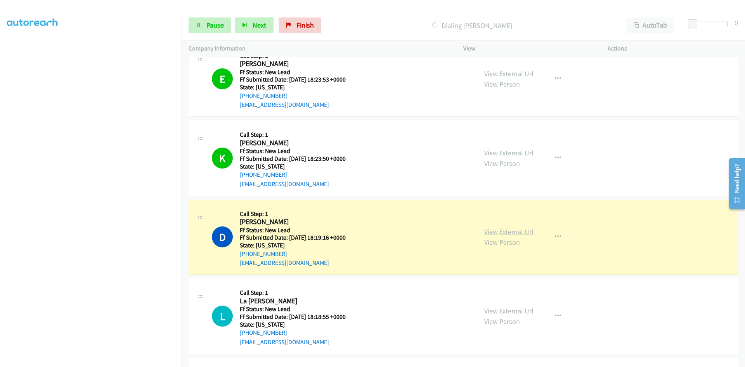
click at [495, 228] on link "View External Url" at bounding box center [508, 231] width 49 height 9
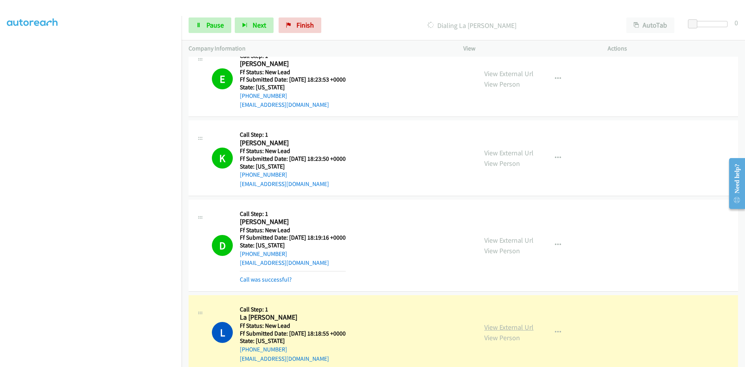
click at [507, 326] on link "View External Url" at bounding box center [508, 326] width 49 height 9
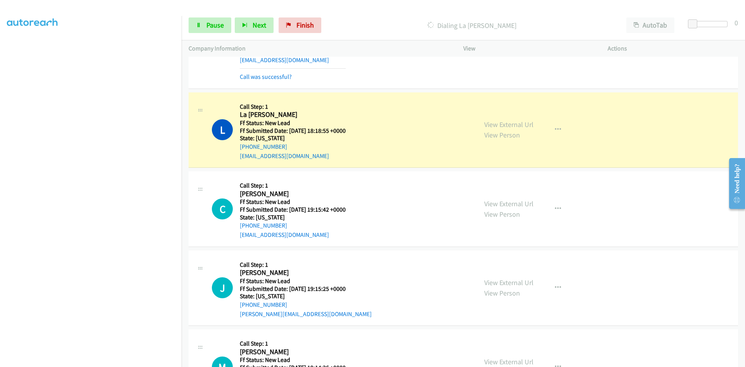
scroll to position [646, 0]
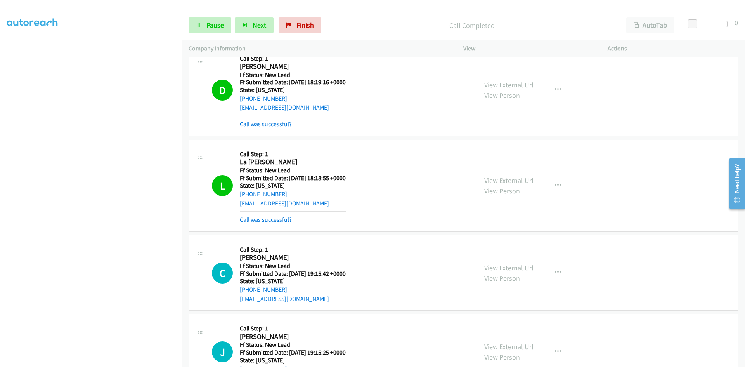
click at [284, 124] on link "Call was successful?" at bounding box center [266, 123] width 52 height 7
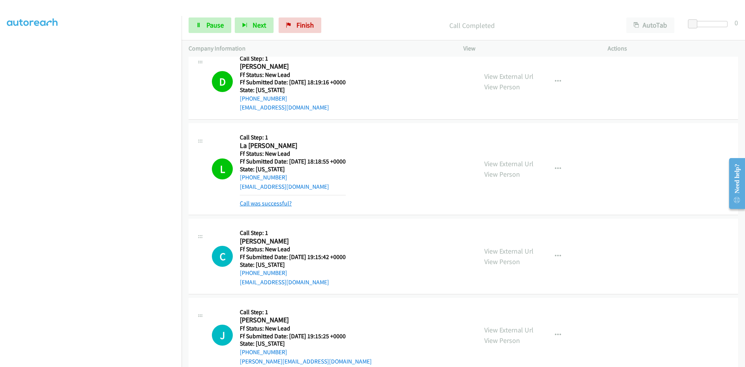
click at [275, 204] on link "Call was successful?" at bounding box center [266, 202] width 52 height 7
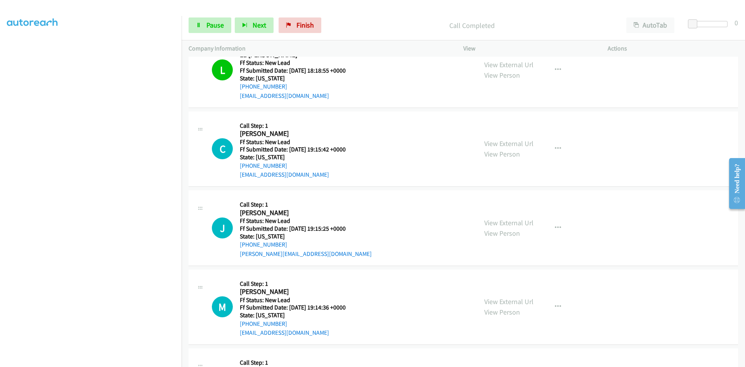
scroll to position [776, 0]
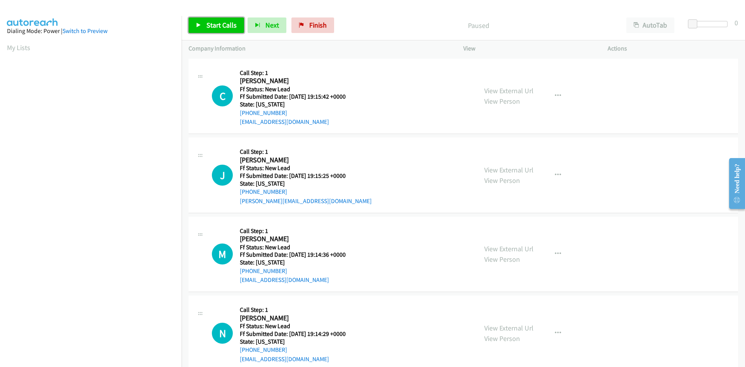
click at [227, 29] on span "Start Calls" at bounding box center [221, 25] width 30 height 9
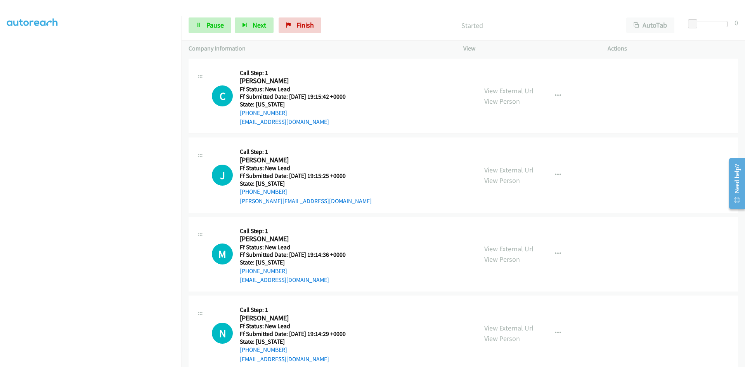
scroll to position [68, 0]
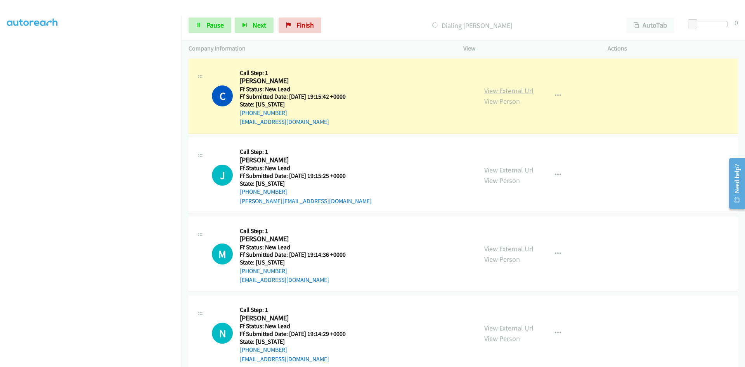
click at [527, 94] on link "View External Url" at bounding box center [508, 90] width 49 height 9
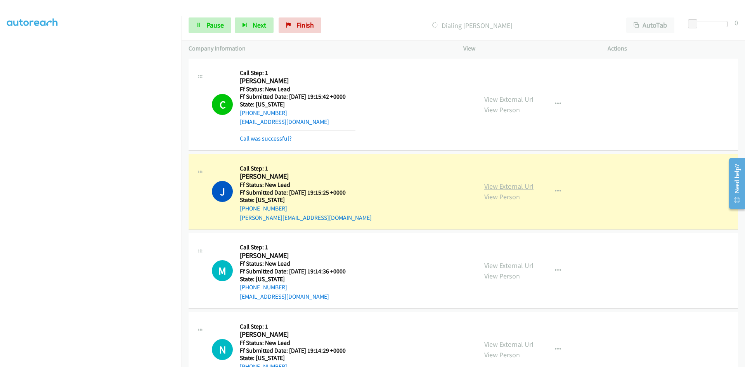
click at [523, 184] on link "View External Url" at bounding box center [508, 186] width 49 height 9
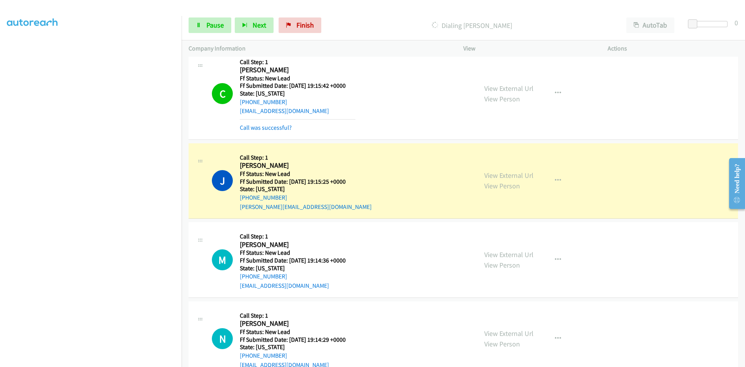
scroll to position [0, 0]
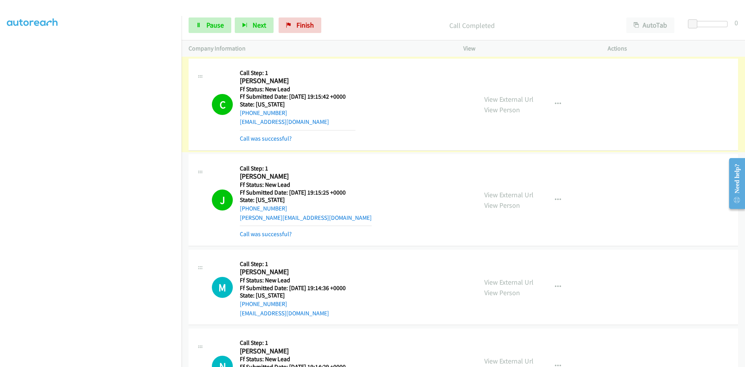
click at [273, 137] on link "Call was successful?" at bounding box center [266, 138] width 52 height 7
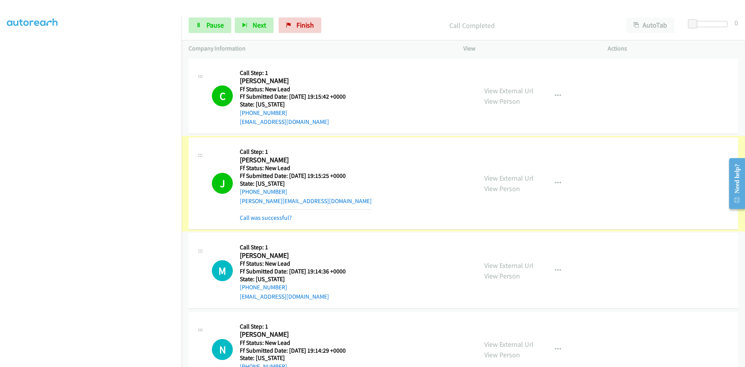
click at [270, 215] on link "Call was successful?" at bounding box center [266, 217] width 52 height 7
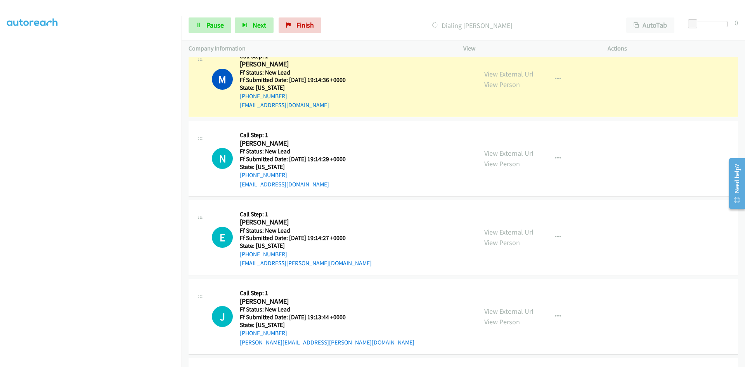
scroll to position [155, 0]
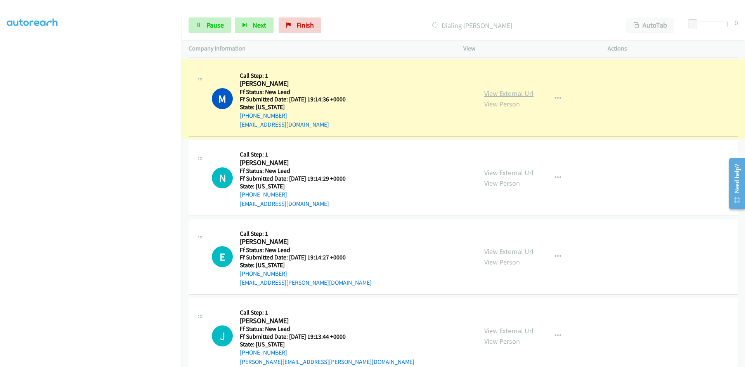
click at [506, 94] on link "View External Url" at bounding box center [508, 93] width 49 height 9
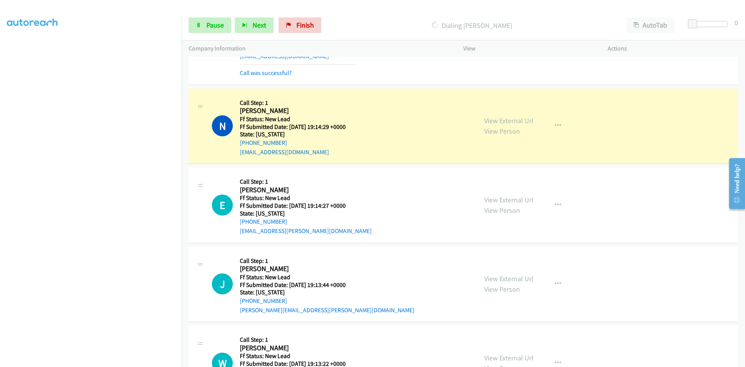
scroll to position [269, 0]
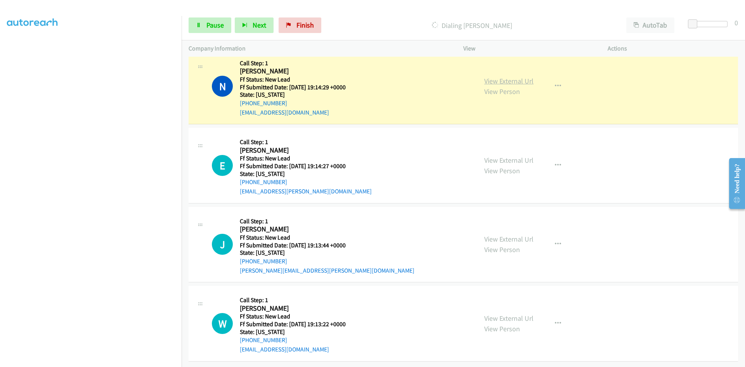
click at [524, 76] on link "View External Url" at bounding box center [508, 80] width 49 height 9
click at [207, 26] on span "Pause" at bounding box center [214, 25] width 17 height 9
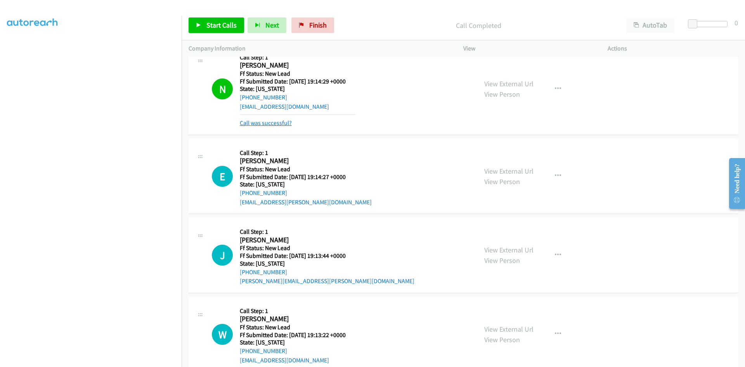
click at [267, 124] on link "Call was successful?" at bounding box center [266, 122] width 52 height 7
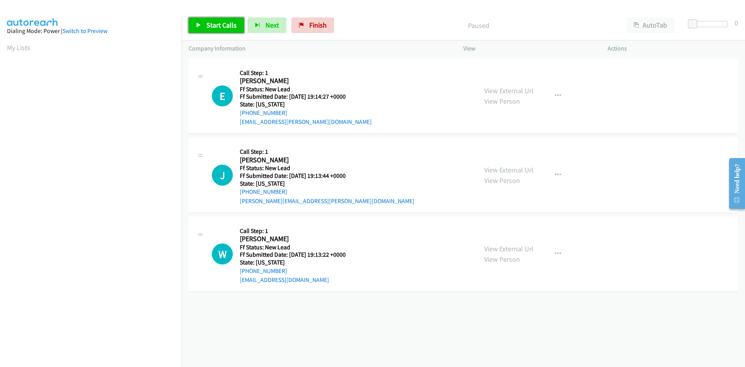
click at [214, 28] on span "Start Calls" at bounding box center [221, 25] width 30 height 9
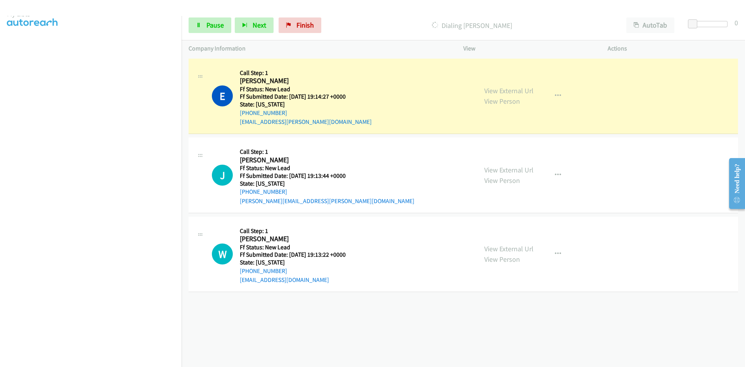
scroll to position [68, 0]
click at [525, 89] on link "View External Url" at bounding box center [508, 90] width 49 height 9
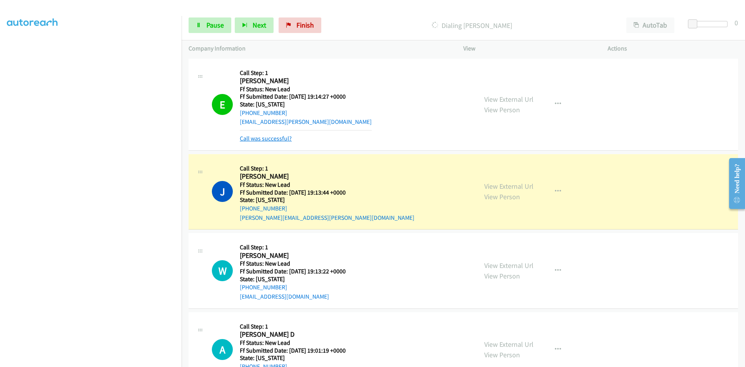
click at [283, 138] on link "Call was successful?" at bounding box center [266, 138] width 52 height 7
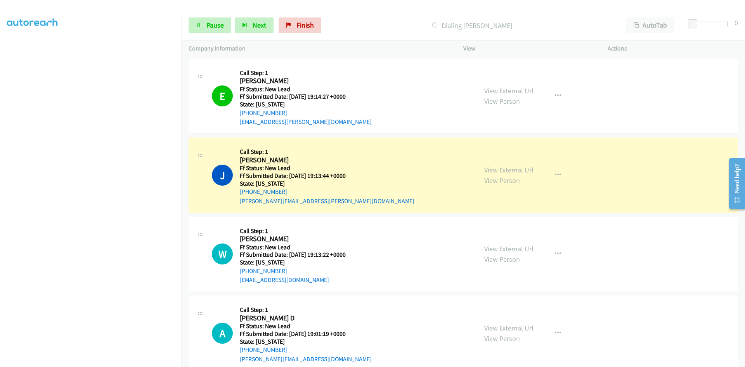
click at [515, 167] on link "View External Url" at bounding box center [508, 169] width 49 height 9
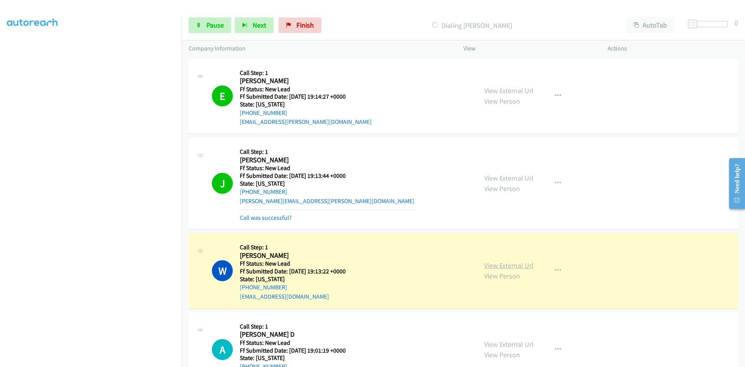
click at [521, 265] on link "View External Url" at bounding box center [508, 265] width 49 height 9
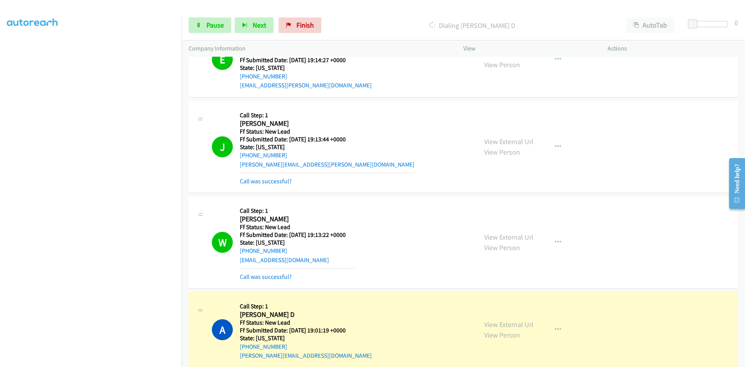
scroll to position [0, 0]
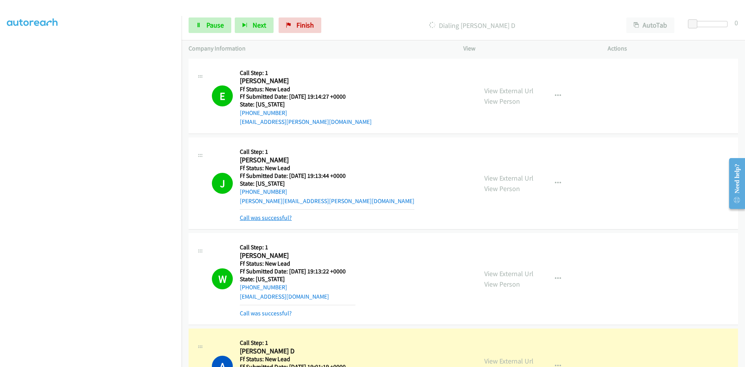
click at [274, 217] on link "Call was successful?" at bounding box center [266, 217] width 52 height 7
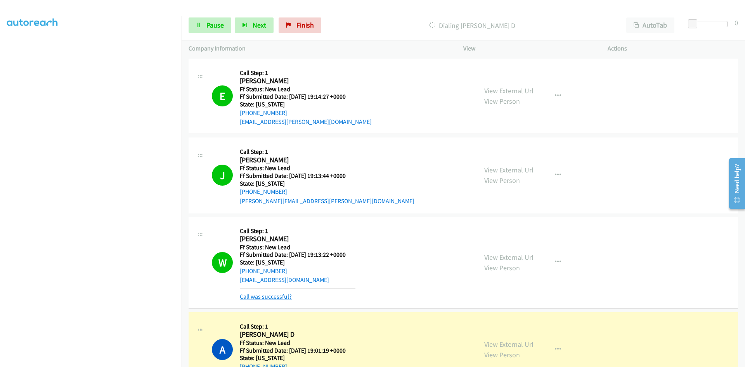
click at [265, 298] on link "Call was successful?" at bounding box center [266, 295] width 52 height 7
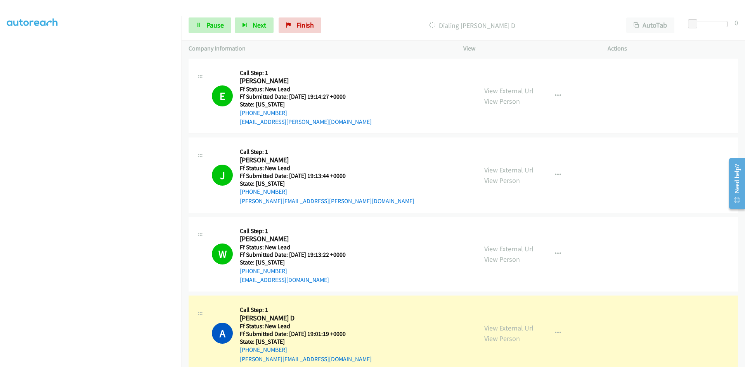
click at [514, 329] on link "View External Url" at bounding box center [508, 327] width 49 height 9
click at [201, 21] on link "Pause" at bounding box center [210, 25] width 43 height 16
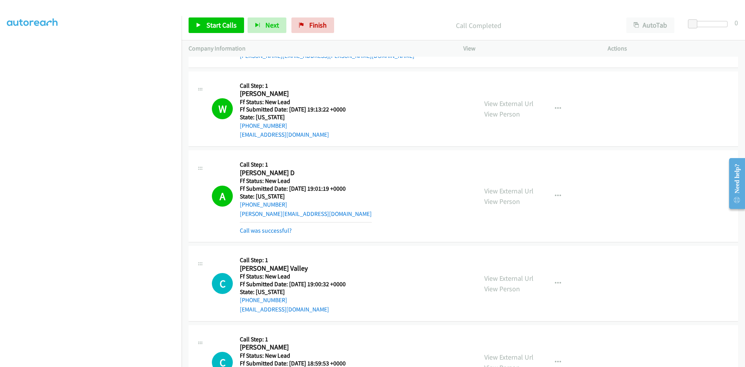
scroll to position [116, 0]
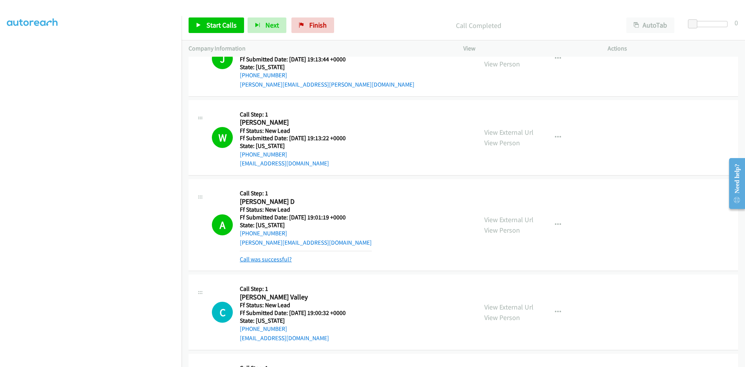
click at [288, 259] on link "Call was successful?" at bounding box center [266, 258] width 52 height 7
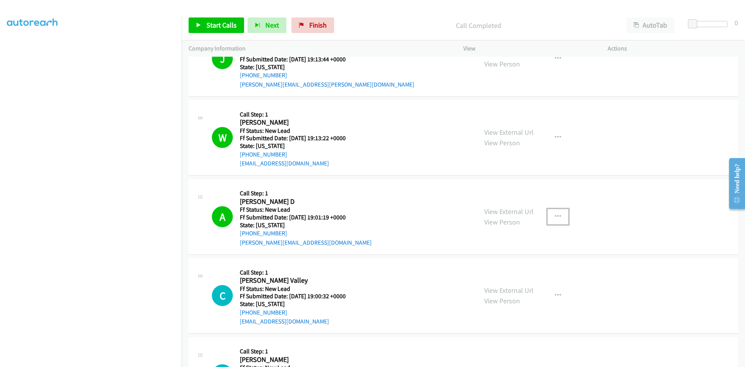
click at [555, 216] on icon "button" at bounding box center [558, 216] width 6 height 6
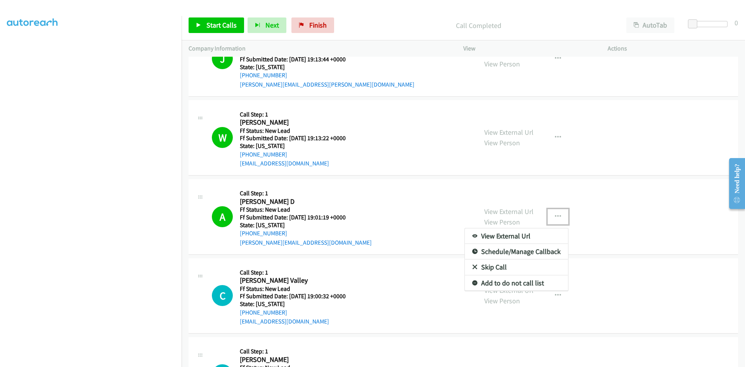
click at [498, 283] on link "Add to do not call list" at bounding box center [516, 283] width 103 height 16
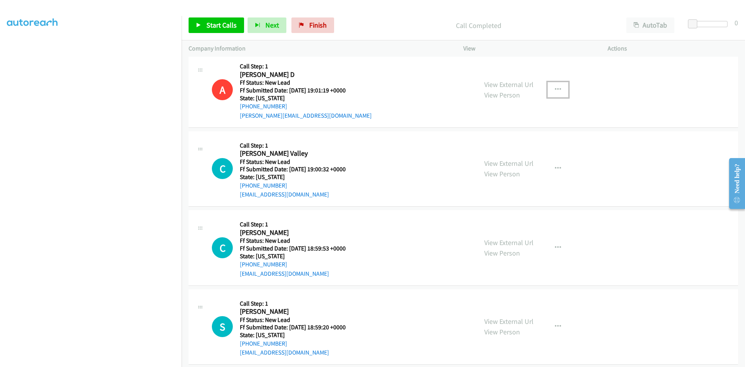
scroll to position [253, 0]
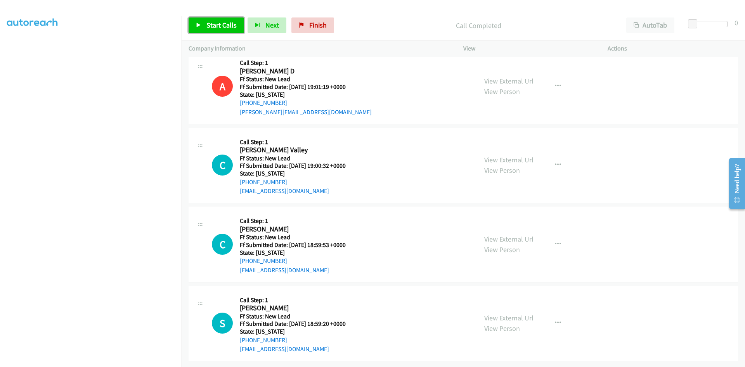
click at [232, 24] on span "Start Calls" at bounding box center [221, 25] width 30 height 9
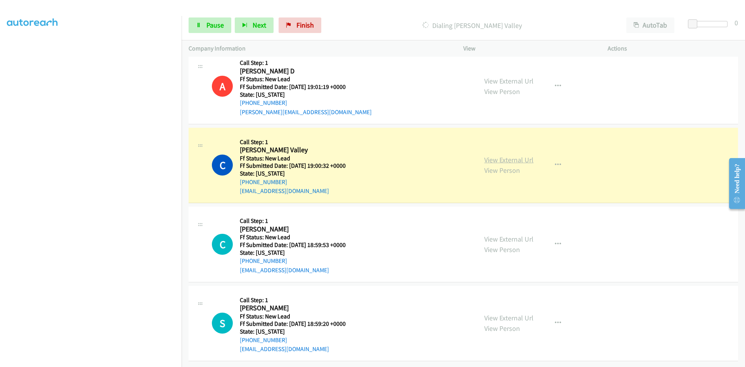
click at [525, 156] on link "View External Url" at bounding box center [508, 159] width 49 height 9
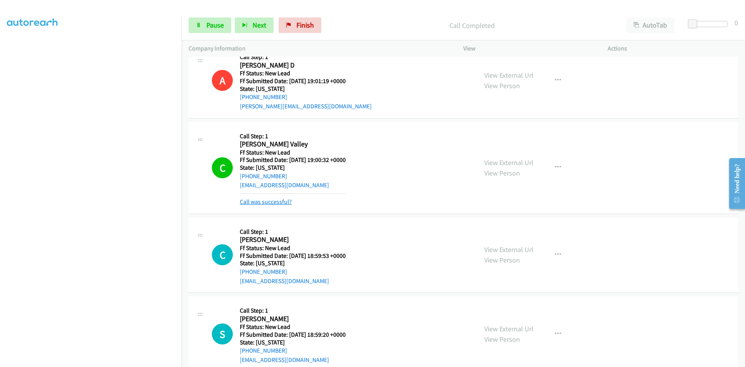
click at [280, 202] on link "Call was successful?" at bounding box center [266, 201] width 52 height 7
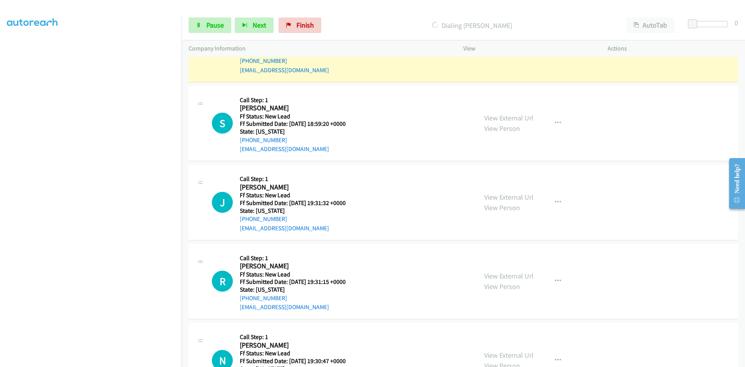
scroll to position [369, 0]
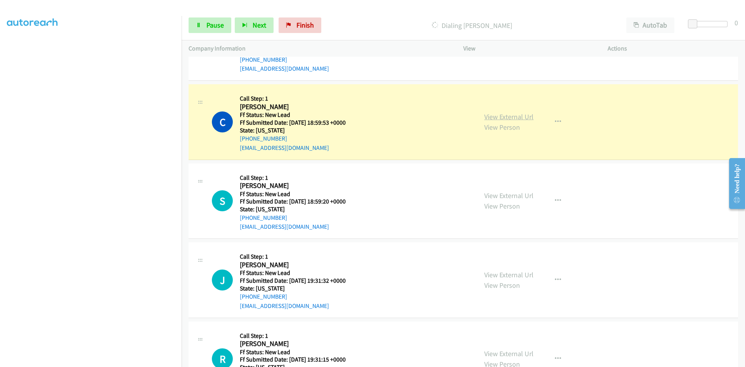
click at [529, 116] on link "View External Url" at bounding box center [508, 116] width 49 height 9
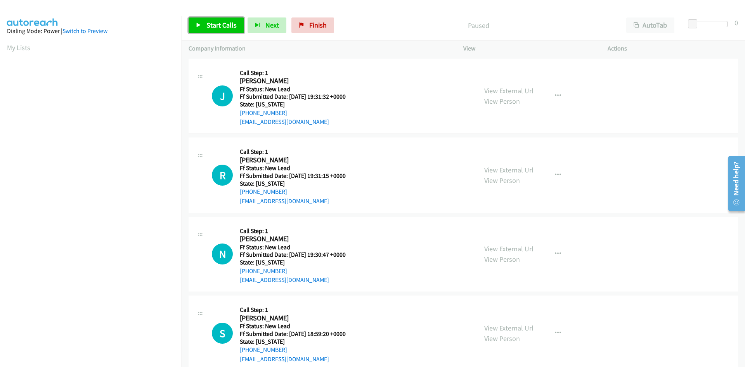
click at [206, 22] on link "Start Calls" at bounding box center [216, 25] width 55 height 16
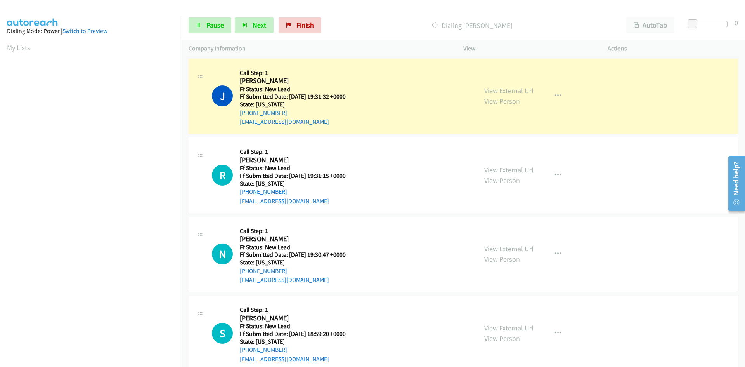
scroll to position [68, 0]
click at [518, 90] on link "View External Url" at bounding box center [508, 90] width 49 height 9
click at [215, 20] on link "Pause" at bounding box center [210, 25] width 43 height 16
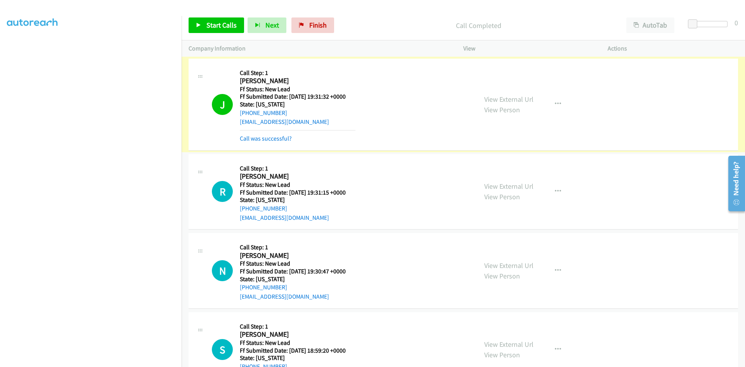
click at [252, 139] on link "Call was successful?" at bounding box center [266, 138] width 52 height 7
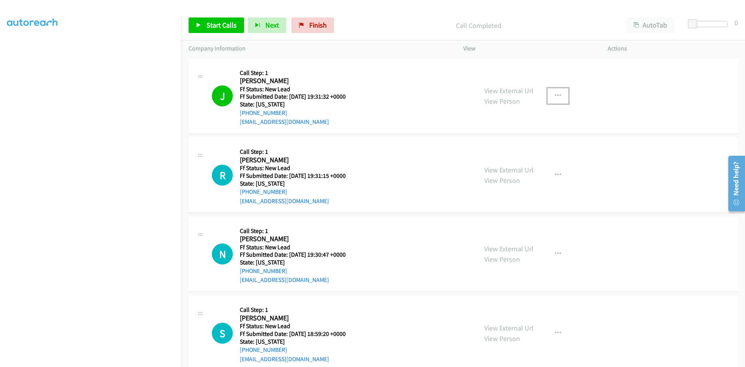
click at [557, 95] on icon "button" at bounding box center [558, 96] width 6 height 6
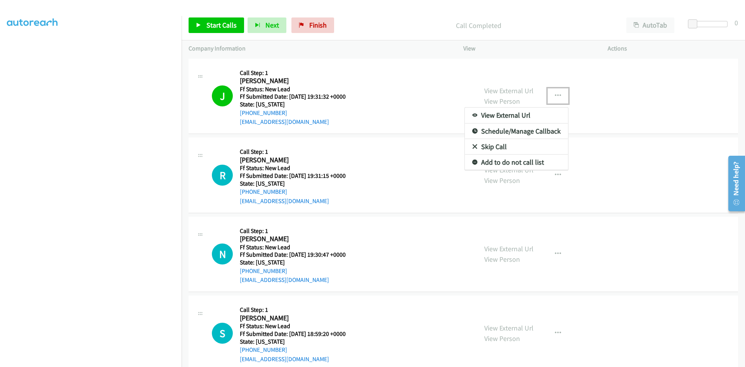
click at [514, 161] on link "Add to do not call list" at bounding box center [516, 162] width 103 height 16
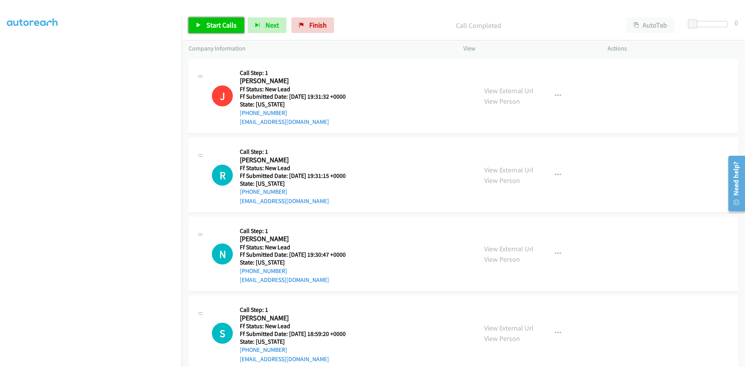
click at [212, 17] on link "Start Calls" at bounding box center [216, 25] width 55 height 16
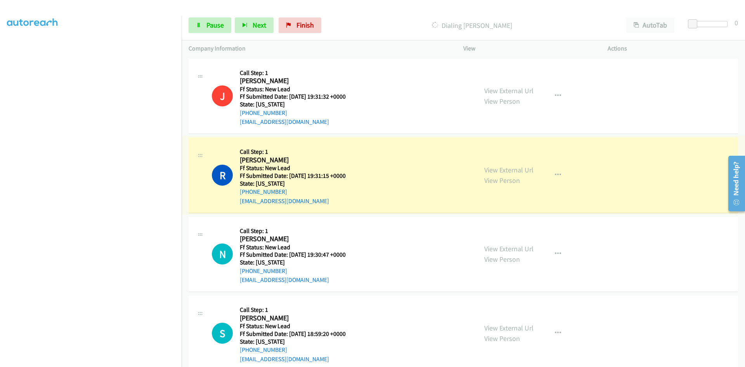
click at [528, 171] on link "View External Url" at bounding box center [508, 169] width 49 height 9
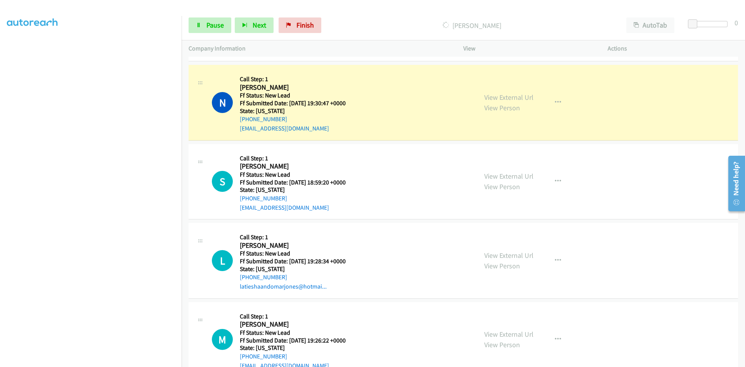
scroll to position [155, 0]
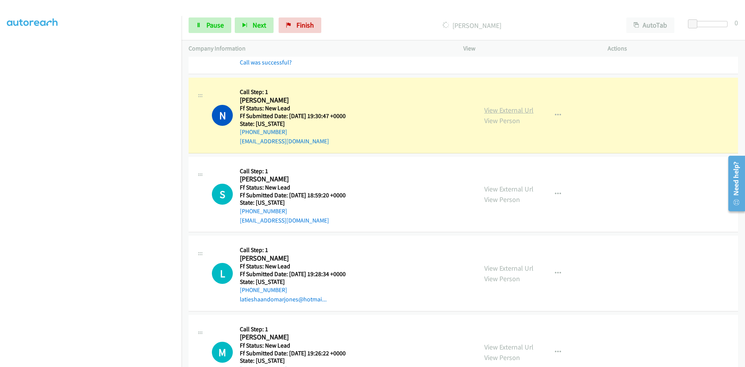
click at [527, 111] on link "View External Url" at bounding box center [508, 110] width 49 height 9
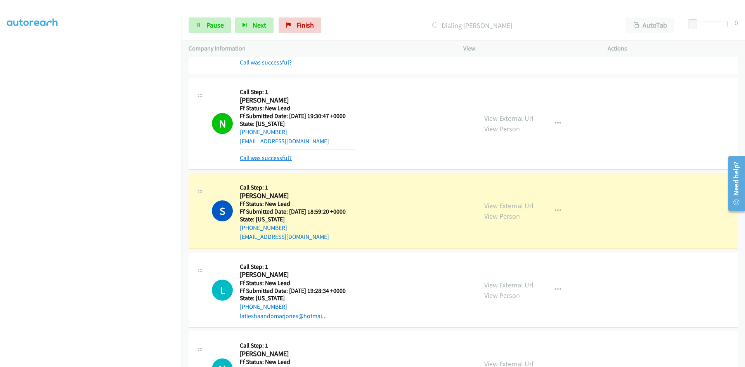
click at [269, 160] on link "Call was successful?" at bounding box center [266, 157] width 52 height 7
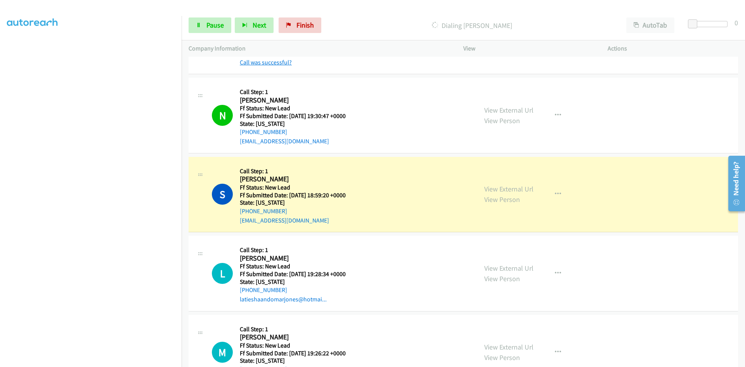
click at [274, 64] on link "Call was successful?" at bounding box center [266, 62] width 52 height 7
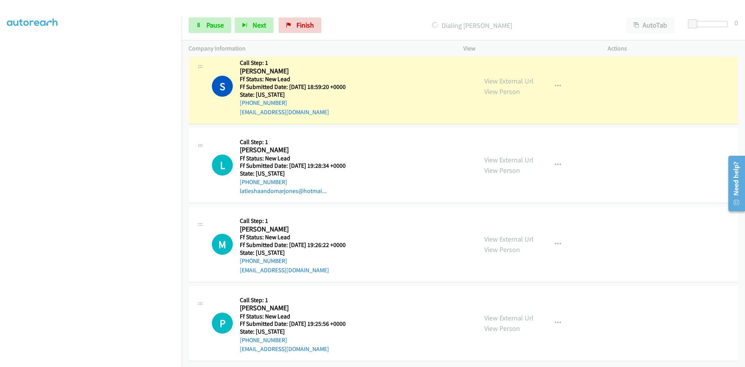
scroll to position [253, 0]
click at [514, 76] on link "View External Url" at bounding box center [508, 80] width 49 height 9
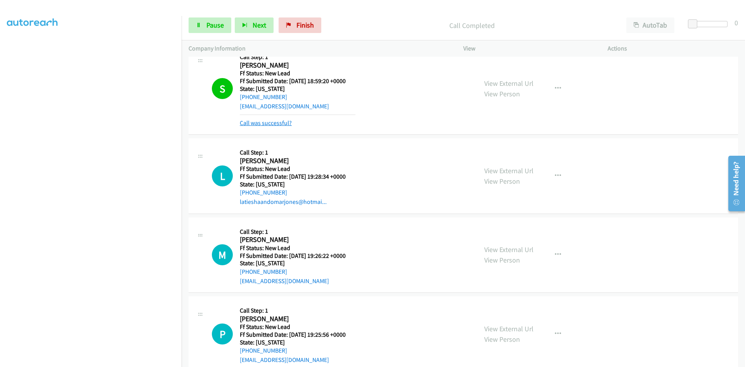
click at [266, 123] on link "Call was successful?" at bounding box center [266, 122] width 52 height 7
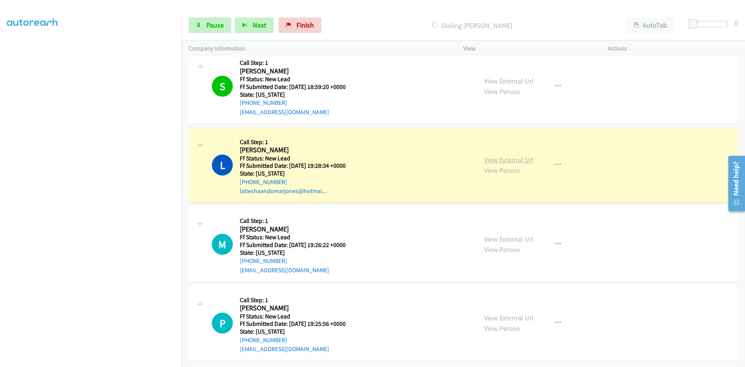
click at [500, 155] on link "View External Url" at bounding box center [508, 159] width 49 height 9
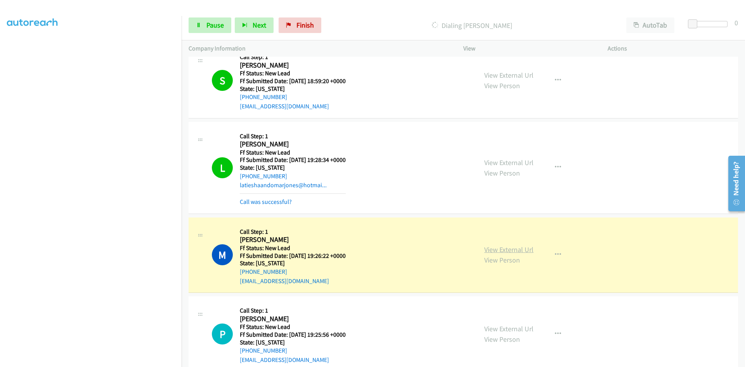
click at [523, 249] on link "View External Url" at bounding box center [508, 249] width 49 height 9
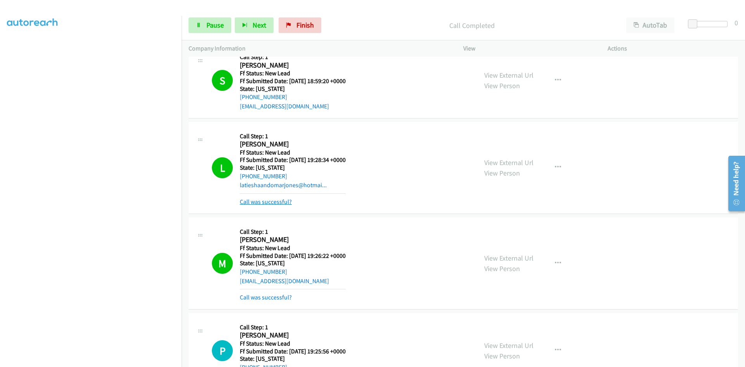
click at [275, 202] on link "Call was successful?" at bounding box center [266, 201] width 52 height 7
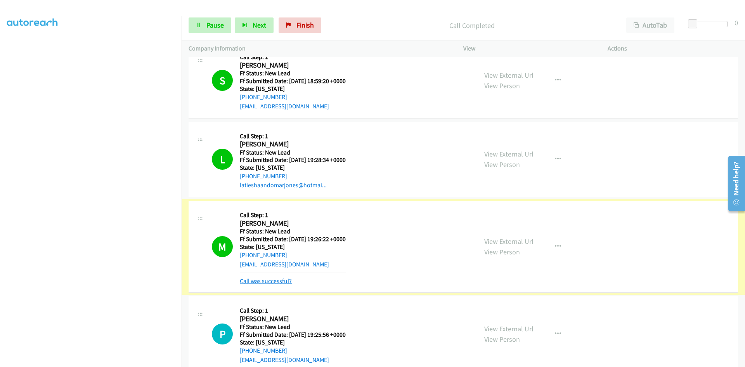
click at [256, 279] on link "Call was successful?" at bounding box center [266, 280] width 52 height 7
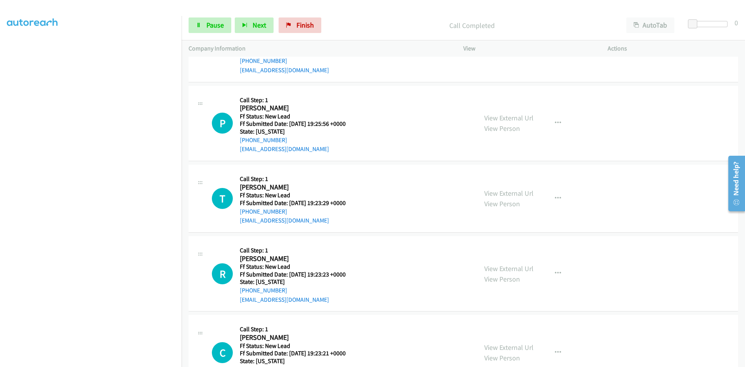
scroll to position [481, 0]
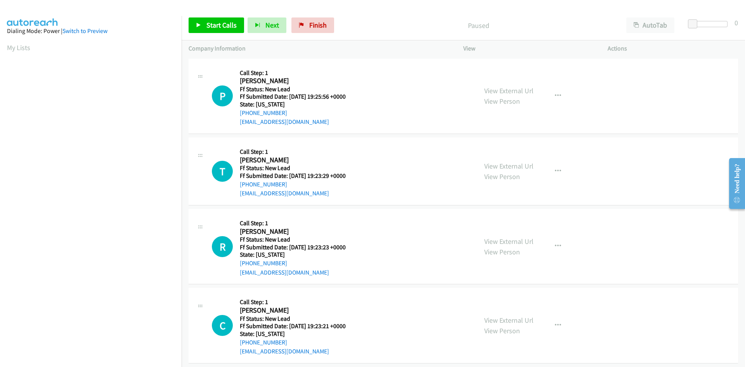
click at [412, 19] on div "Paused" at bounding box center [478, 25] width 282 height 16
click at [220, 23] on span "Start Calls" at bounding box center [221, 25] width 30 height 9
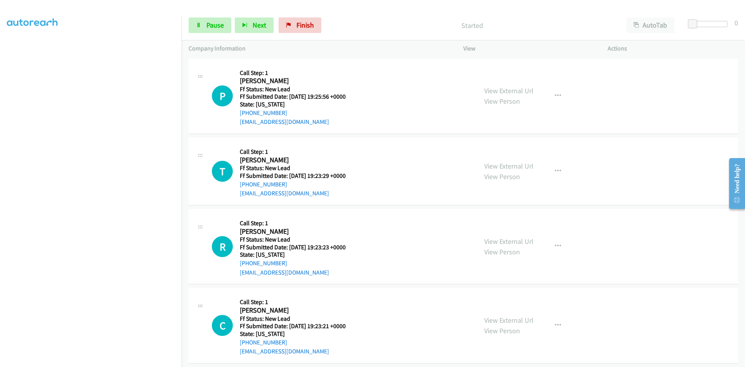
scroll to position [68, 0]
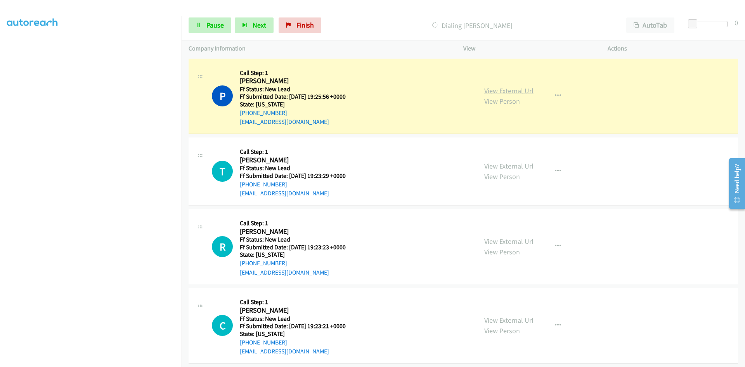
click at [529, 90] on link "View External Url" at bounding box center [508, 90] width 49 height 9
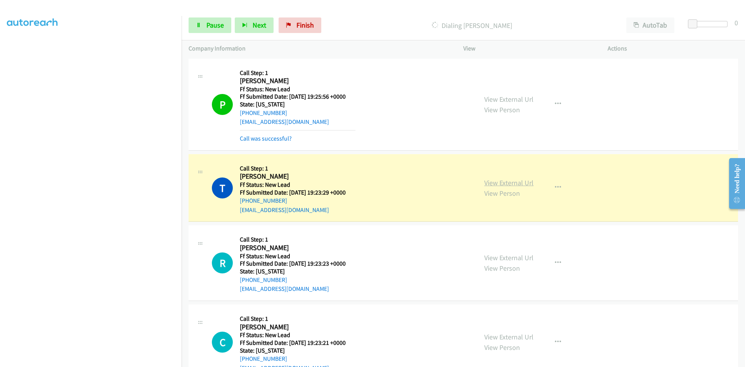
click at [519, 181] on link "View External Url" at bounding box center [508, 182] width 49 height 9
click at [268, 138] on link "Call was successful?" at bounding box center [266, 138] width 52 height 7
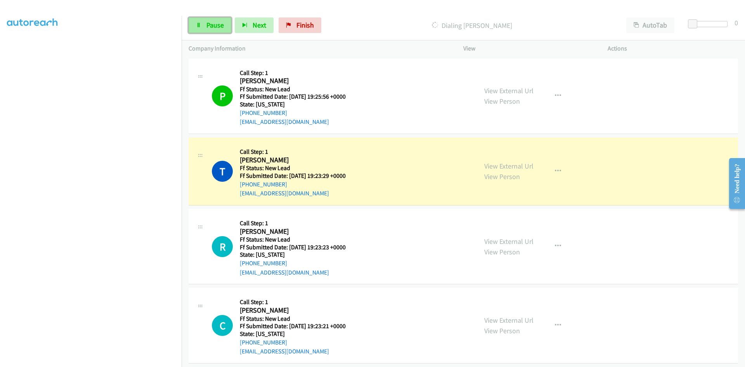
click at [219, 24] on span "Pause" at bounding box center [214, 25] width 17 height 9
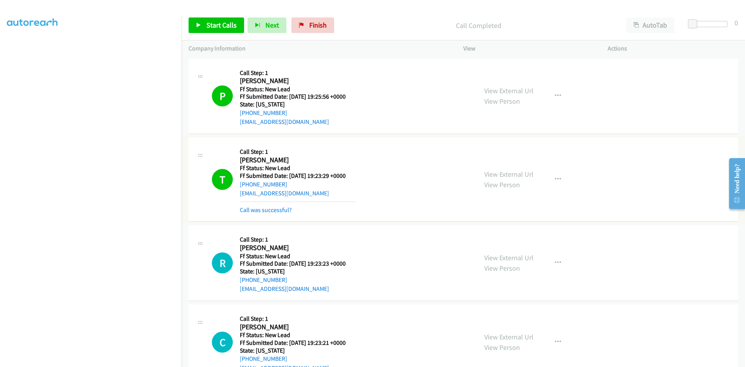
click at [259, 210] on link "Call was successful?" at bounding box center [266, 209] width 52 height 7
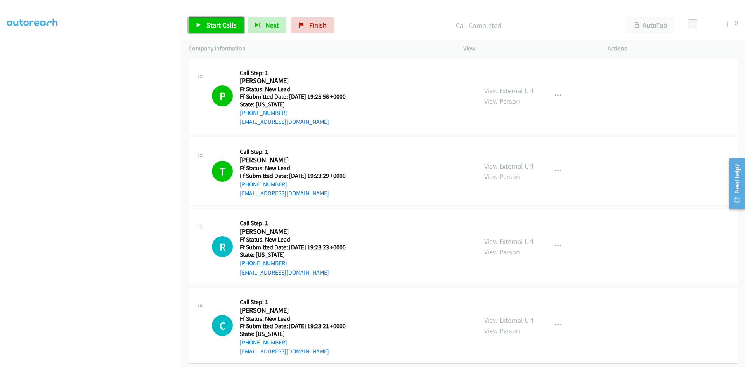
click at [223, 29] on span "Start Calls" at bounding box center [221, 25] width 30 height 9
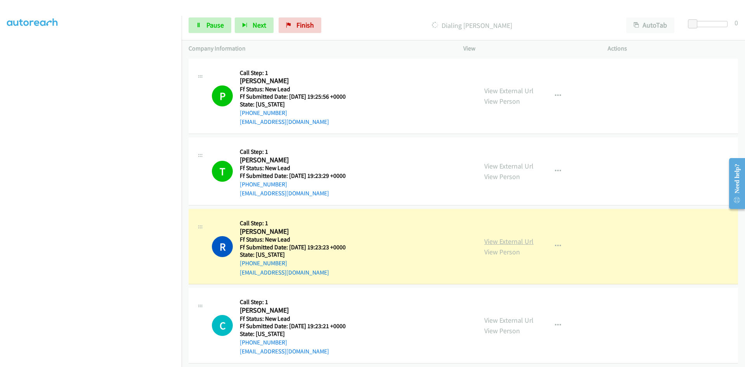
click at [499, 238] on link "View External Url" at bounding box center [508, 241] width 49 height 9
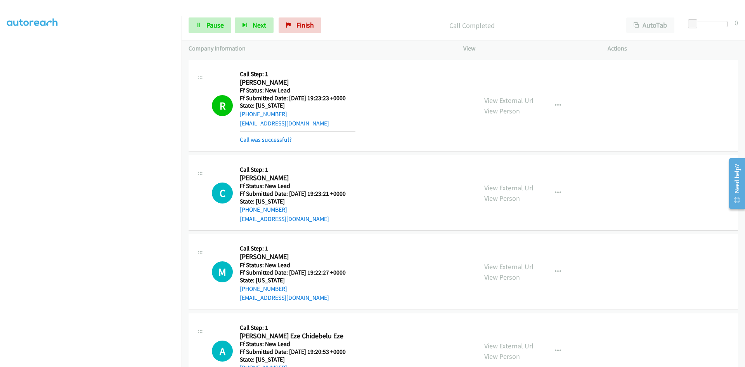
scroll to position [155, 0]
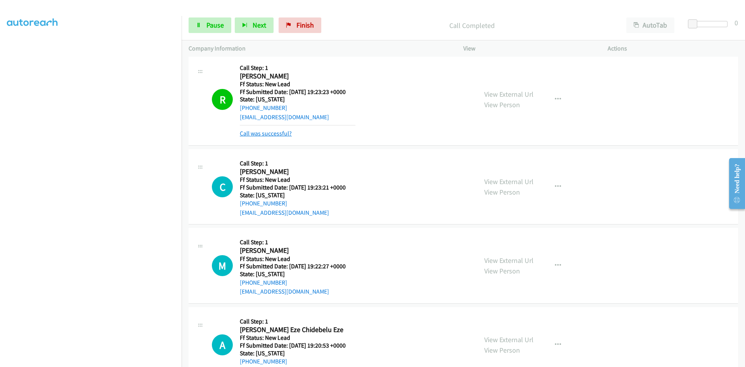
click at [278, 133] on link "Call was successful?" at bounding box center [266, 133] width 52 height 7
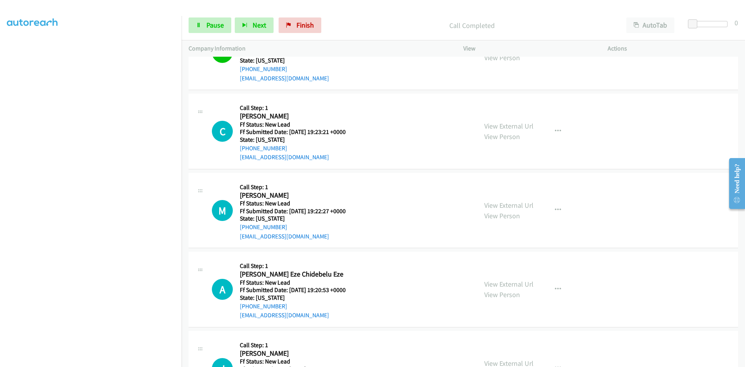
scroll to position [233, 0]
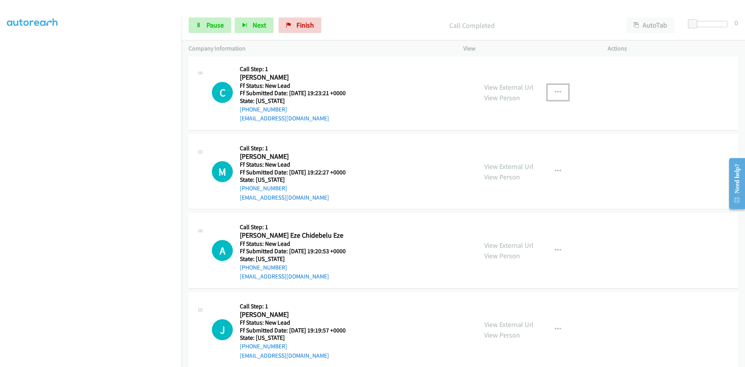
click at [557, 90] on icon "button" at bounding box center [558, 92] width 6 height 6
click at [490, 142] on link "Skip Call" at bounding box center [516, 143] width 103 height 16
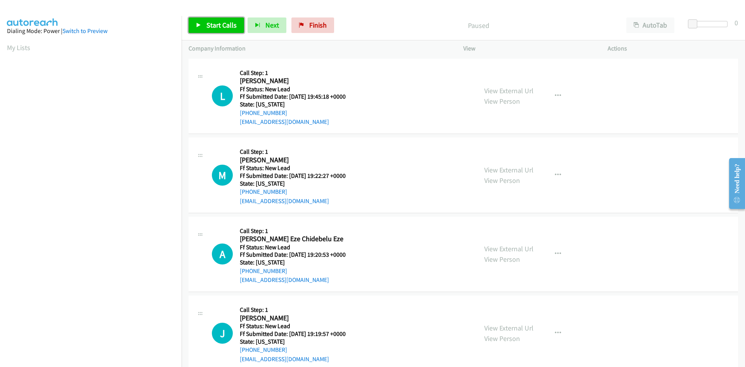
click at [208, 24] on span "Start Calls" at bounding box center [221, 25] width 30 height 9
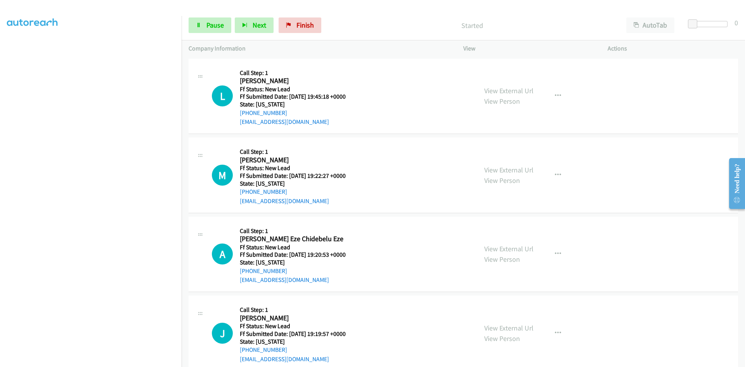
scroll to position [68, 0]
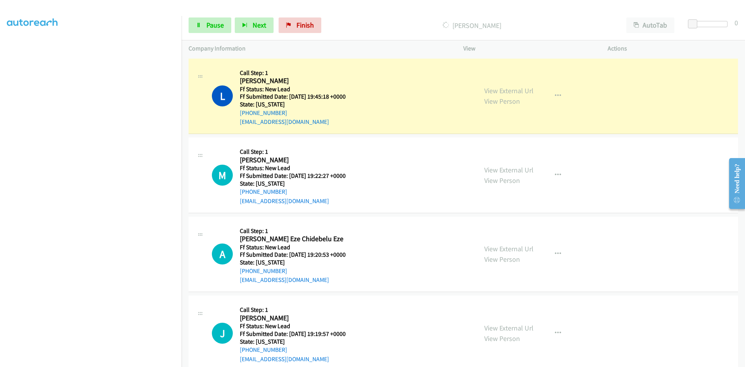
click at [494, 91] on link "View External Url" at bounding box center [508, 90] width 49 height 9
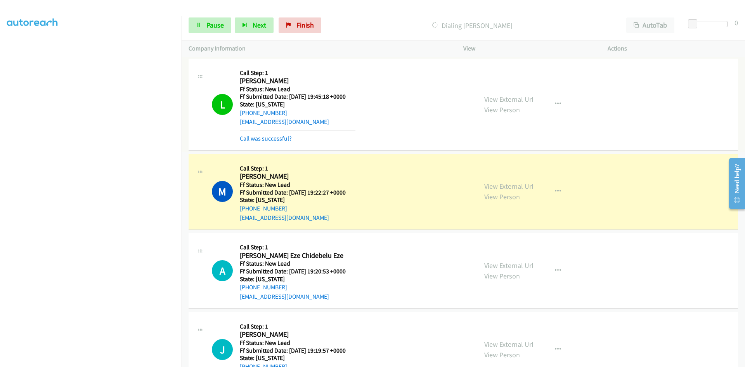
click at [283, 138] on link "Call was successful?" at bounding box center [266, 138] width 52 height 7
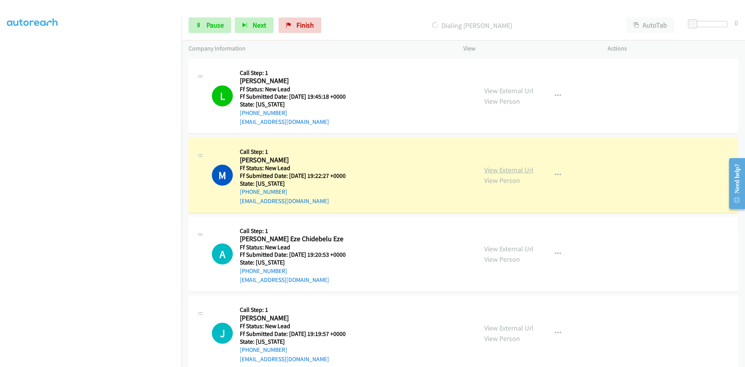
click at [527, 171] on link "View External Url" at bounding box center [508, 169] width 49 height 9
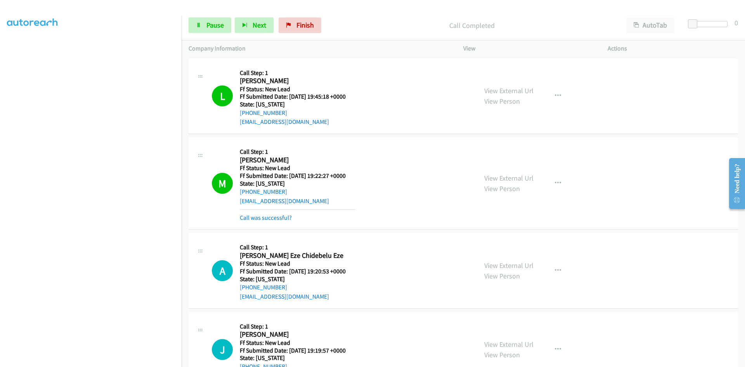
click at [525, 178] on link "View External Url" at bounding box center [508, 177] width 49 height 9
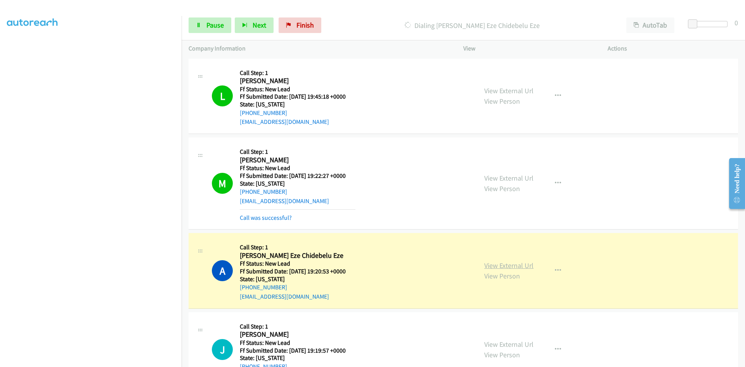
click at [518, 267] on link "View External Url" at bounding box center [508, 265] width 49 height 9
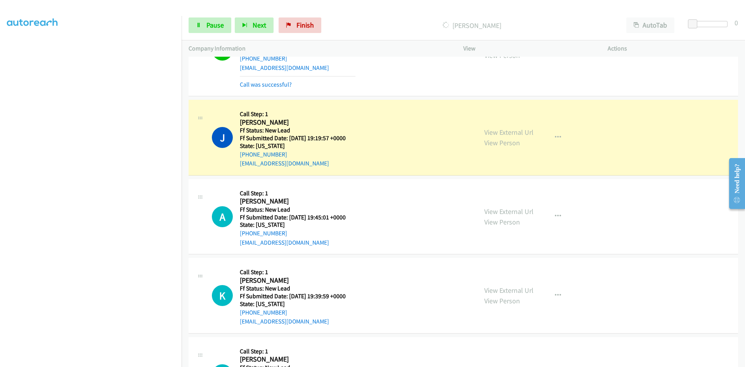
scroll to position [233, 0]
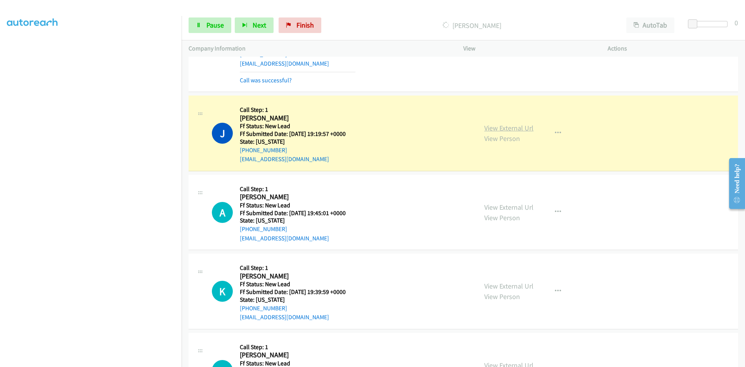
click at [508, 127] on link "View External Url" at bounding box center [508, 127] width 49 height 9
click at [221, 27] on span "Pause" at bounding box center [214, 25] width 17 height 9
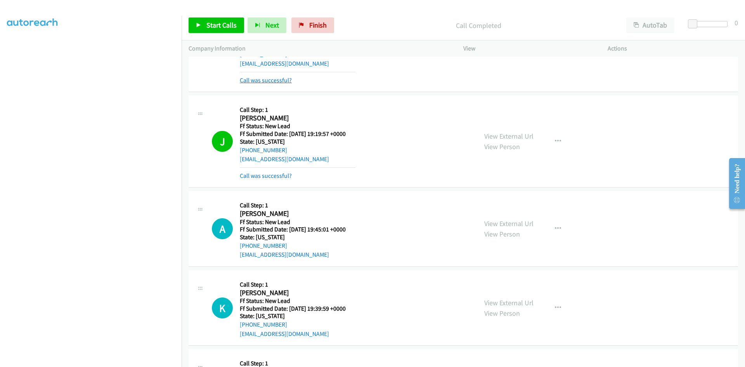
click at [280, 78] on link "Call was successful?" at bounding box center [266, 79] width 52 height 7
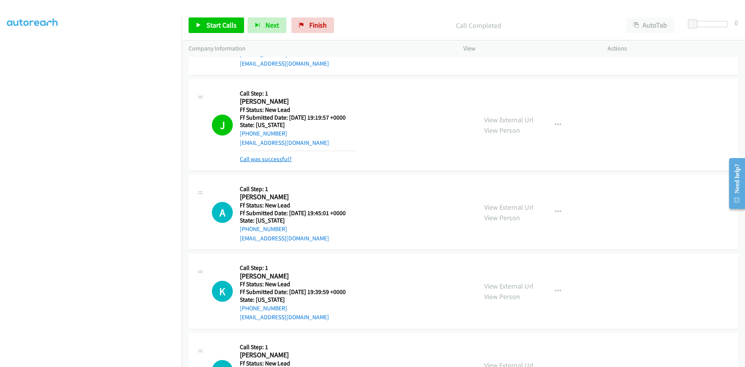
click at [277, 158] on link "Call was successful?" at bounding box center [266, 158] width 52 height 7
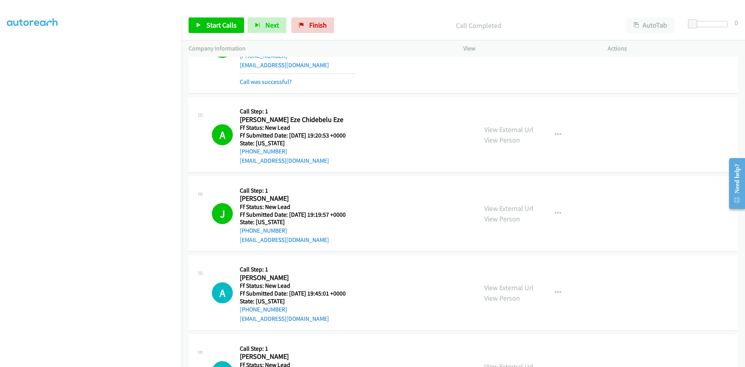
scroll to position [116, 0]
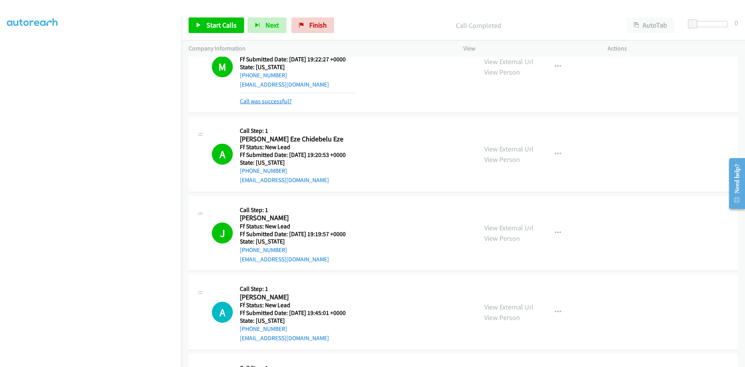
click at [269, 101] on link "Call was successful?" at bounding box center [266, 100] width 52 height 7
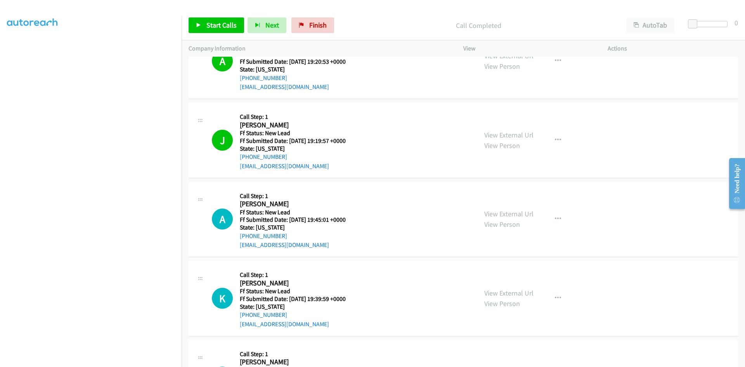
scroll to position [194, 0]
click at [207, 24] on span "Start Calls" at bounding box center [221, 25] width 30 height 9
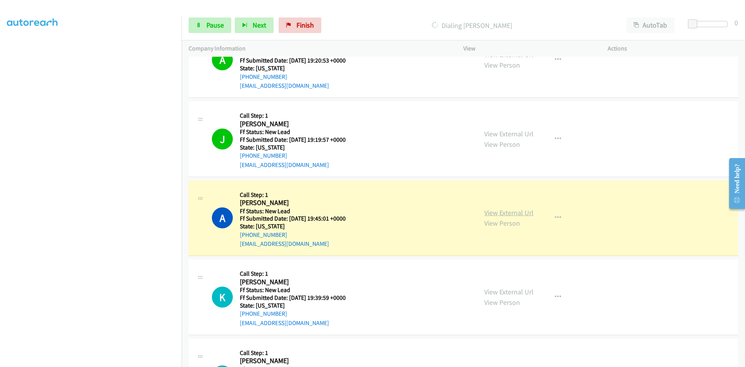
click at [520, 213] on link "View External Url" at bounding box center [508, 212] width 49 height 9
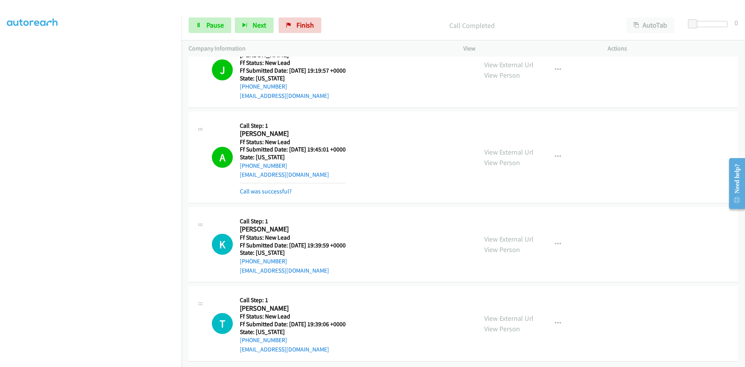
scroll to position [269, 0]
click at [267, 187] on link "Call was successful?" at bounding box center [266, 190] width 52 height 7
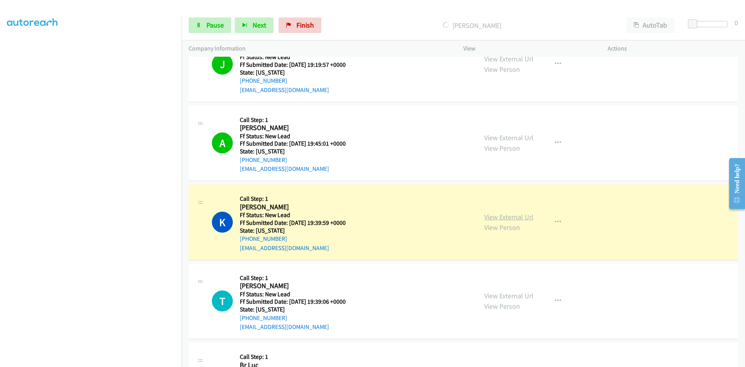
click at [525, 216] on link "View External Url" at bounding box center [508, 216] width 49 height 9
click at [208, 25] on span "Pause" at bounding box center [214, 25] width 17 height 9
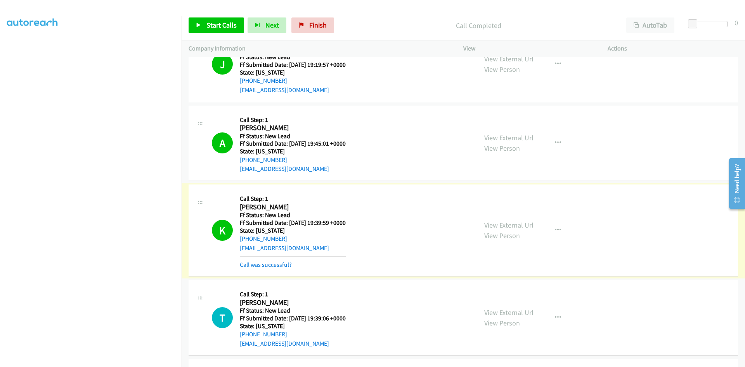
click at [262, 265] on link "Call was successful?" at bounding box center [266, 264] width 52 height 7
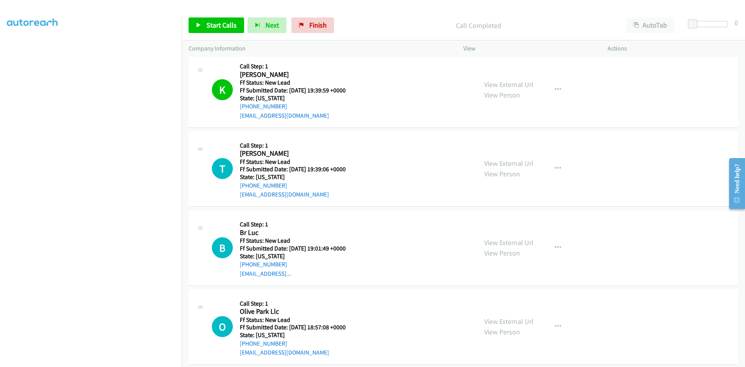
scroll to position [463, 0]
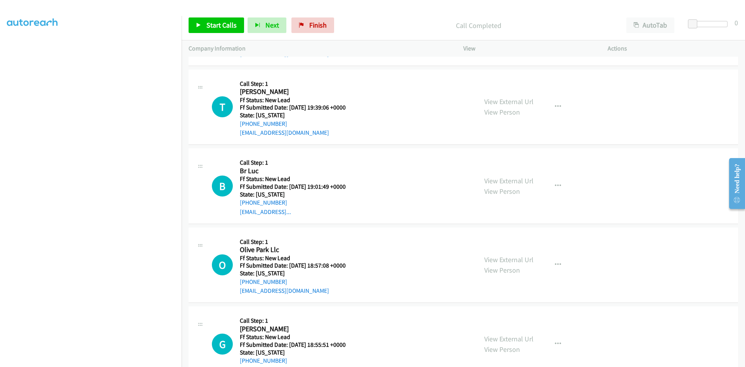
click at [373, 10] on div at bounding box center [369, 15] width 738 height 30
click at [204, 25] on link "Start Calls" at bounding box center [216, 25] width 55 height 16
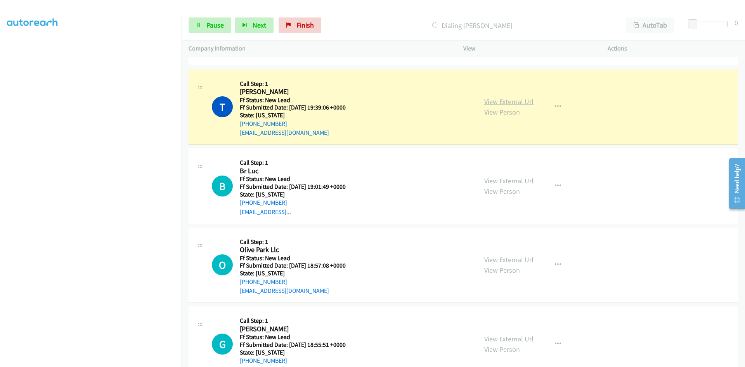
click at [526, 99] on link "View External Url" at bounding box center [508, 101] width 49 height 9
click at [210, 29] on span "Pause" at bounding box center [214, 25] width 17 height 9
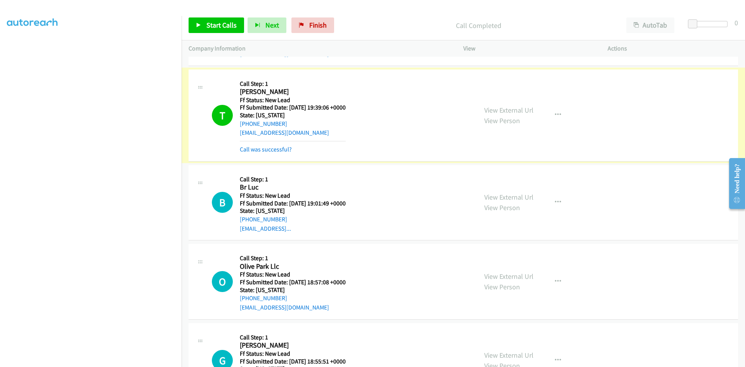
click at [261, 149] on link "Call was successful?" at bounding box center [266, 148] width 52 height 7
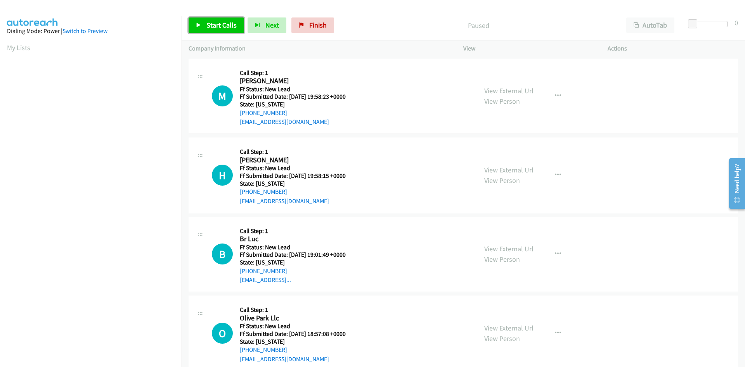
click at [224, 25] on span "Start Calls" at bounding box center [221, 25] width 30 height 9
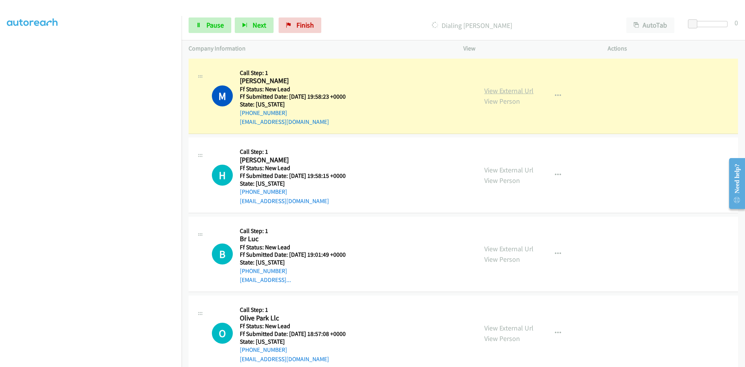
click at [521, 90] on link "View External Url" at bounding box center [508, 90] width 49 height 9
click at [211, 23] on span "Pause" at bounding box center [214, 25] width 17 height 9
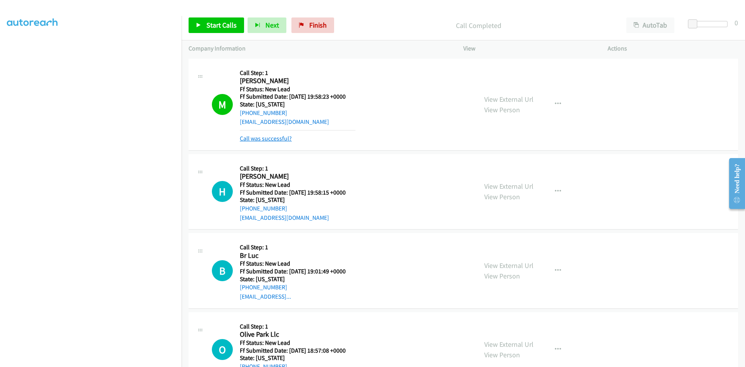
click at [281, 138] on link "Call was successful?" at bounding box center [266, 138] width 52 height 7
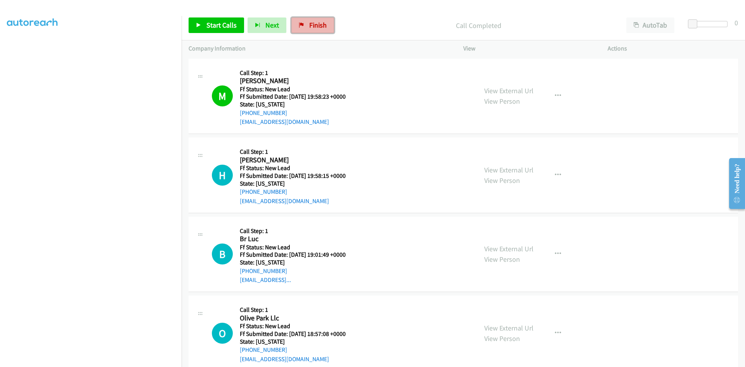
click at [308, 20] on link "Finish" at bounding box center [312, 25] width 43 height 16
